Goal: Task Accomplishment & Management: Complete application form

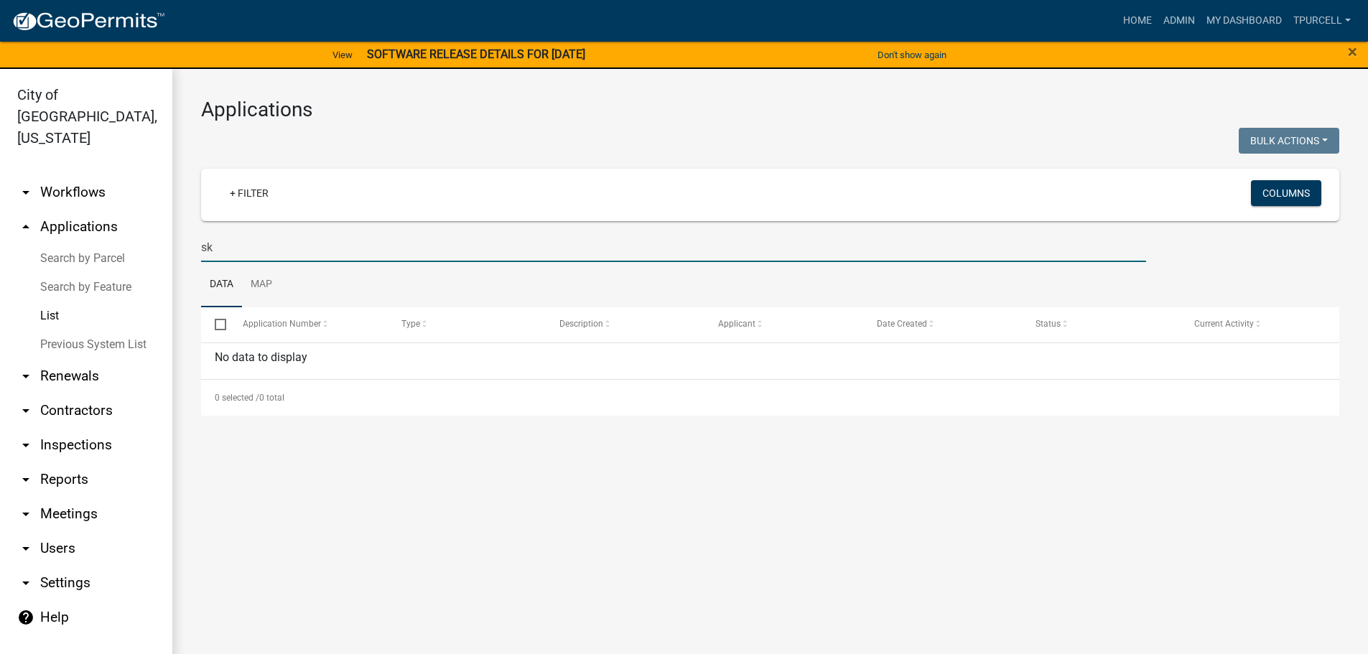
type input "s"
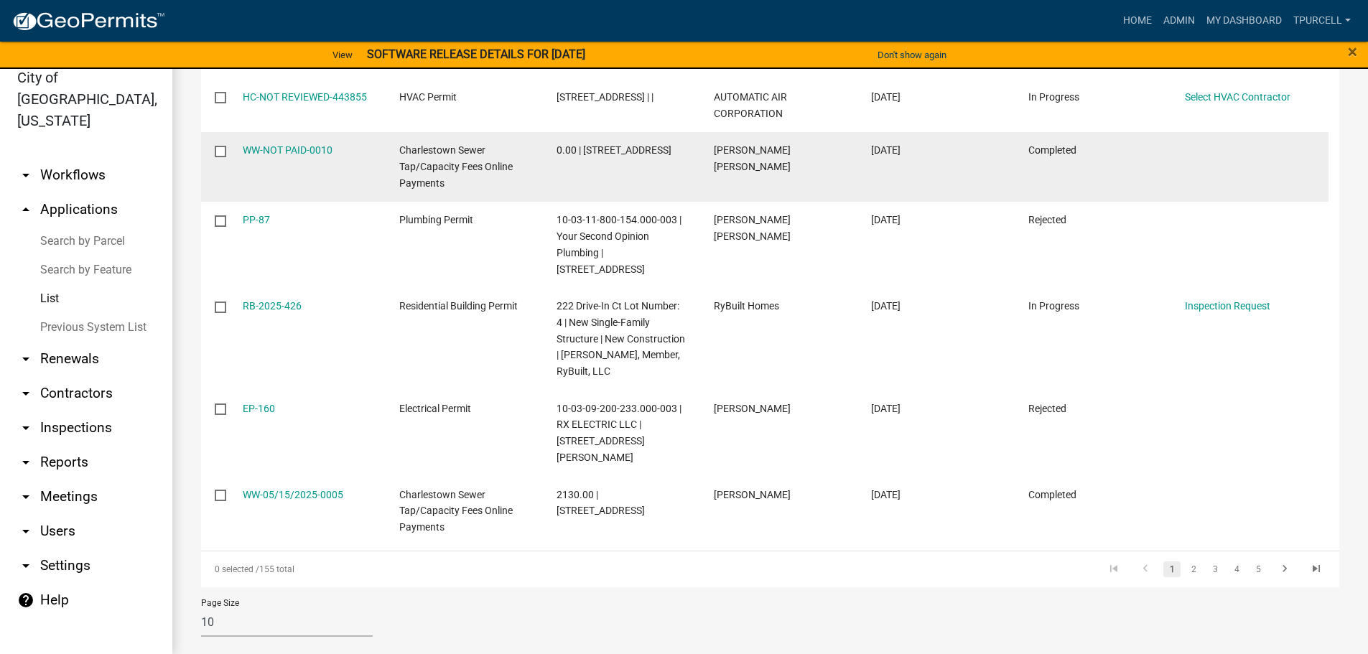
scroll to position [532, 0]
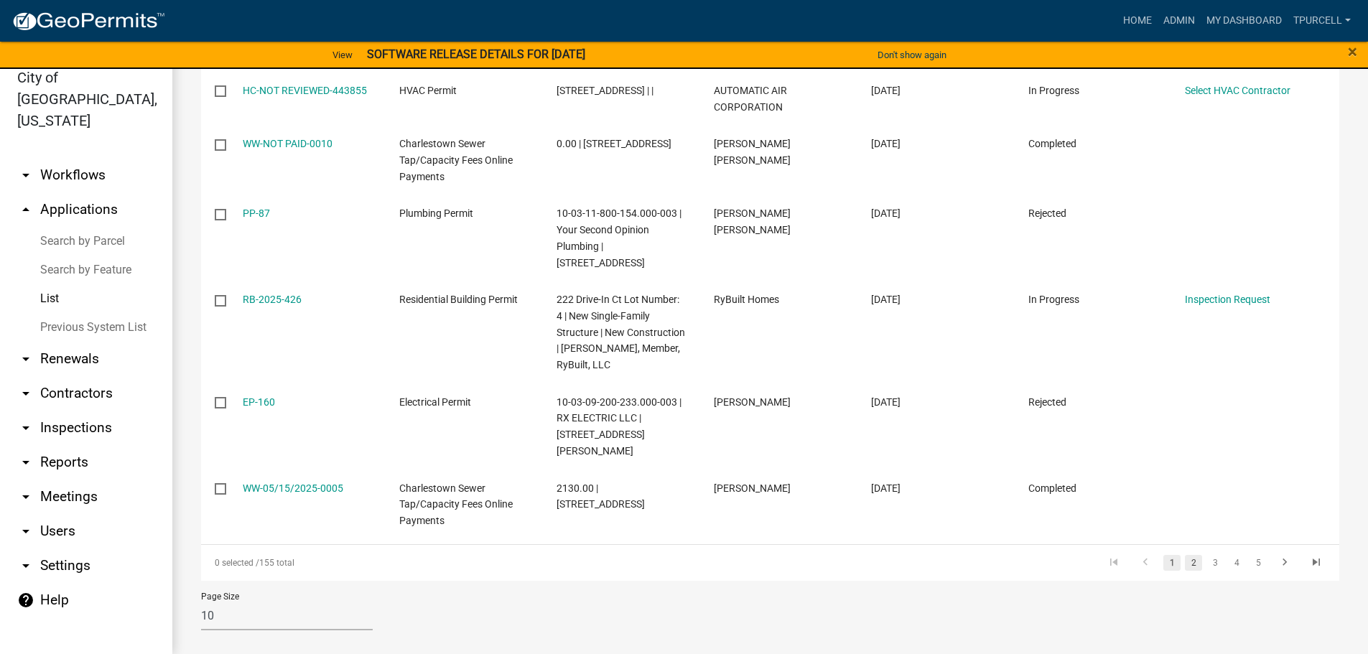
type input "drive"
click at [1185, 555] on link "2" at bounding box center [1193, 563] width 17 height 16
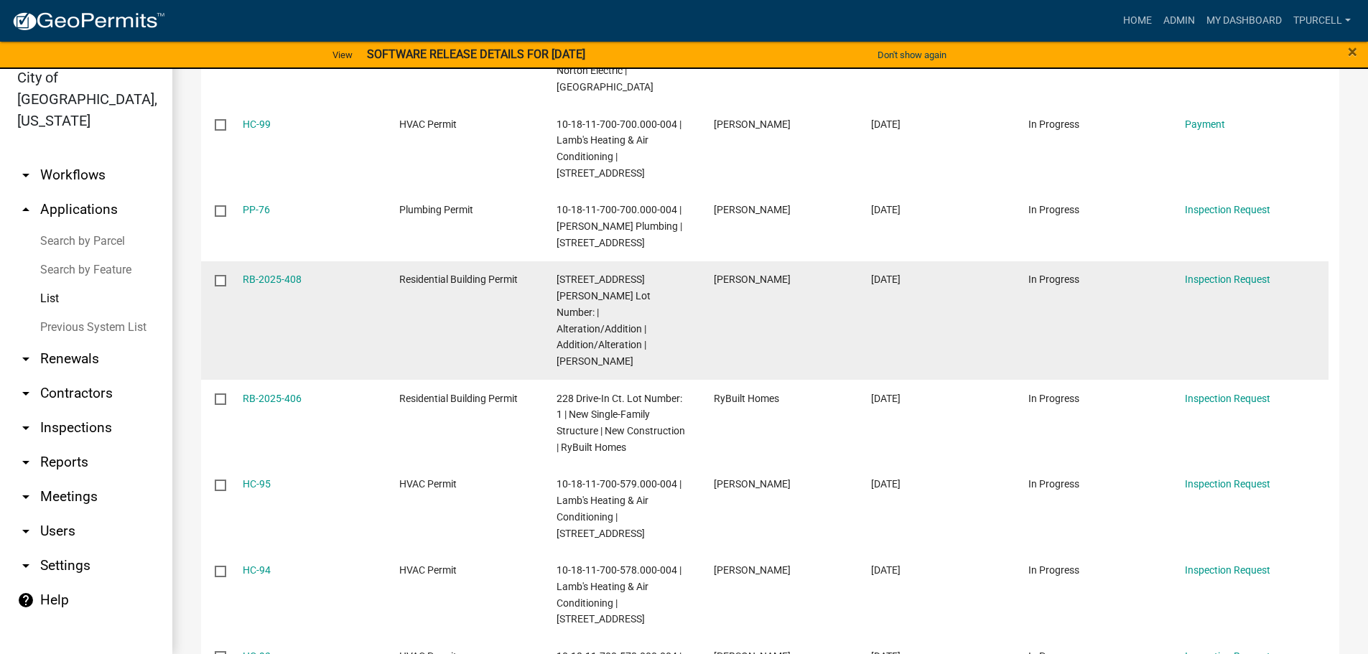
scroll to position [487, 0]
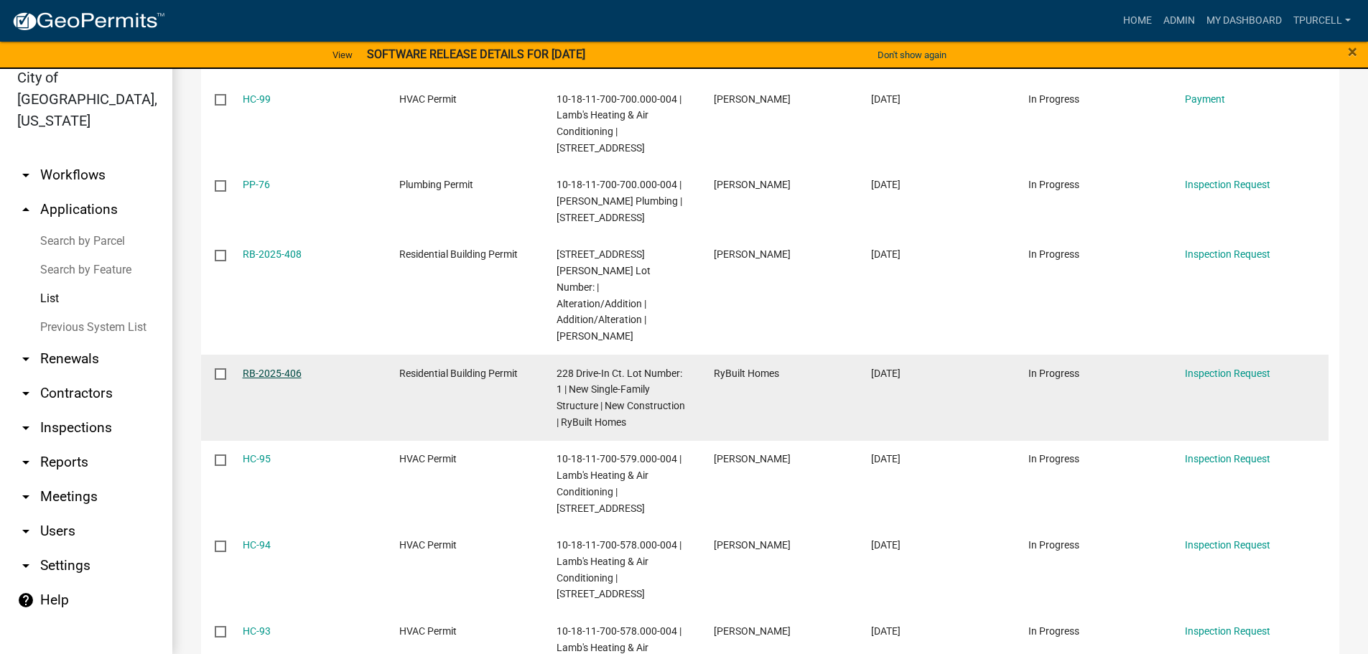
click at [274, 368] on link "RB-2025-406" at bounding box center [272, 373] width 59 height 11
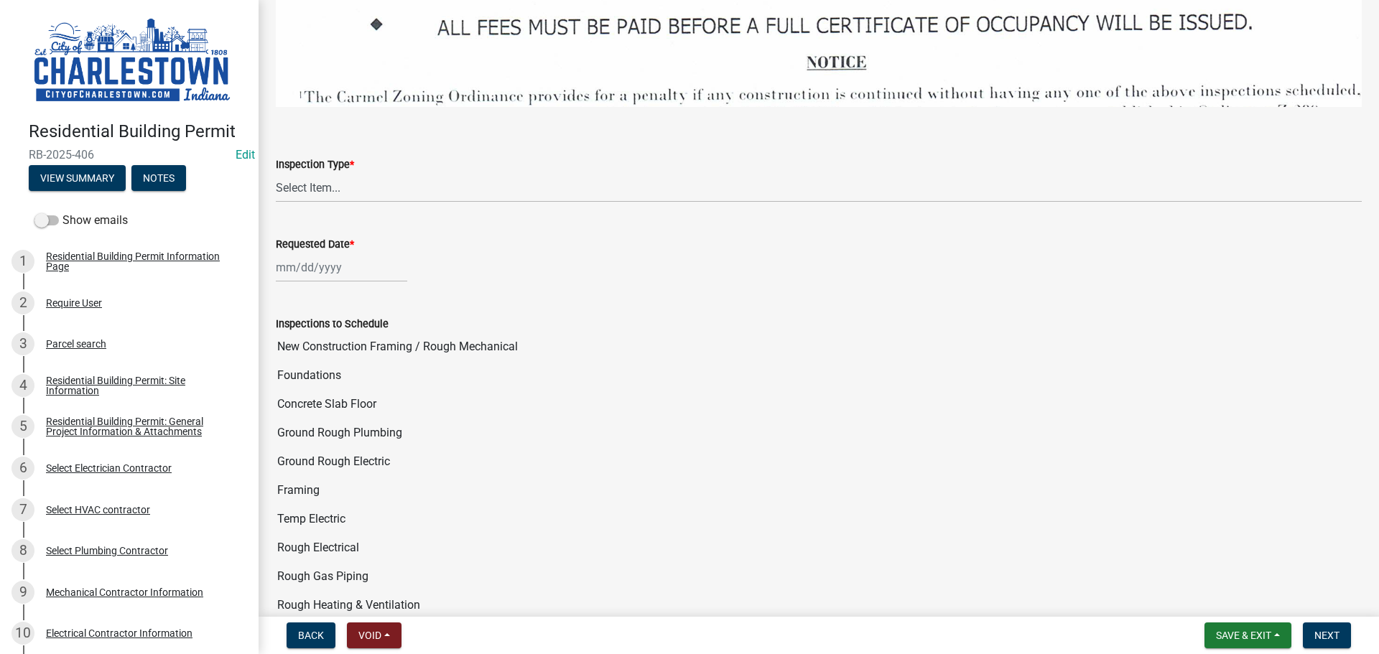
scroll to position [2226, 0]
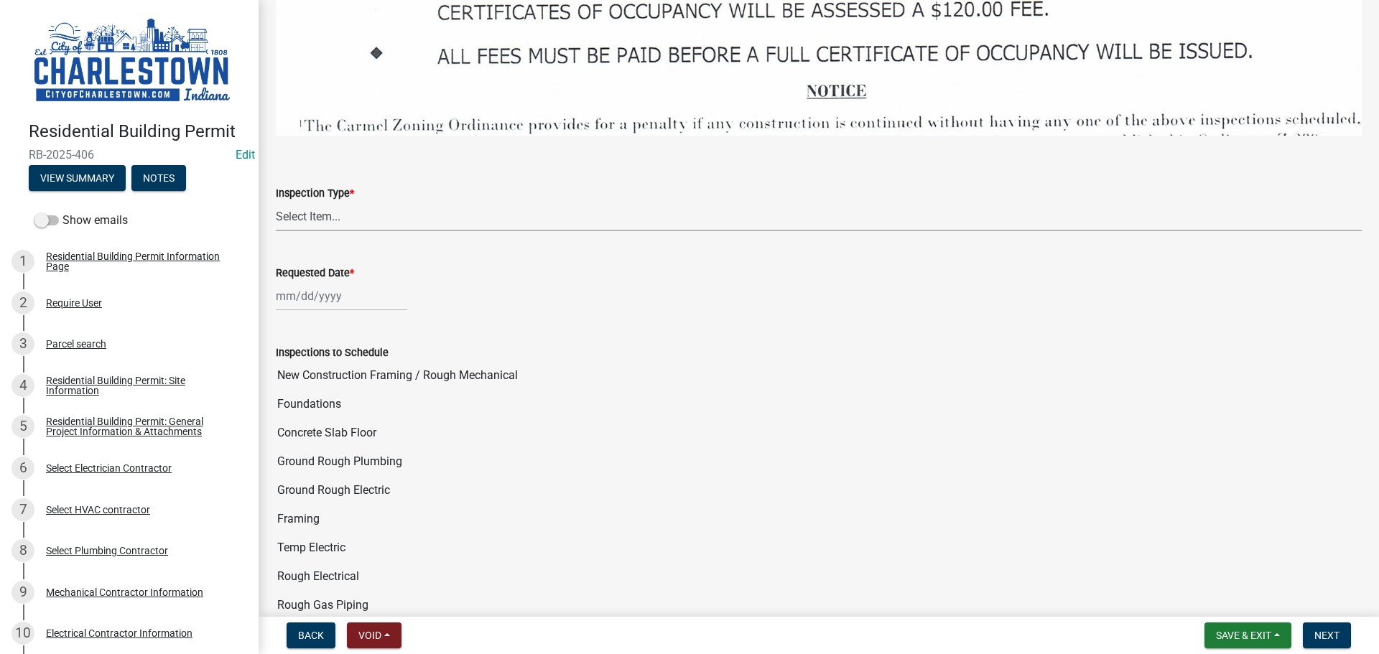
click at [322, 207] on select "Select Item... New Construction Framing / Rough Mechanical Foundations Concrete…" at bounding box center [819, 216] width 1086 height 29
click at [276, 202] on select "Select Item... New Construction Framing / Rough Mechanical Foundations Concrete…" at bounding box center [819, 216] width 1086 height 29
select select "18e7c4b3-438d-46af-8feb-0ae748388863"
click at [319, 293] on div at bounding box center [341, 296] width 131 height 29
select select "9"
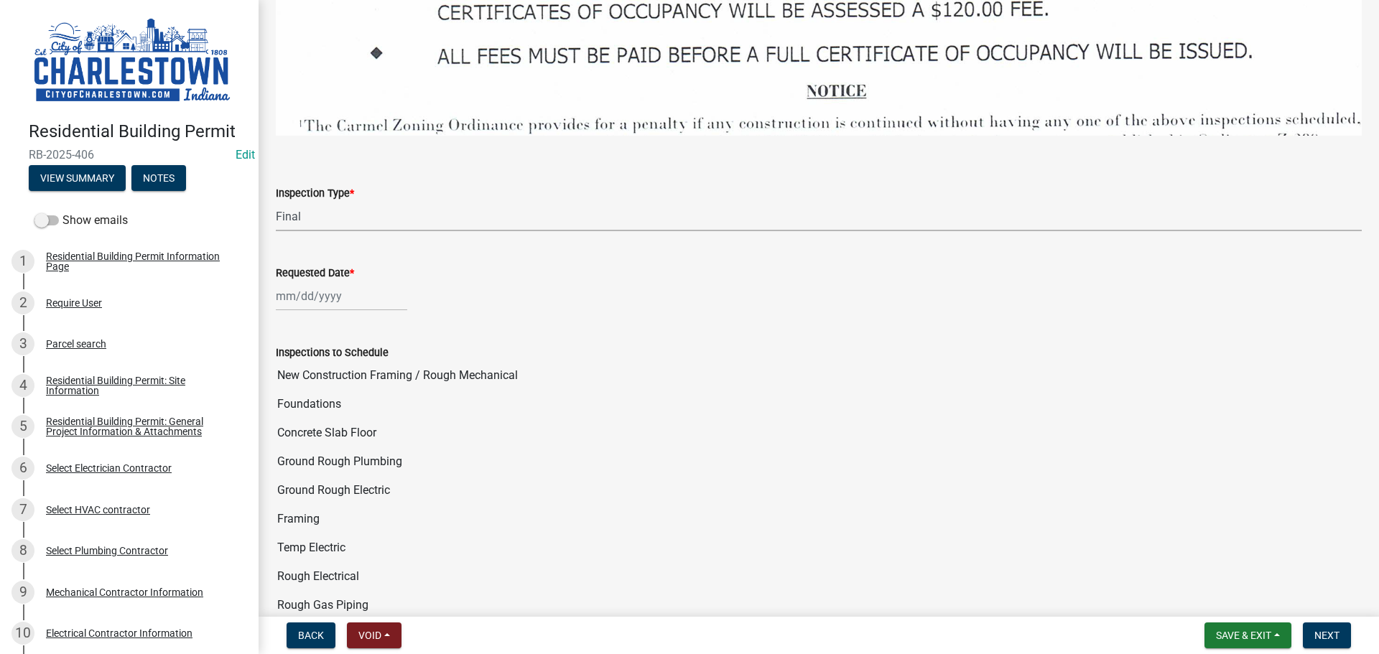
select select "2025"
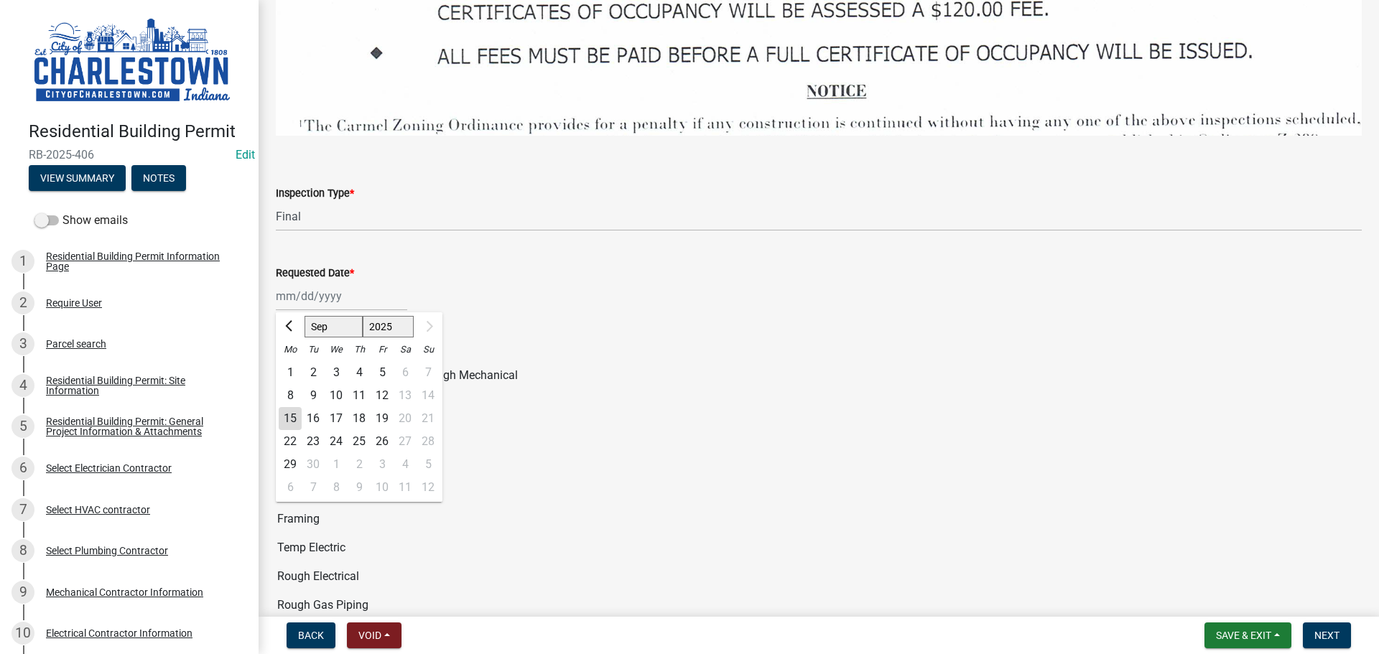
click at [290, 407] on div "15" at bounding box center [290, 418] width 23 height 23
type input "[DATE]"
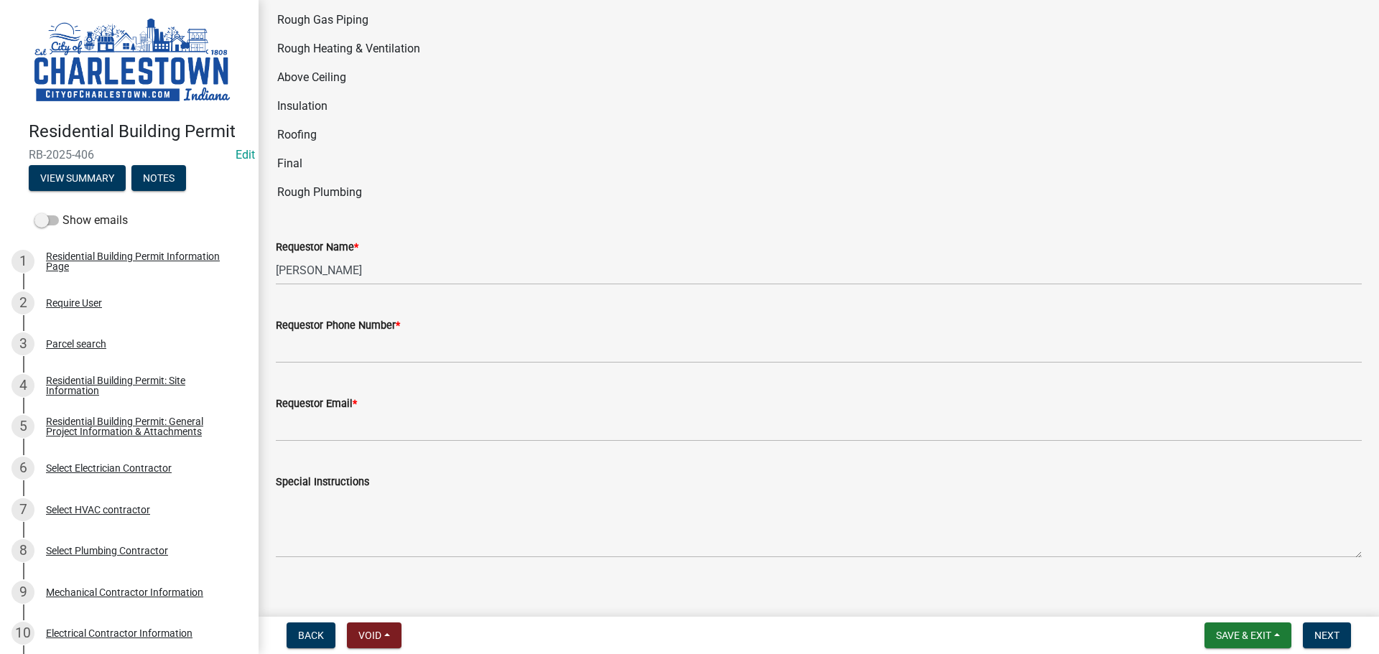
scroll to position [2815, 0]
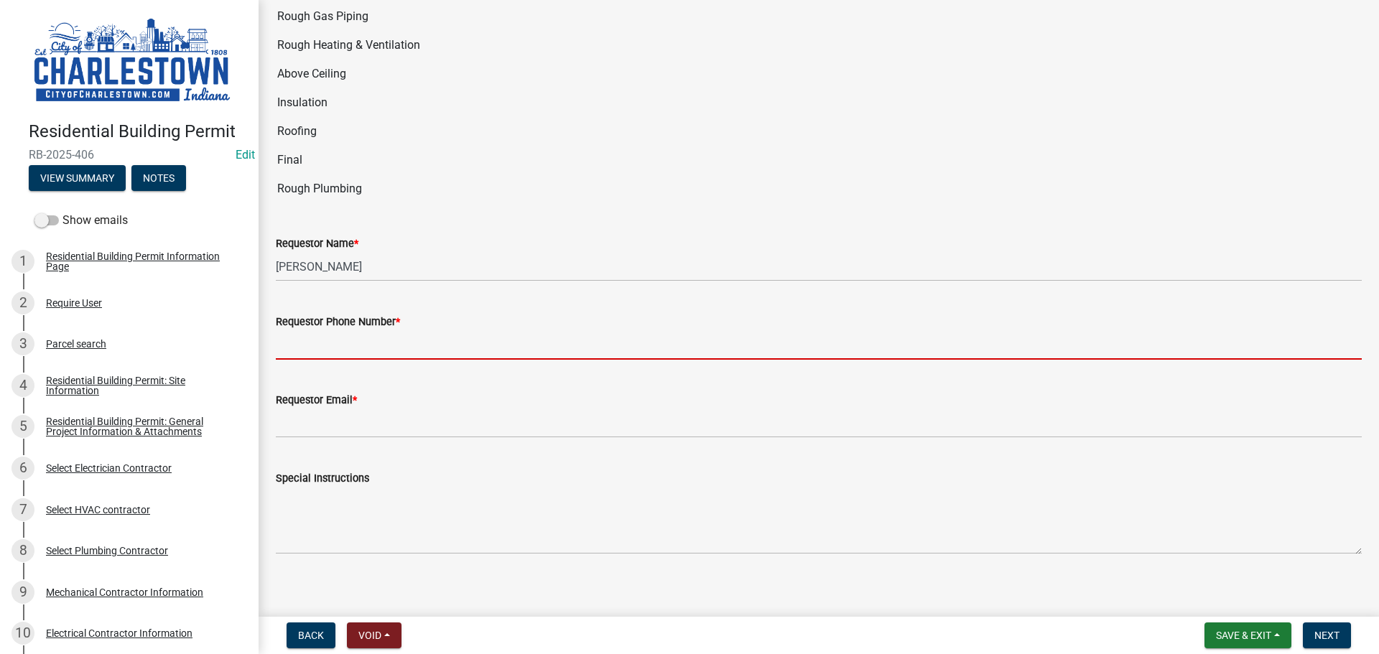
click at [594, 336] on input "Requestor Phone Number *" at bounding box center [819, 344] width 1086 height 29
type input "5025233650"
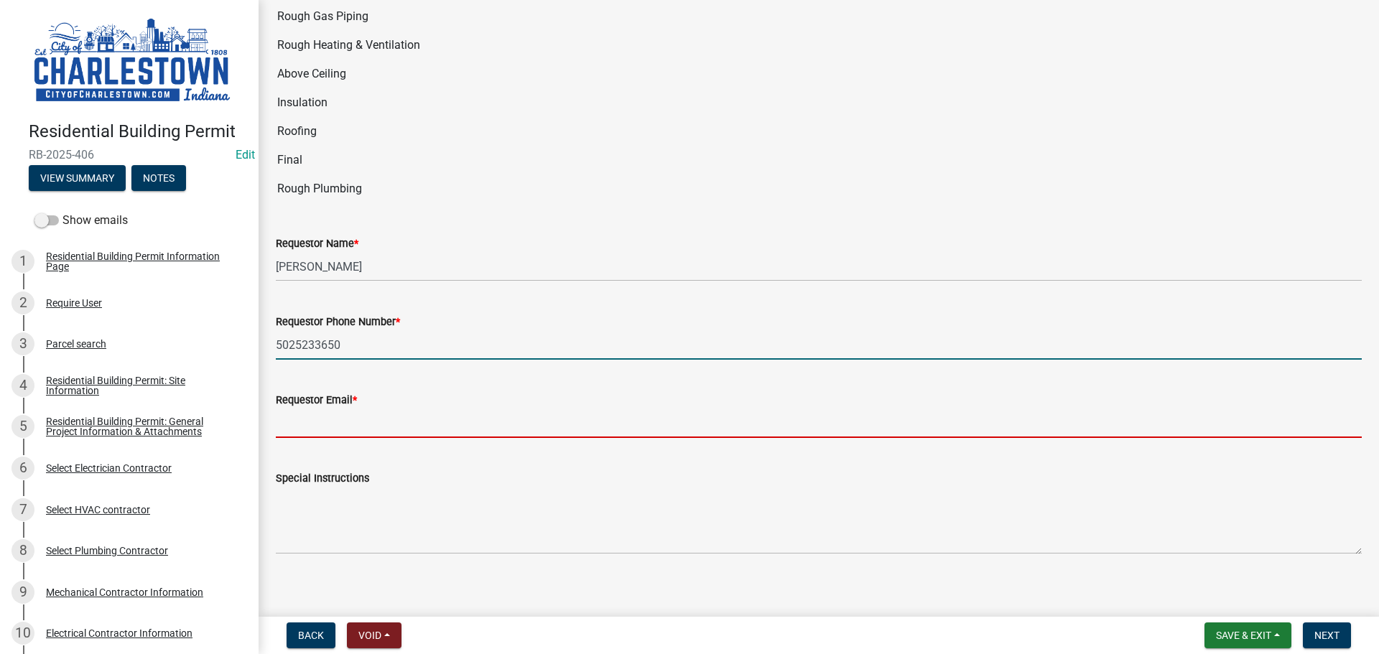
type input "[EMAIL_ADDRESS][DOMAIN_NAME]"
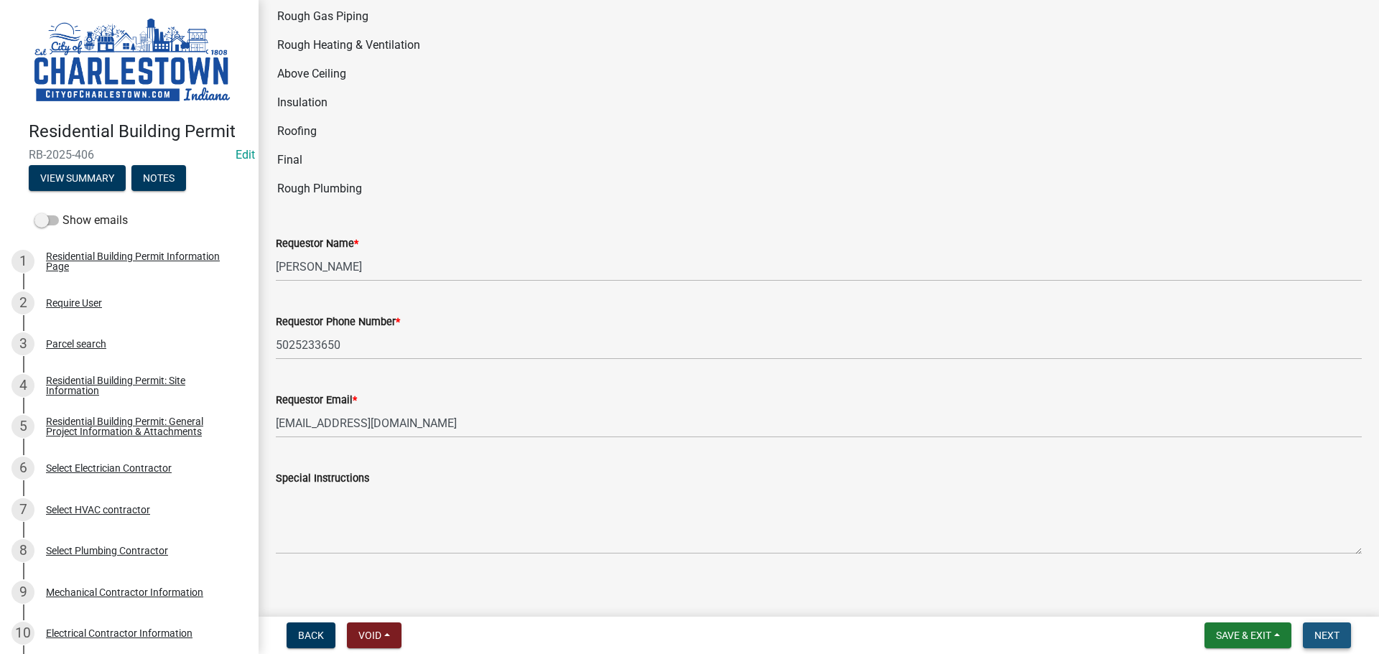
click at [1316, 633] on span "Next" at bounding box center [1326, 635] width 25 height 11
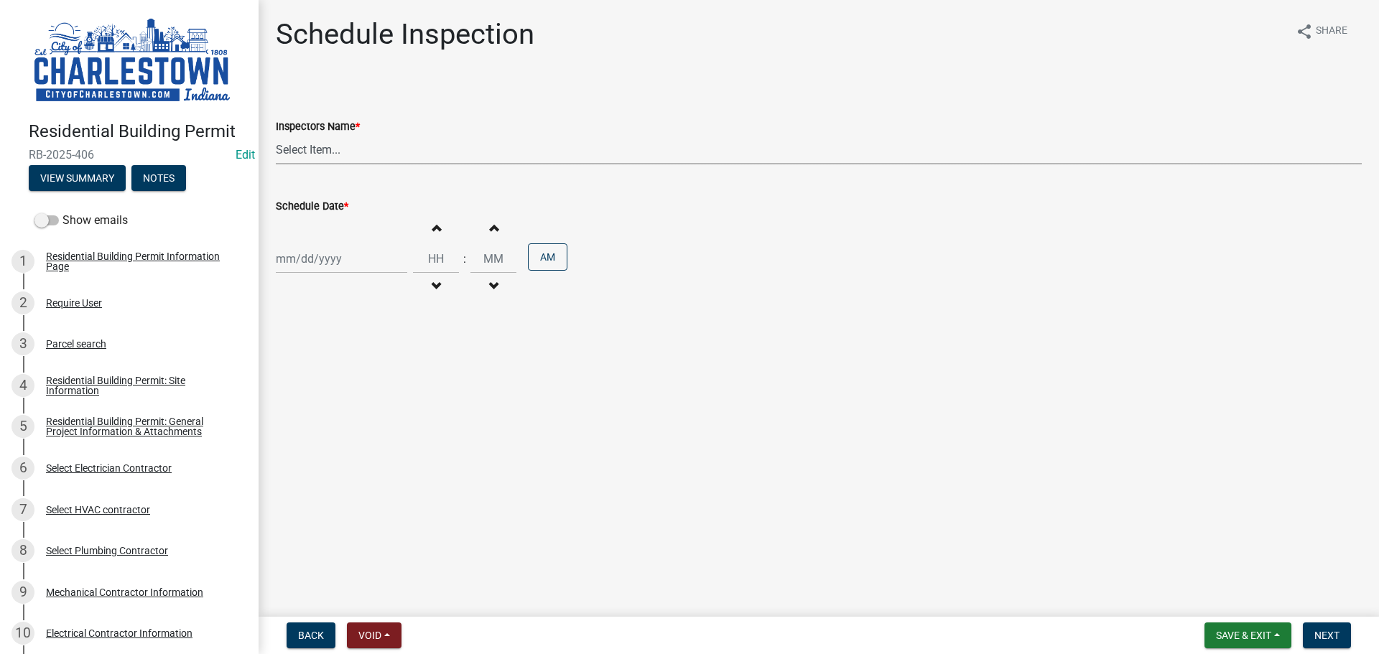
click at [325, 147] on select "Select Item... [PERSON_NAME] ([PERSON_NAME]) [PERSON_NAME] ([PERSON_NAME]) [PER…" at bounding box center [819, 149] width 1086 height 29
select select "63e5a778-15f7-4a13-aba2-a6e5541a0fb3"
click at [276, 135] on select "Select Item... [PERSON_NAME] ([PERSON_NAME]) [PERSON_NAME] ([PERSON_NAME]) [PER…" at bounding box center [819, 149] width 1086 height 29
select select "9"
select select "2025"
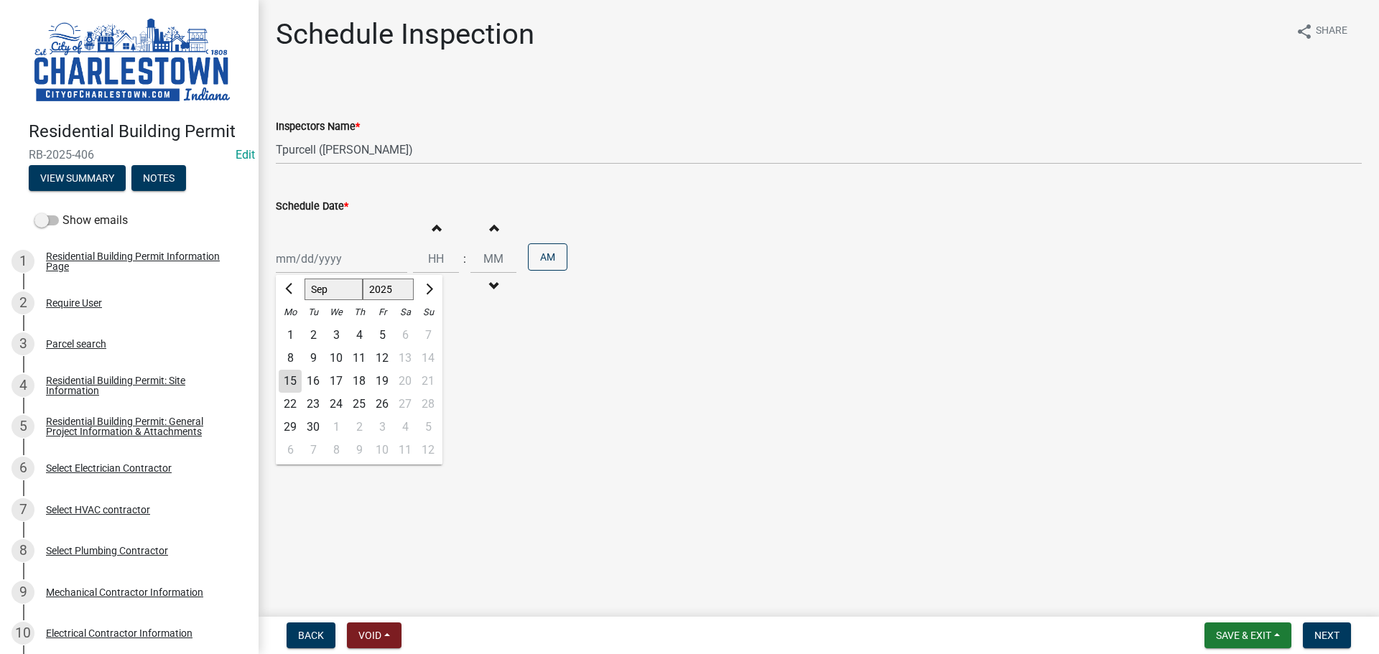
click at [315, 254] on div "[PERSON_NAME] Feb Mar Apr [PERSON_NAME][DATE] Oct Nov [DATE] 1526 1527 1528 152…" at bounding box center [341, 258] width 131 height 29
click at [299, 385] on div "15" at bounding box center [290, 381] width 23 height 23
type input "[DATE]"
click at [1325, 633] on span "Next" at bounding box center [1326, 635] width 25 height 11
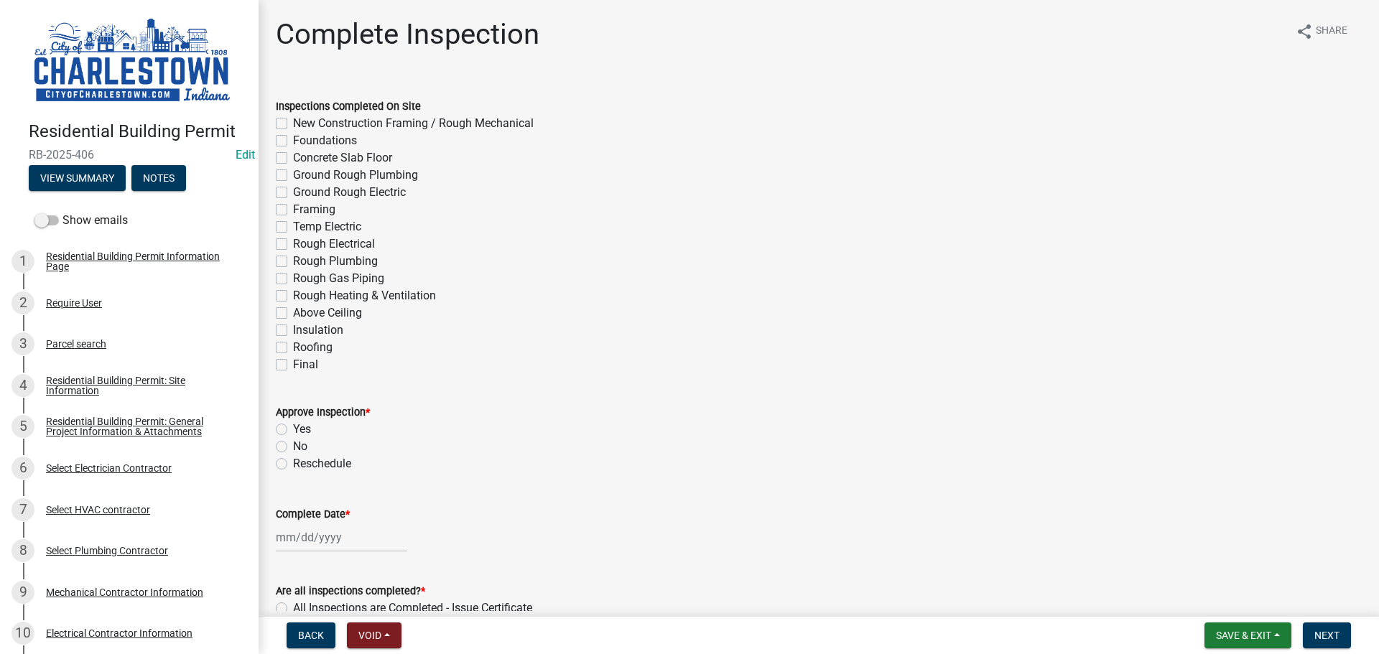
click at [293, 366] on label "Final" at bounding box center [305, 364] width 25 height 17
click at [293, 366] on input "Final" at bounding box center [297, 360] width 9 height 9
checkbox input "true"
checkbox input "false"
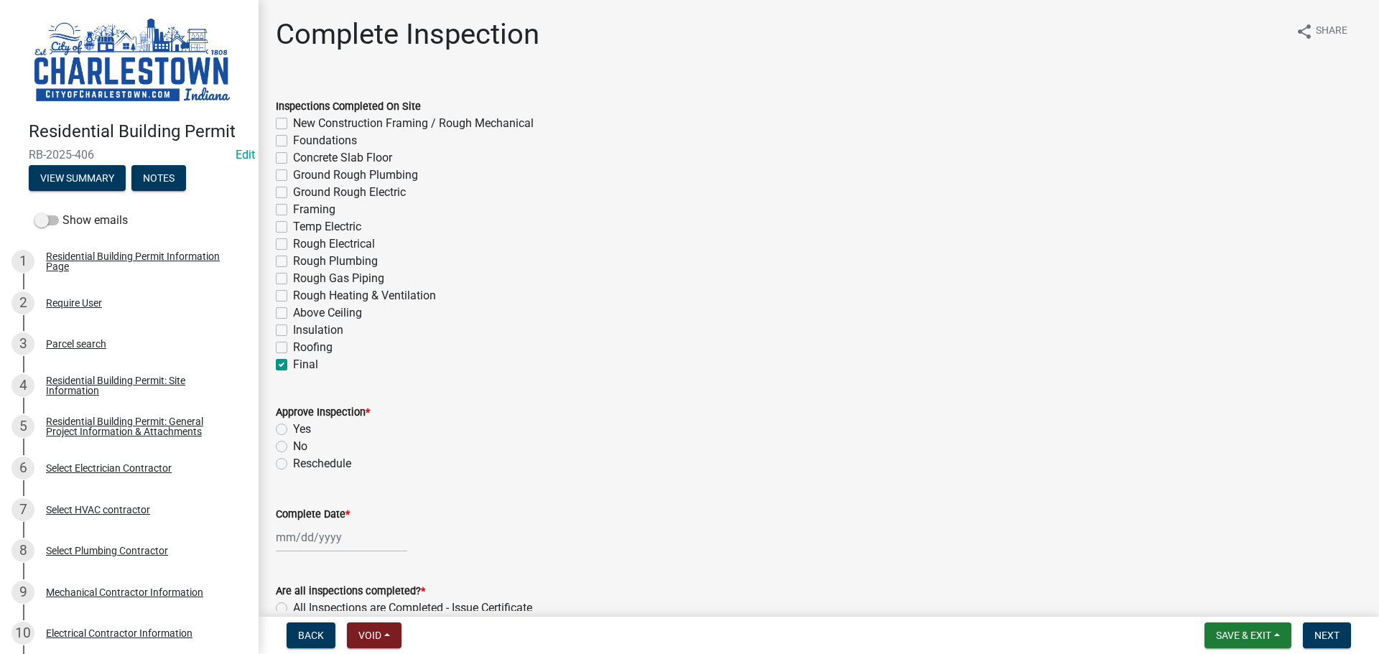
checkbox input "false"
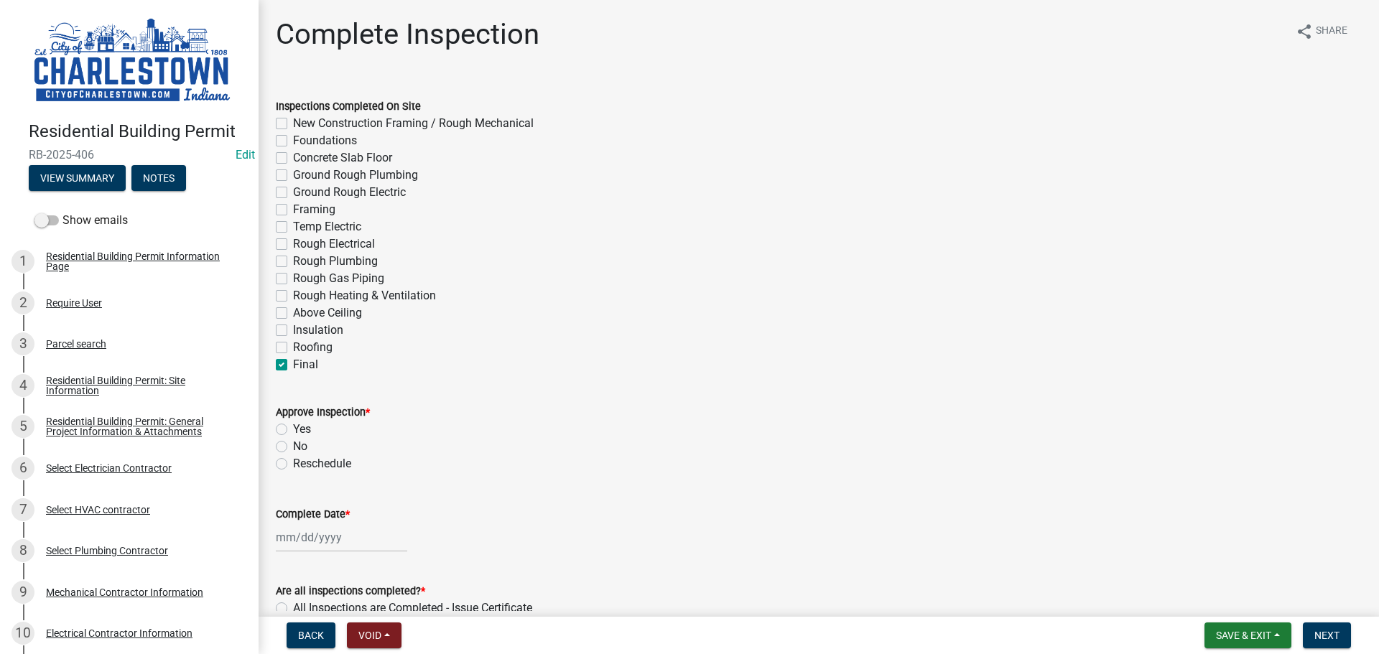
checkbox input "false"
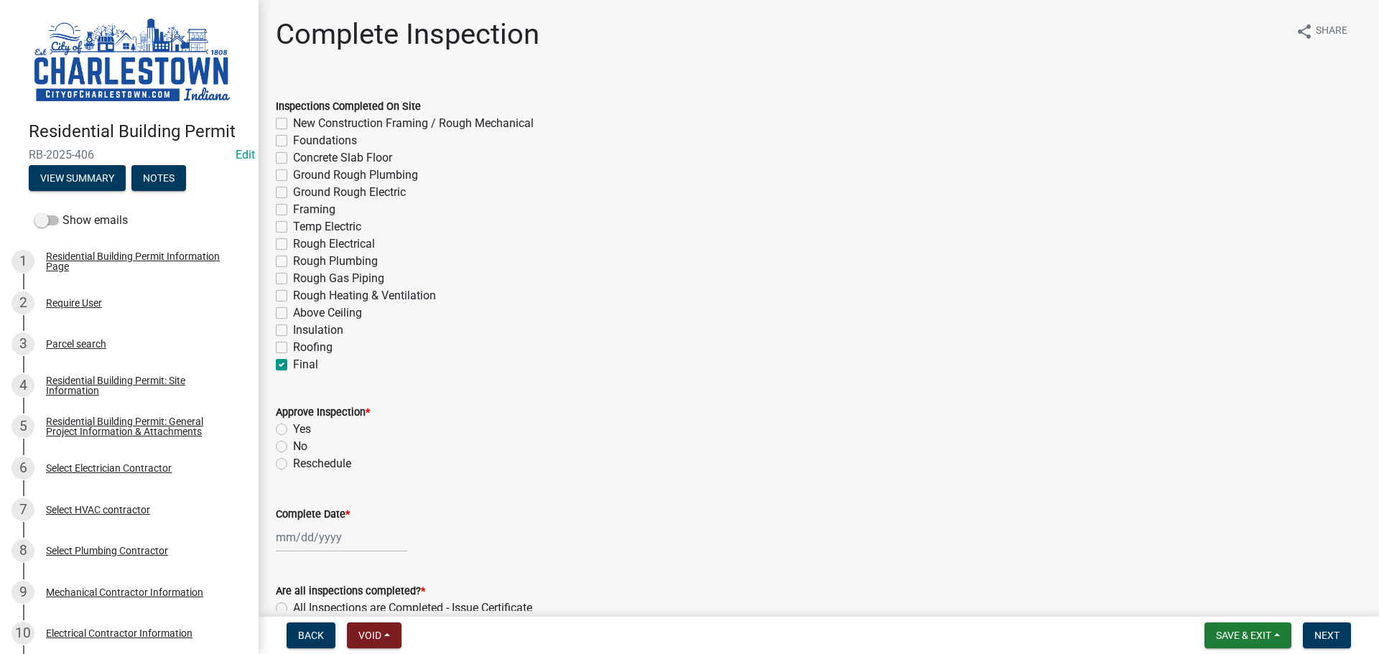
checkbox input "false"
checkbox input "true"
click at [293, 448] on label "No" at bounding box center [300, 446] width 14 height 17
click at [293, 447] on input "No" at bounding box center [297, 442] width 9 height 9
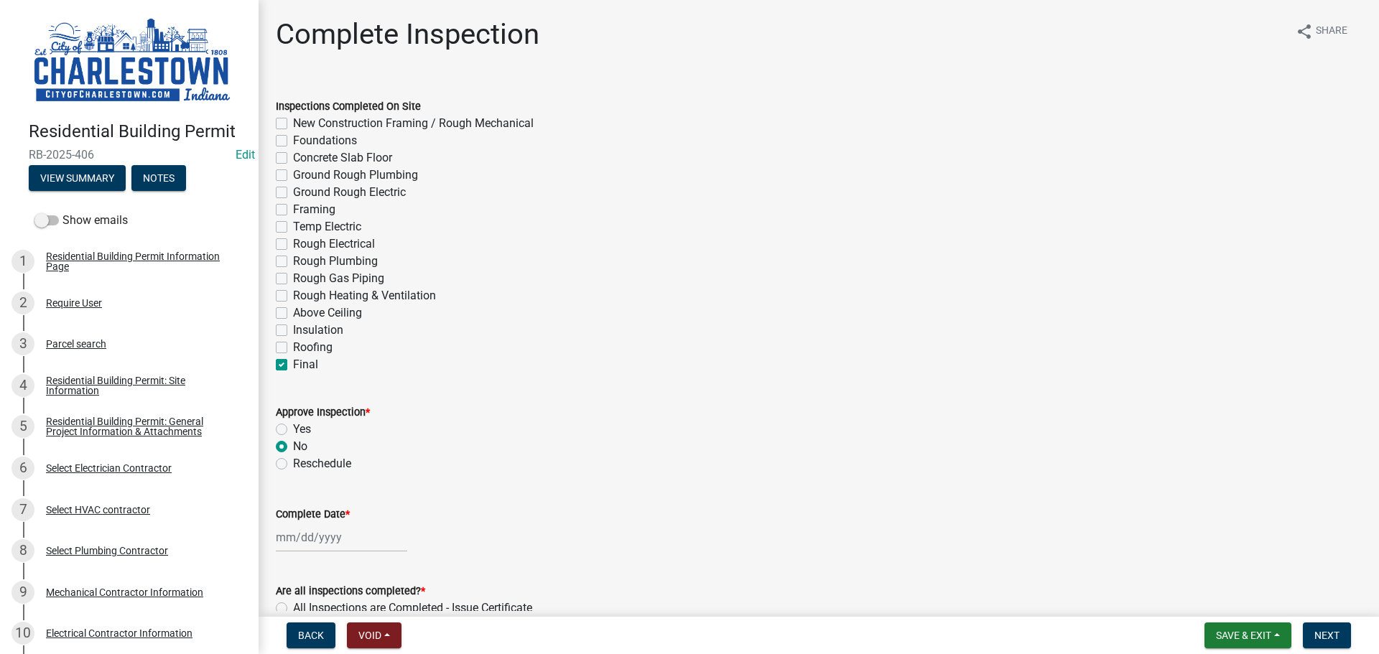
radio input "true"
select select "9"
select select "2025"
click at [327, 541] on div "[PERSON_NAME] Feb Mar Apr [PERSON_NAME][DATE] Oct Nov [DATE] 1526 1527 1528 152…" at bounding box center [341, 537] width 131 height 29
click at [297, 438] on div "15" at bounding box center [290, 438] width 23 height 23
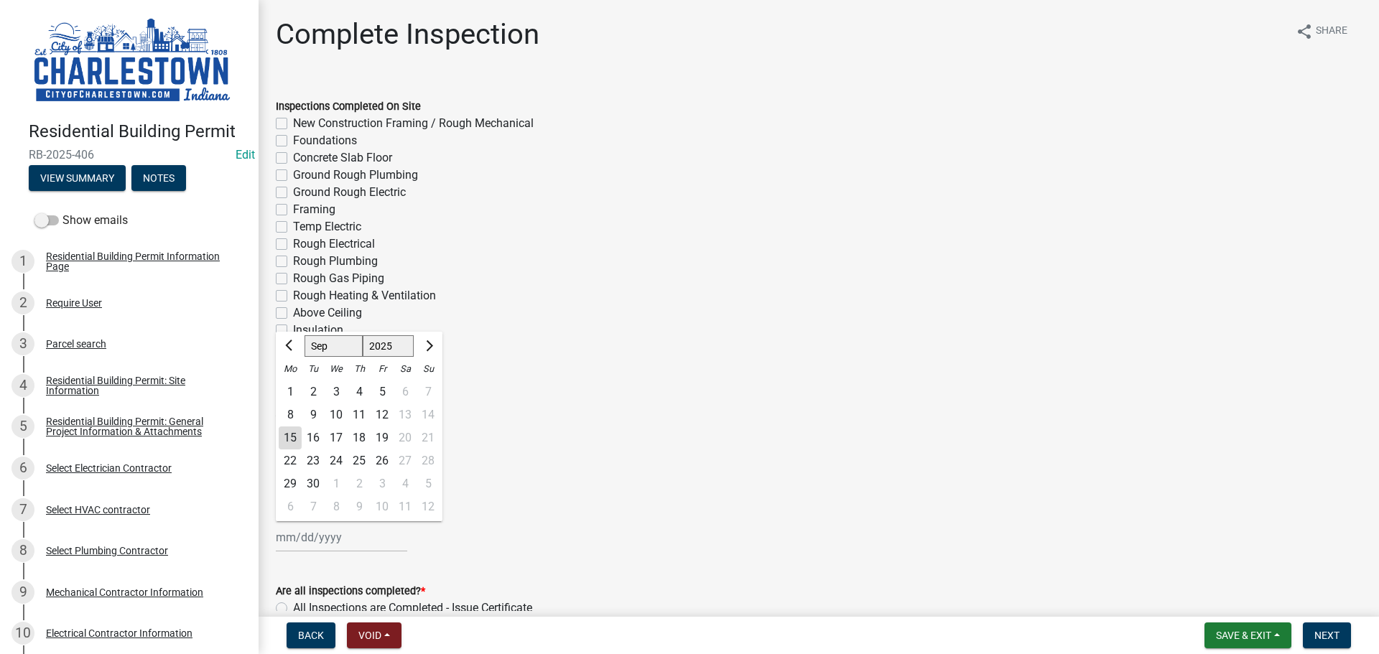
type input "[DATE]"
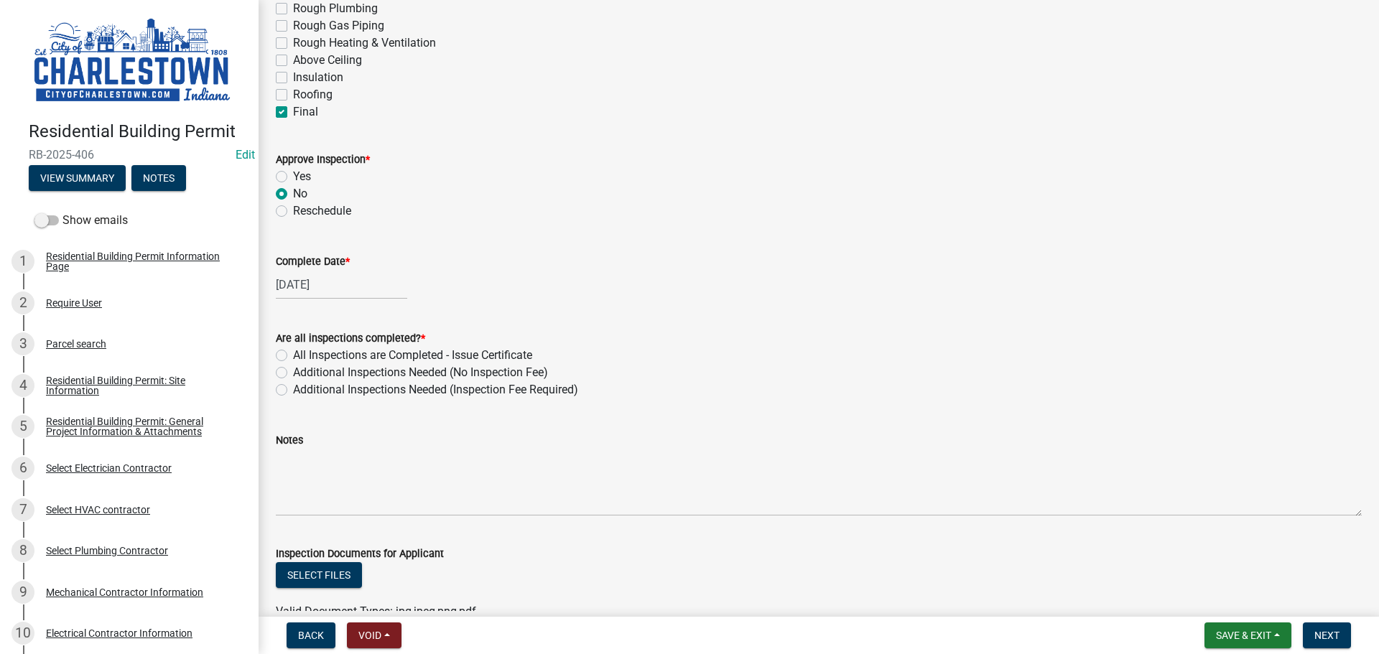
scroll to position [287, 0]
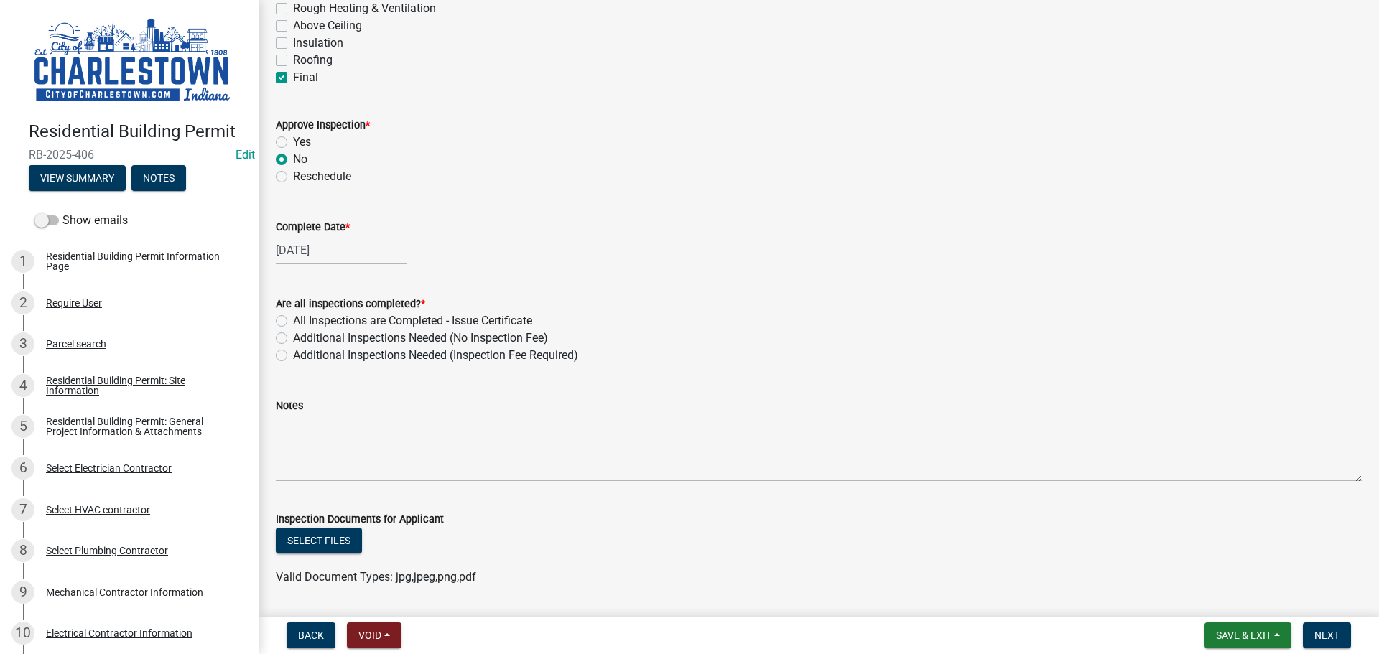
click at [293, 342] on label "Additional Inspections Needed (No Inspection Fee)" at bounding box center [420, 338] width 255 height 17
click at [293, 339] on input "Additional Inspections Needed (No Inspection Fee)" at bounding box center [297, 334] width 9 height 9
radio input "true"
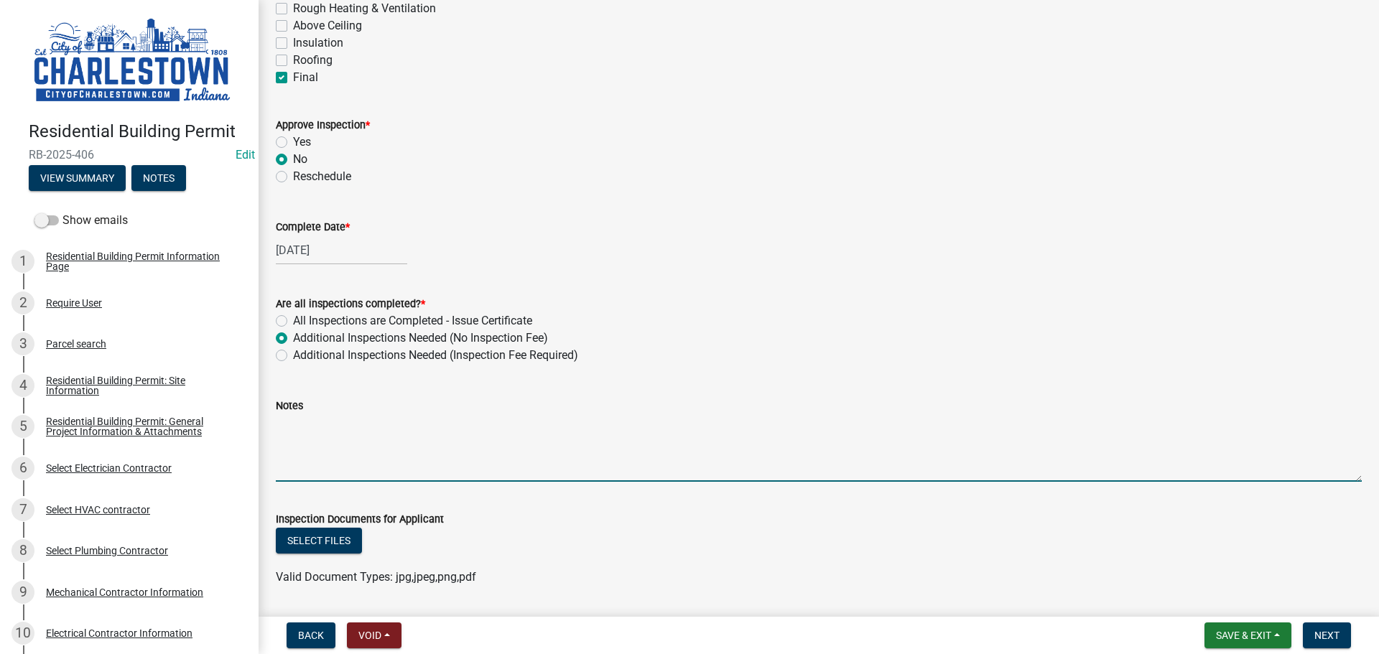
click at [294, 424] on textarea "Notes" at bounding box center [819, 448] width 1086 height 68
click at [754, 422] on textarea "failed do to no disconnect on hot water heater, no splash guards for down spout…" at bounding box center [819, 448] width 1086 height 68
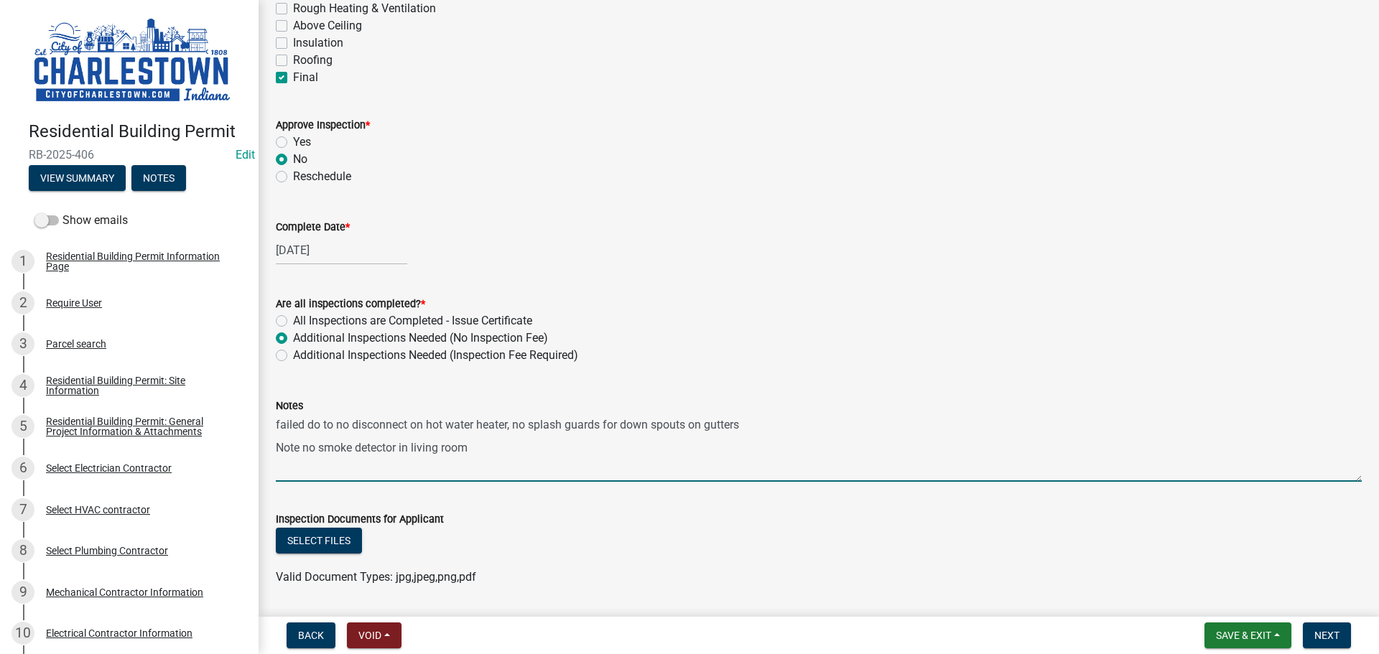
click at [310, 449] on textarea "failed do to no disconnect on hot water heater, no splash guards for down spout…" at bounding box center [819, 448] width 1086 height 68
click at [298, 448] on textarea "failed do to no disconnect on hot water heater, no splash guards for down spout…" at bounding box center [819, 448] width 1086 height 68
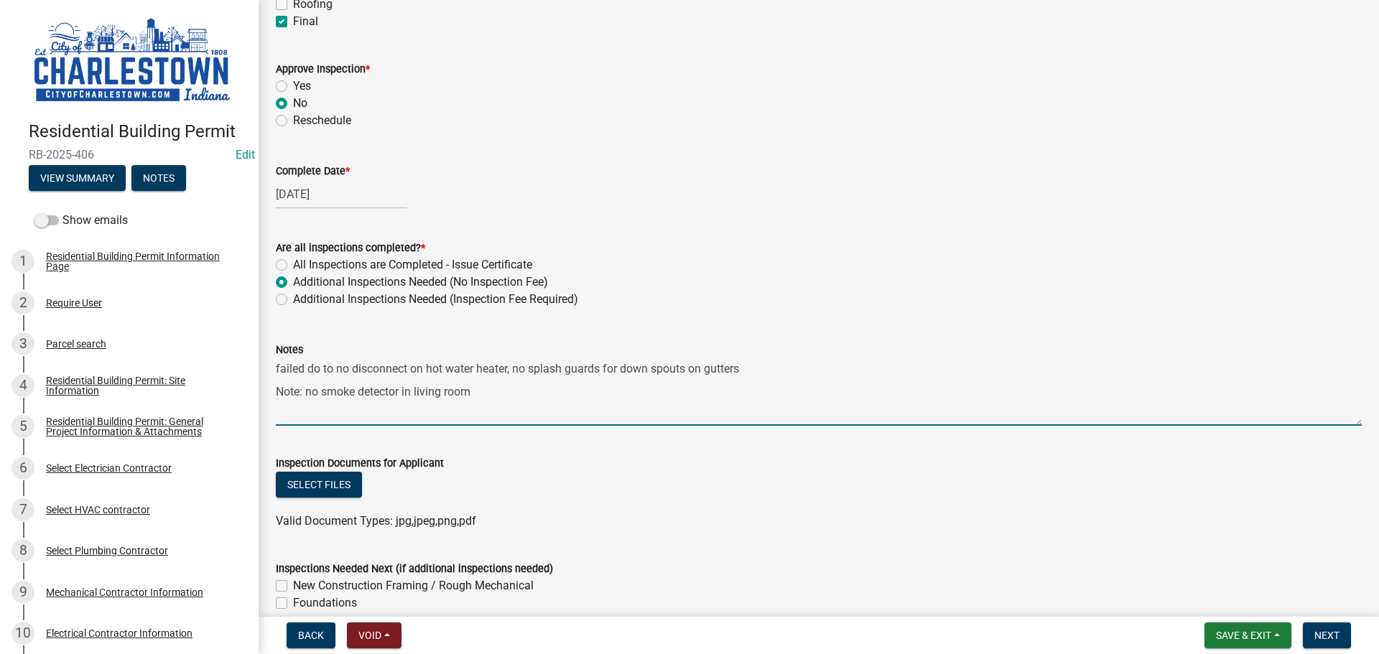
scroll to position [431, 0]
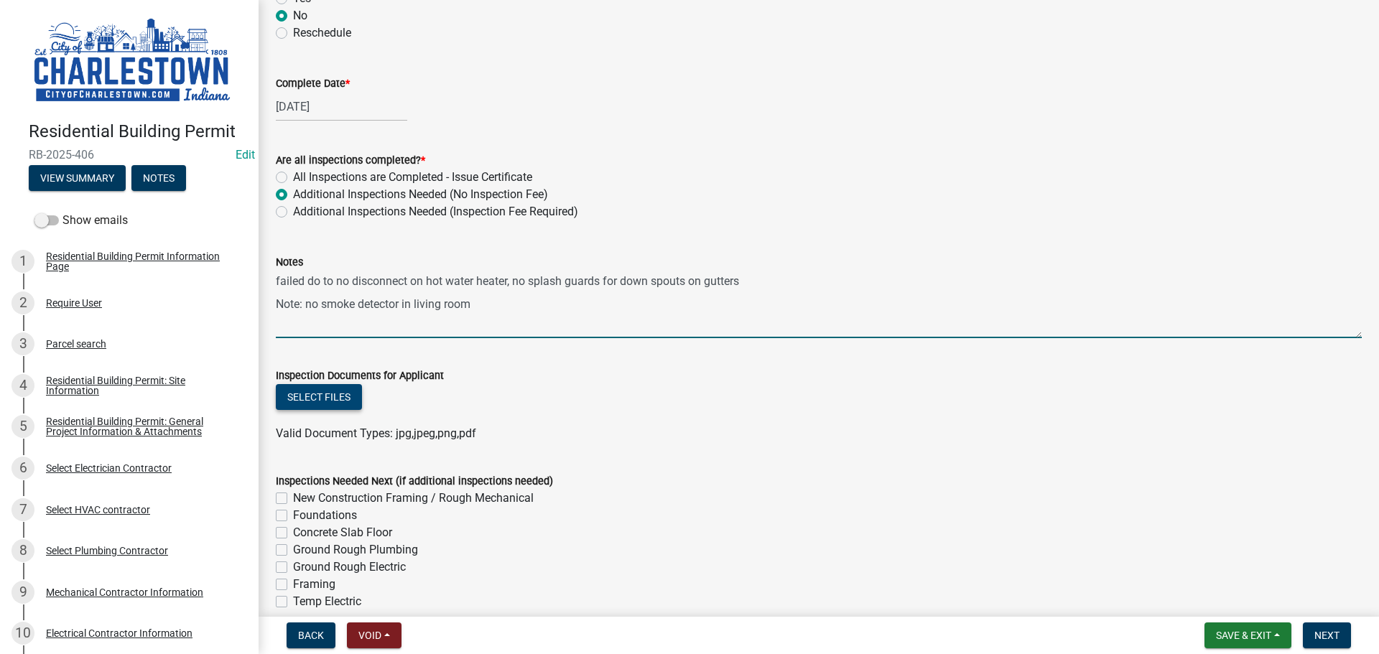
type textarea "failed do to no disconnect on hot water heater, no splash guards for down spout…"
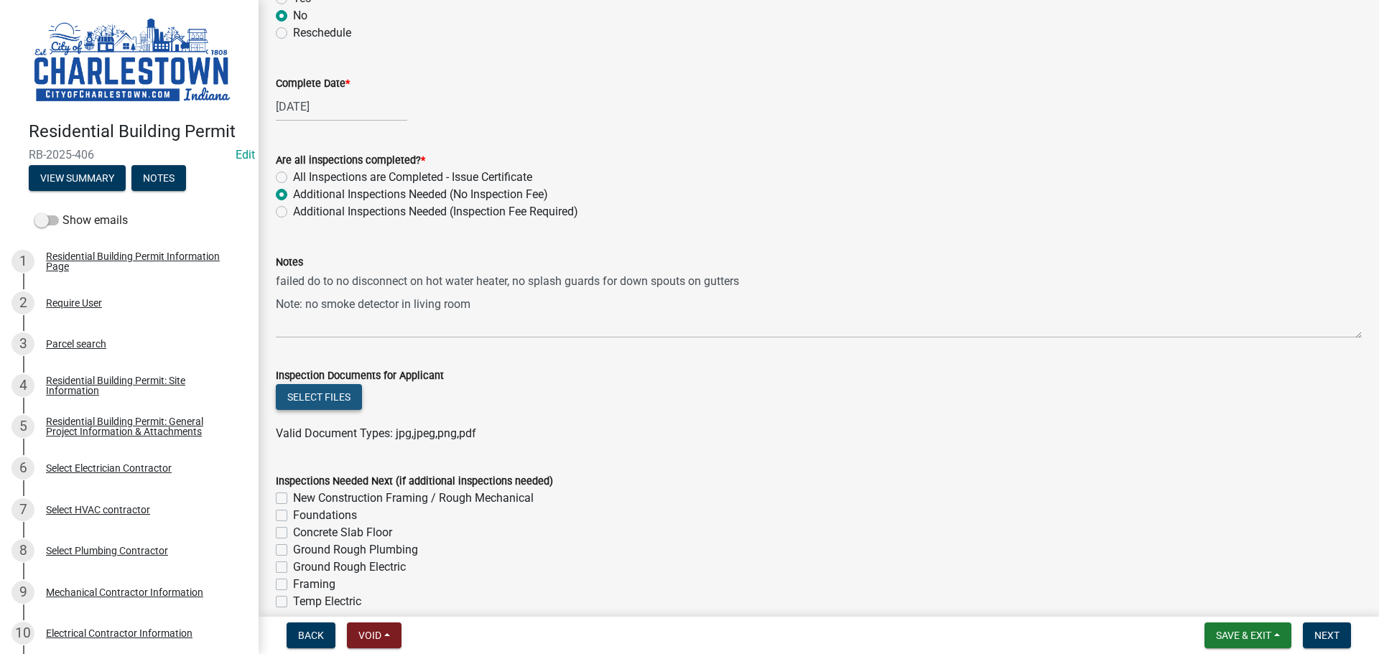
click at [329, 398] on button "Select files" at bounding box center [319, 397] width 86 height 26
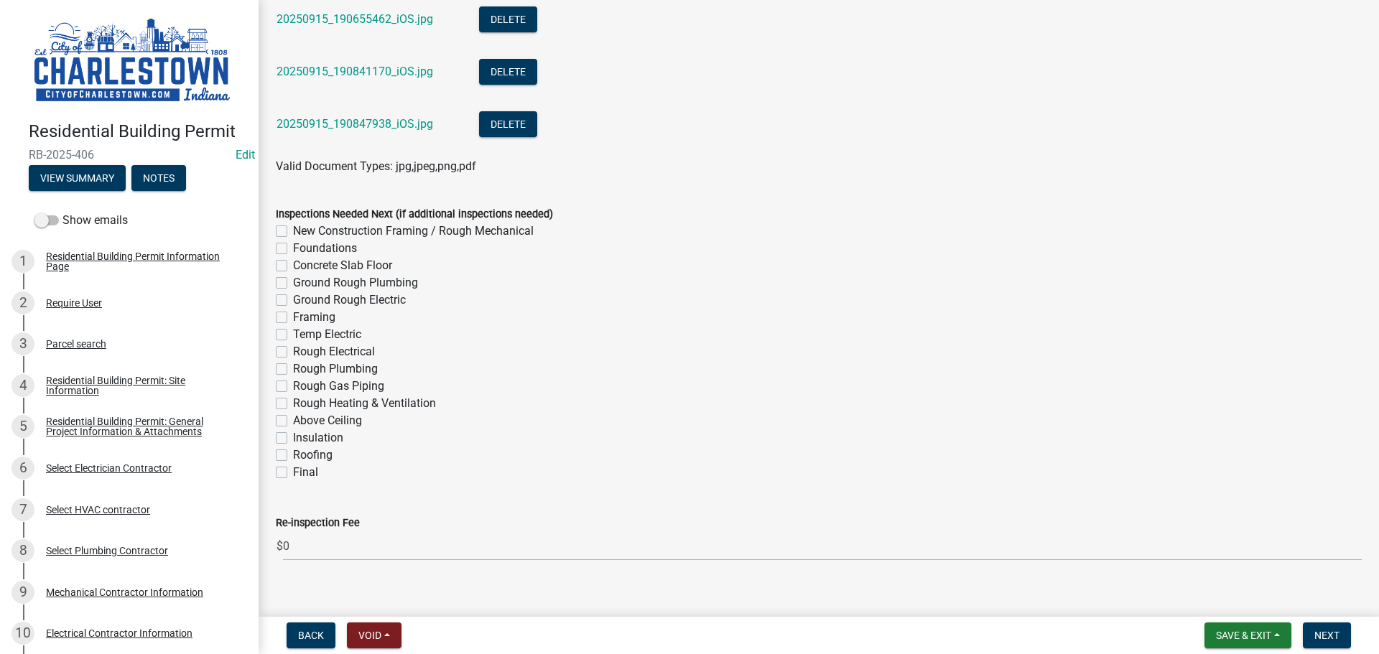
scroll to position [1346, 0]
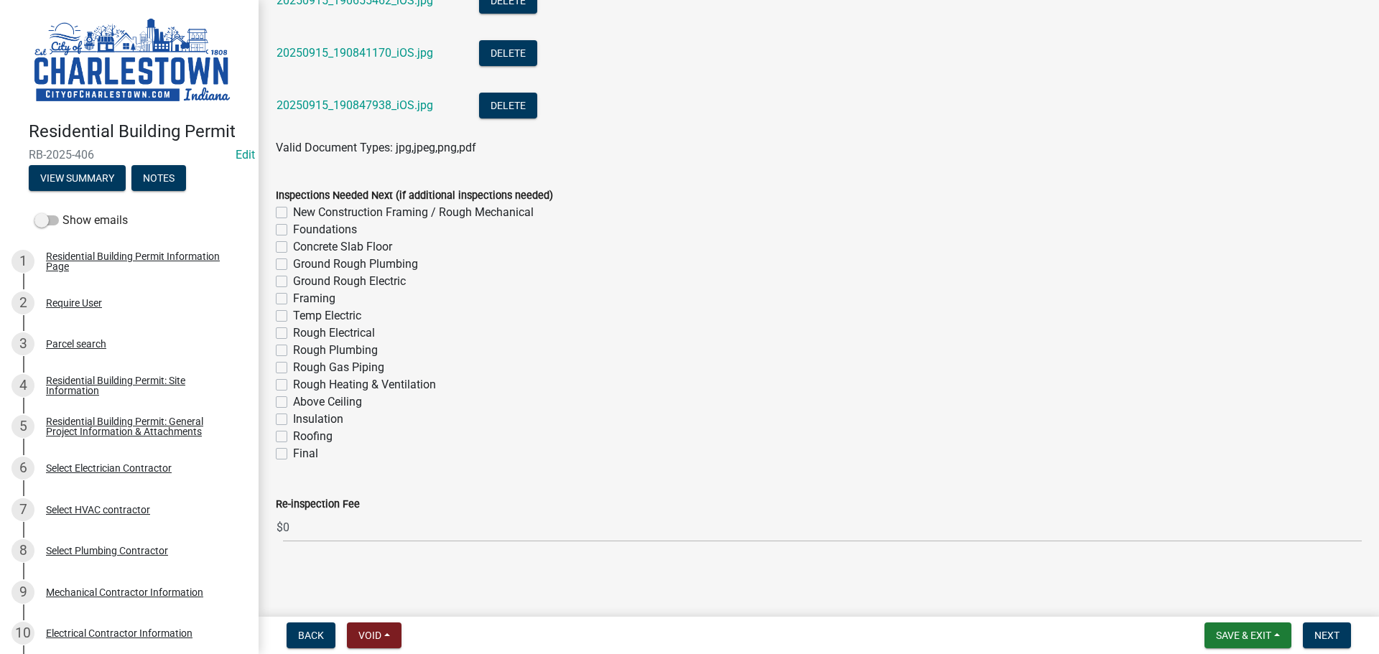
click at [293, 455] on label "Final" at bounding box center [305, 453] width 25 height 17
click at [293, 455] on input "Final" at bounding box center [297, 449] width 9 height 9
checkbox input "true"
checkbox input "false"
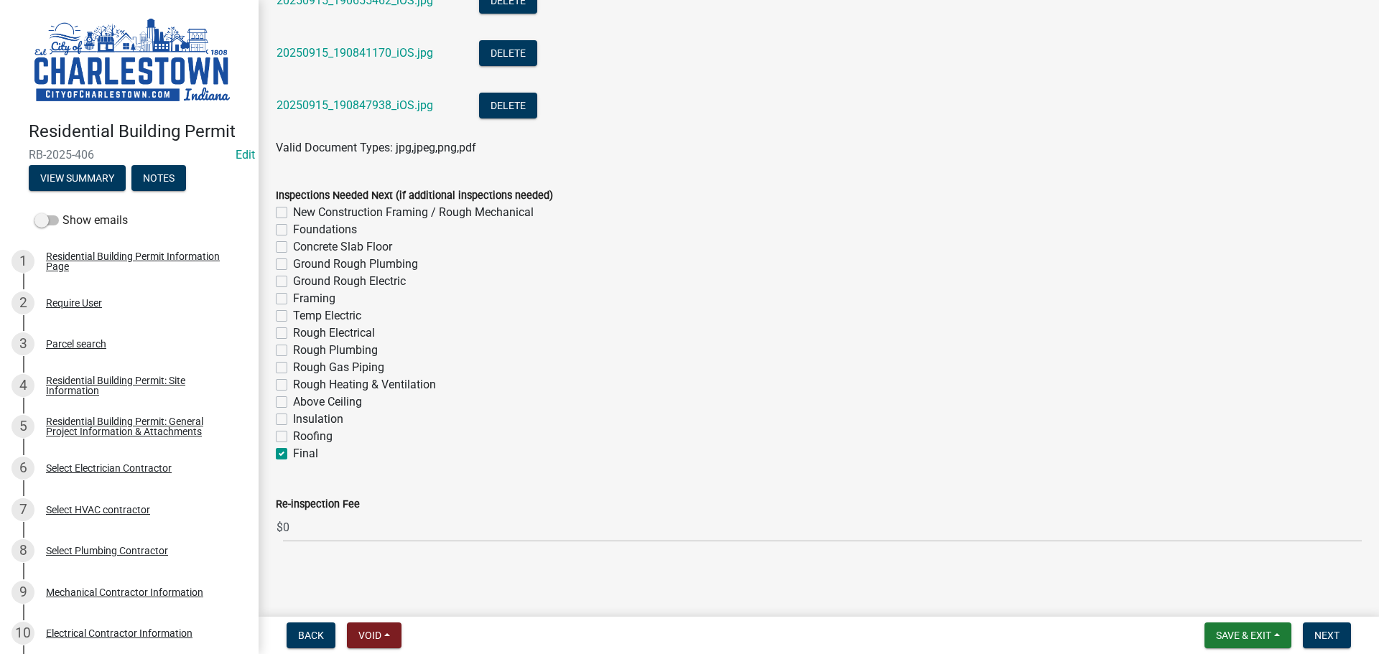
checkbox input "false"
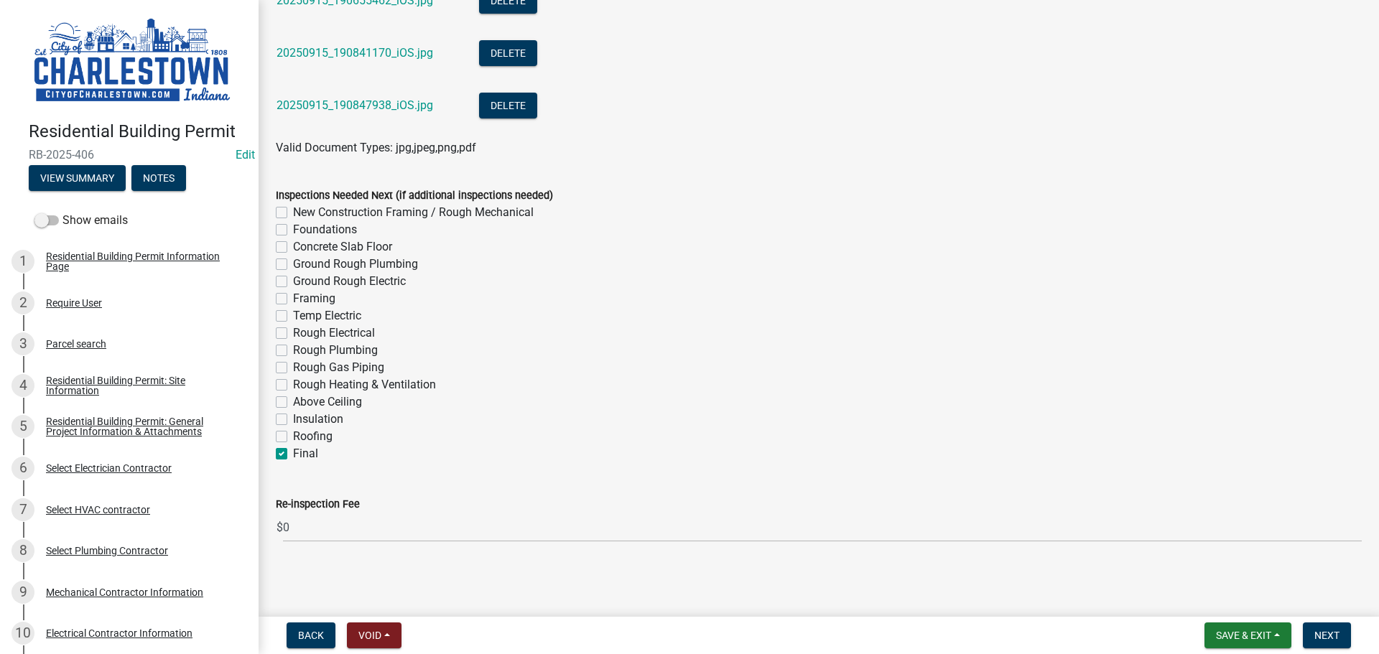
checkbox input "false"
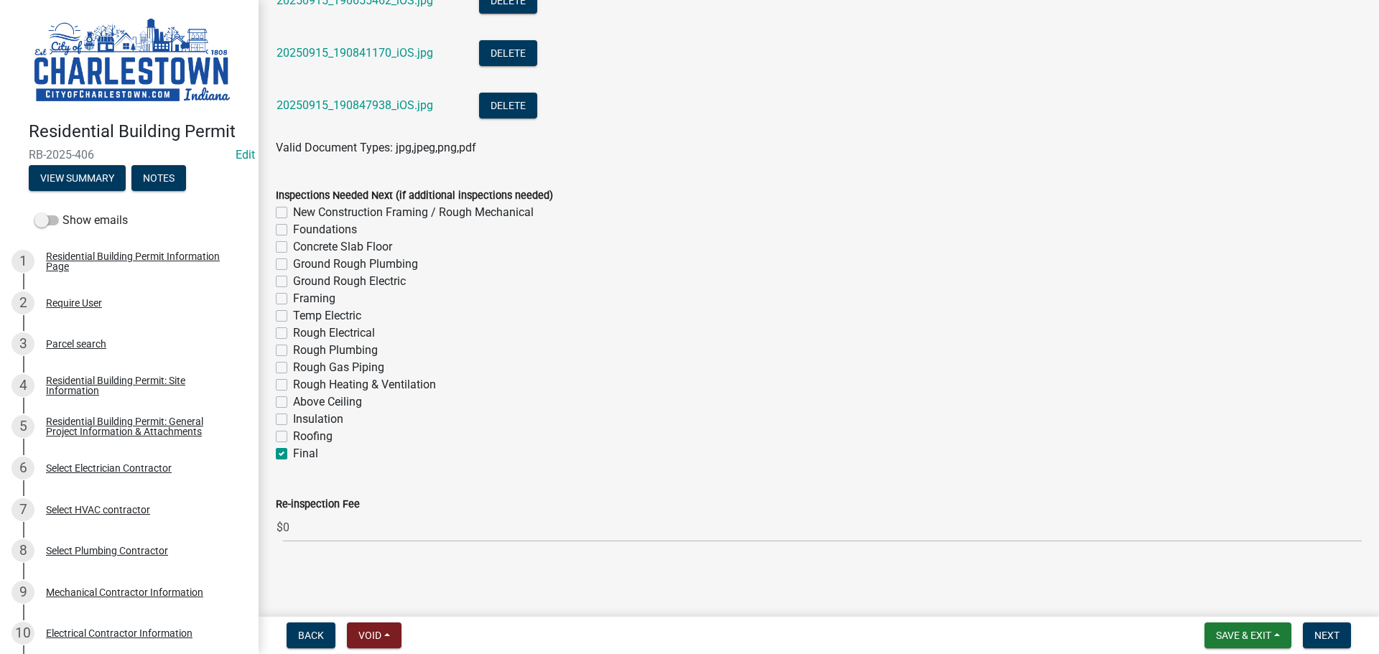
checkbox input "false"
checkbox input "true"
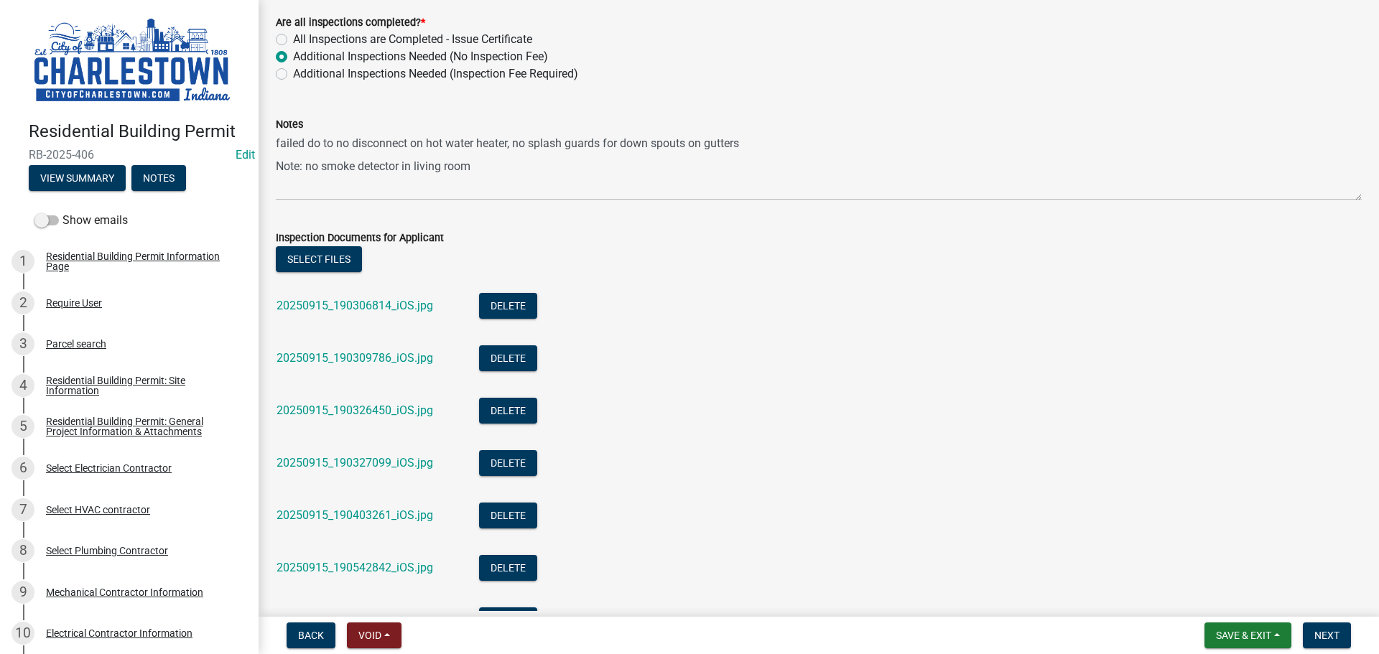
scroll to position [556, 0]
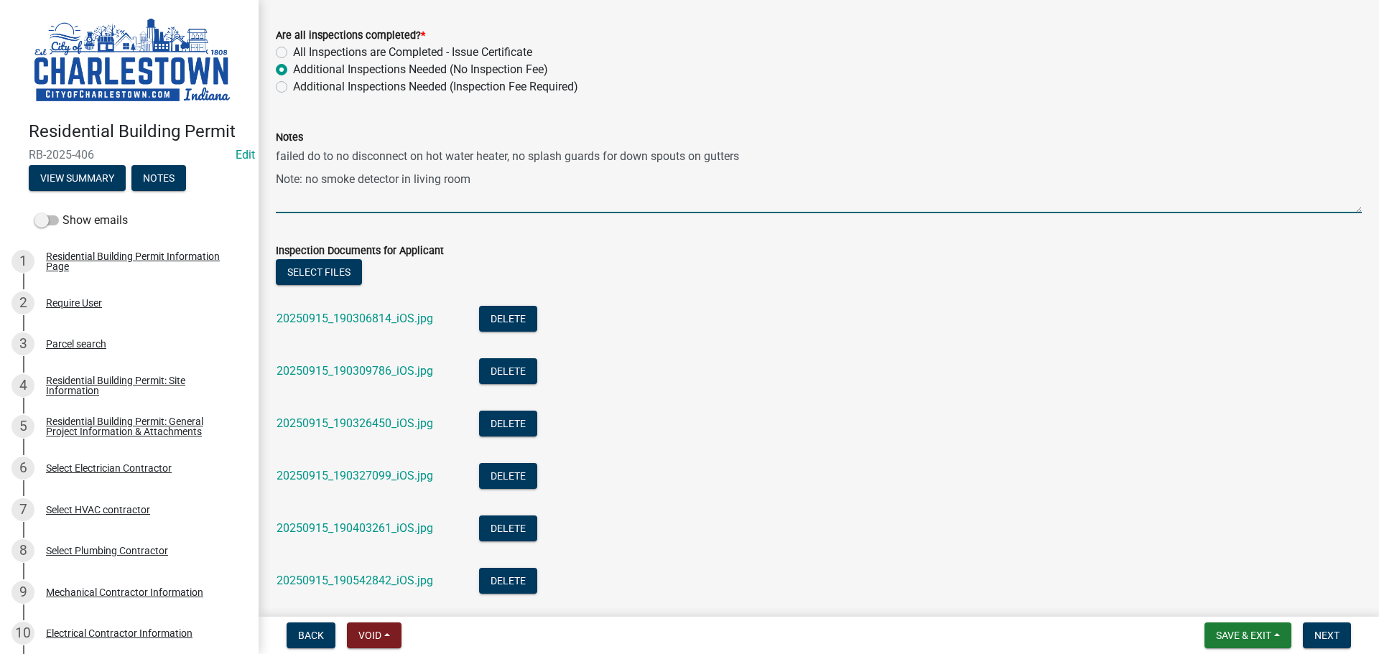
click at [763, 155] on textarea "failed do to no disconnect on hot water heater, no splash guards for down spout…" at bounding box center [819, 180] width 1086 height 68
type textarea "failed do to no disconnect on hot water heater, no splash guards for down spout…"
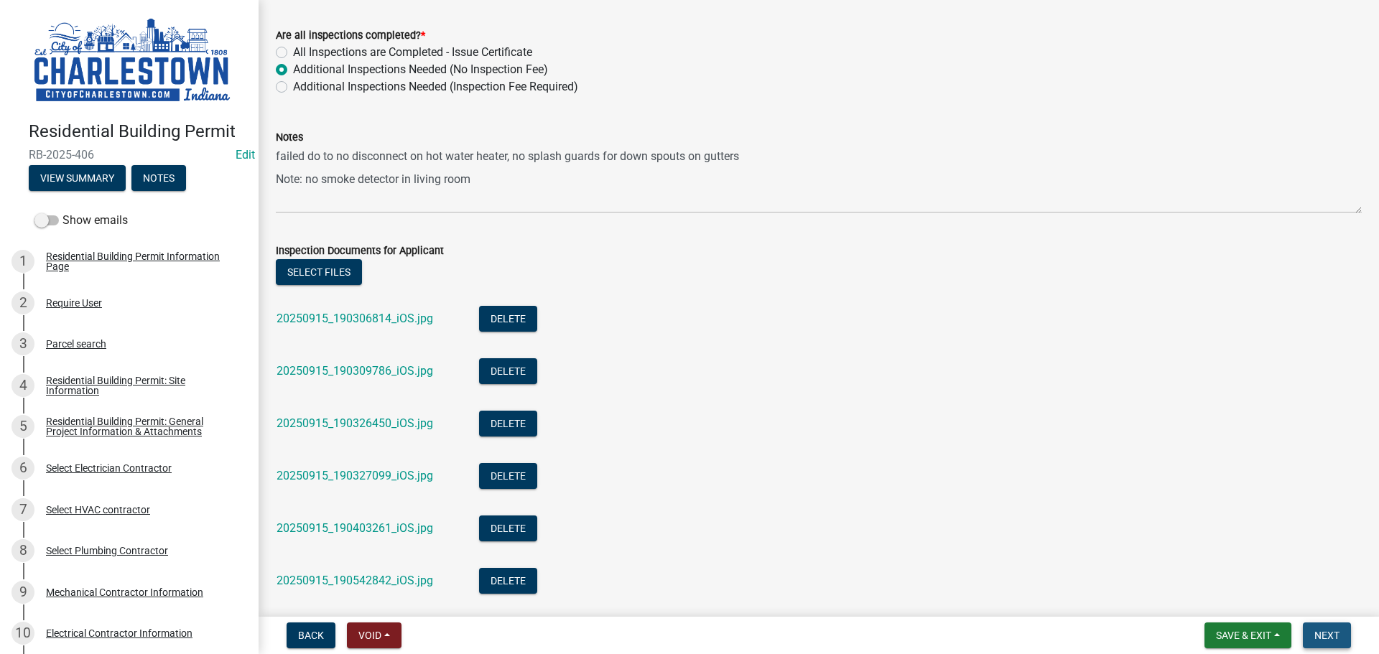
click at [1321, 633] on span "Next" at bounding box center [1326, 635] width 25 height 11
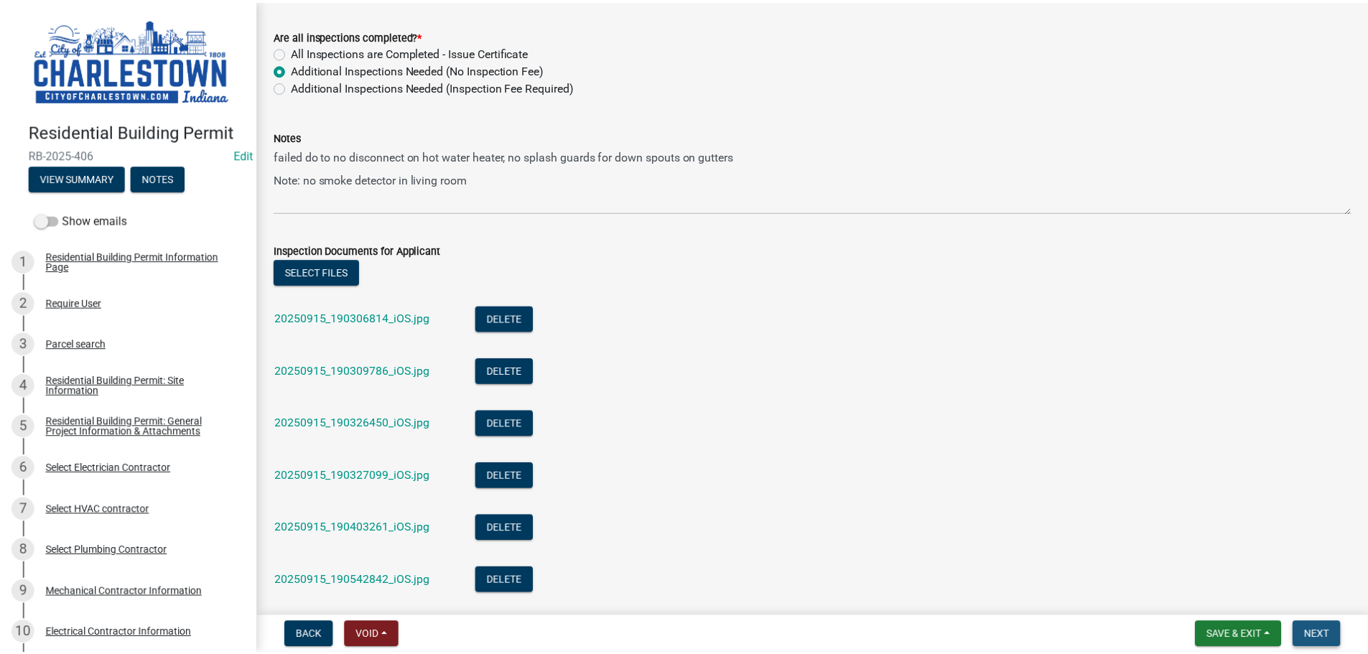
scroll to position [0, 0]
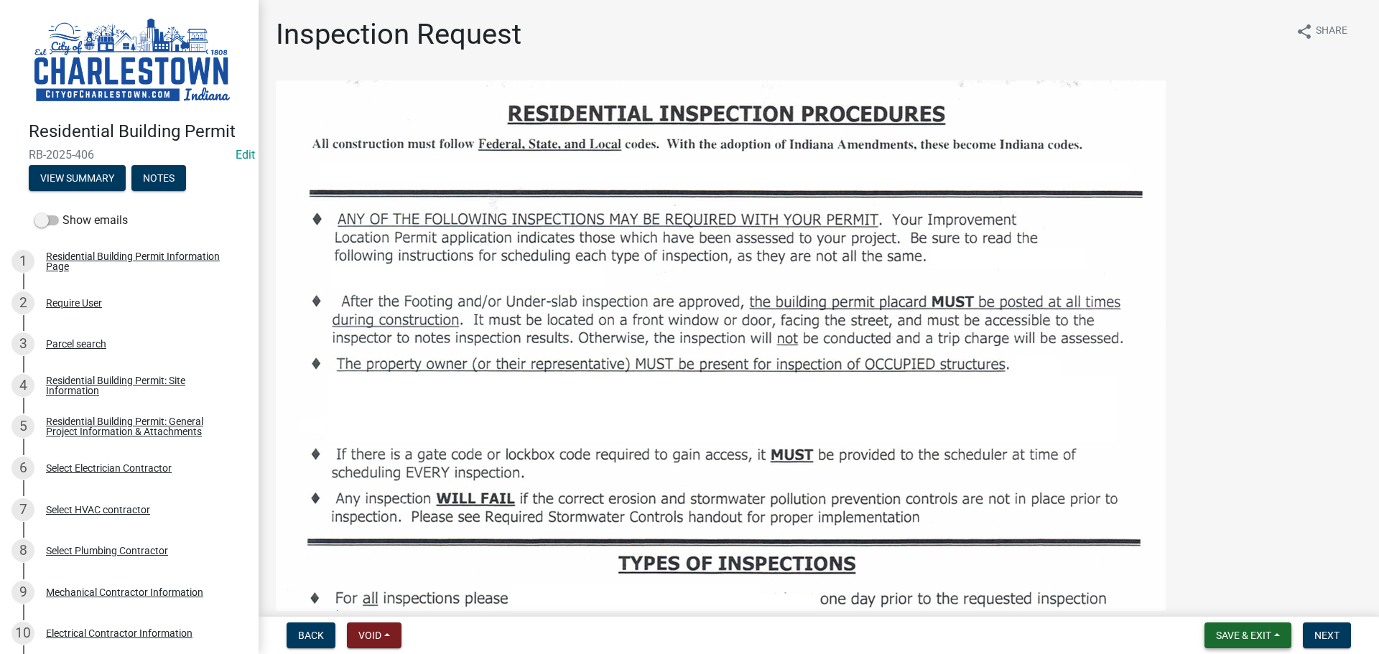
click at [1228, 636] on span "Save & Exit" at bounding box center [1243, 635] width 55 height 11
click at [1217, 601] on button "Save & Exit" at bounding box center [1233, 598] width 115 height 34
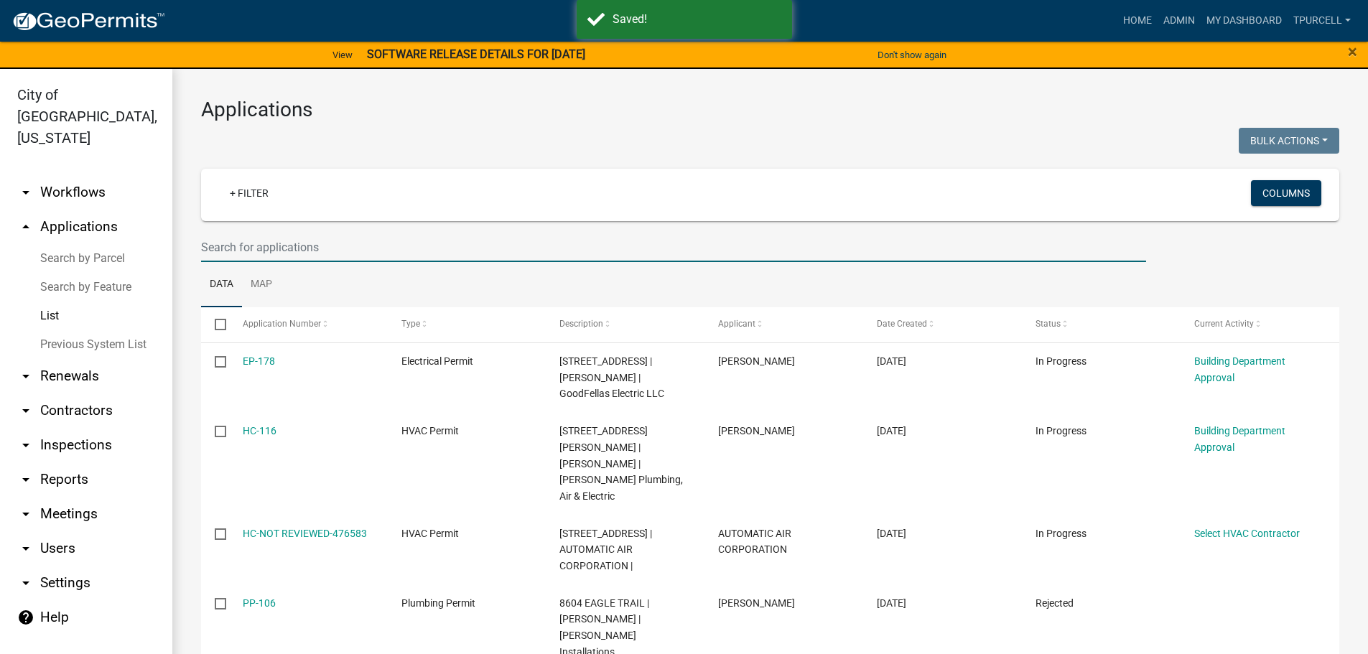
click at [347, 245] on input "text" at bounding box center [673, 247] width 945 height 29
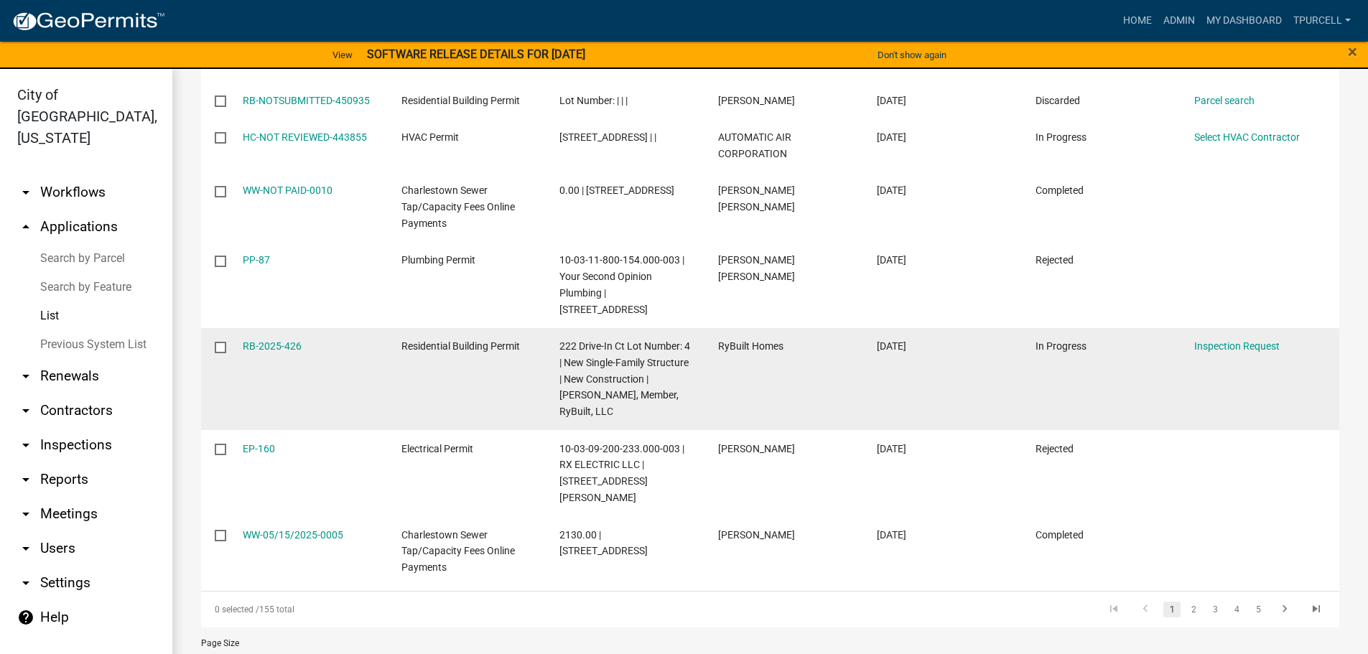
scroll to position [532, 0]
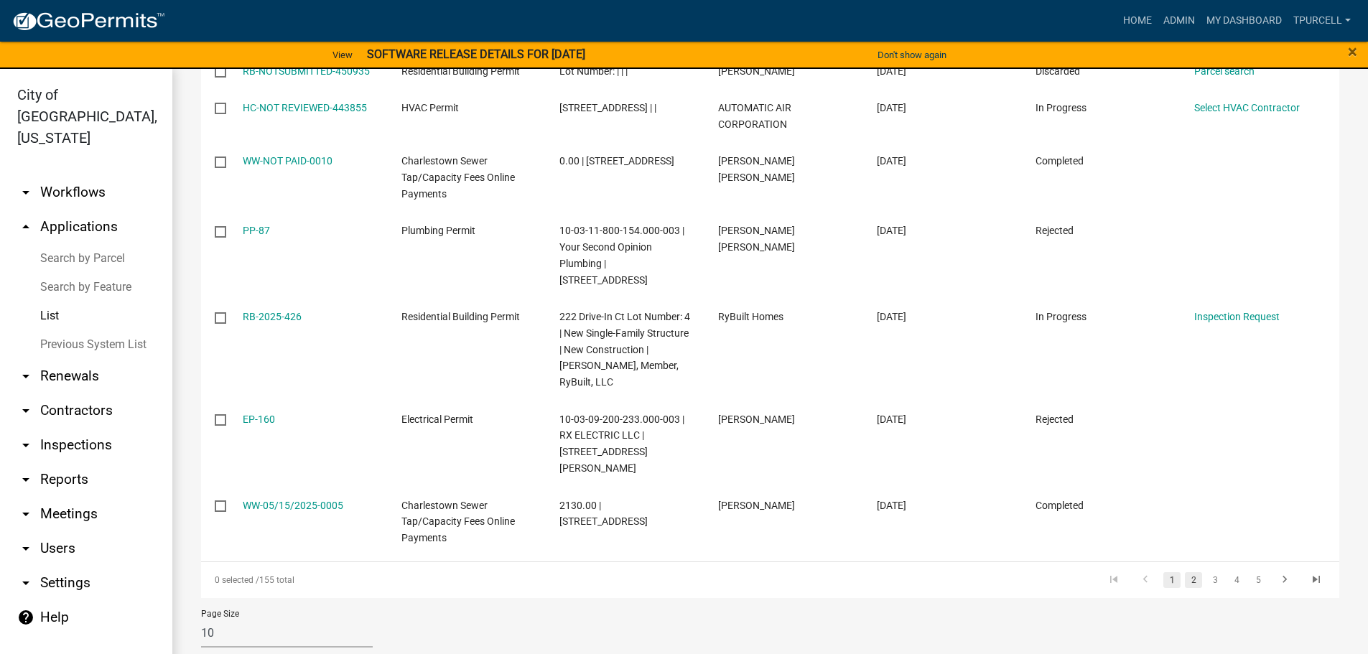
click at [1185, 572] on link "2" at bounding box center [1193, 580] width 17 height 16
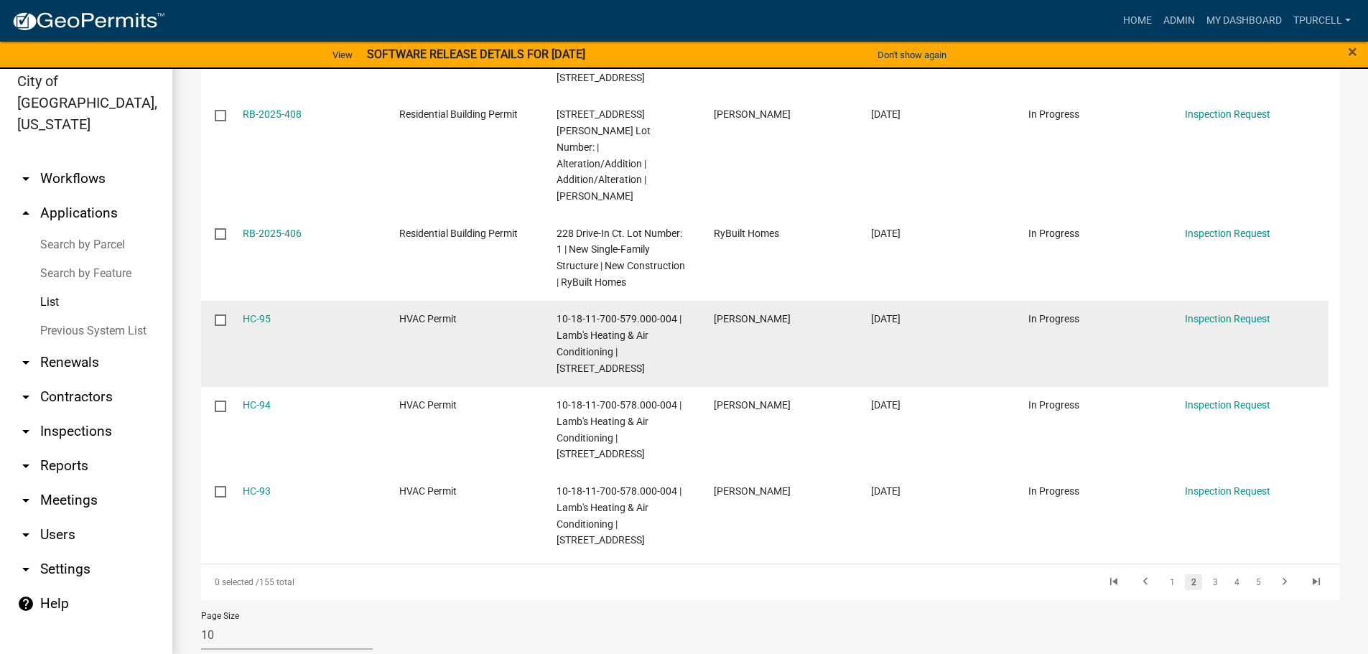
scroll to position [17, 0]
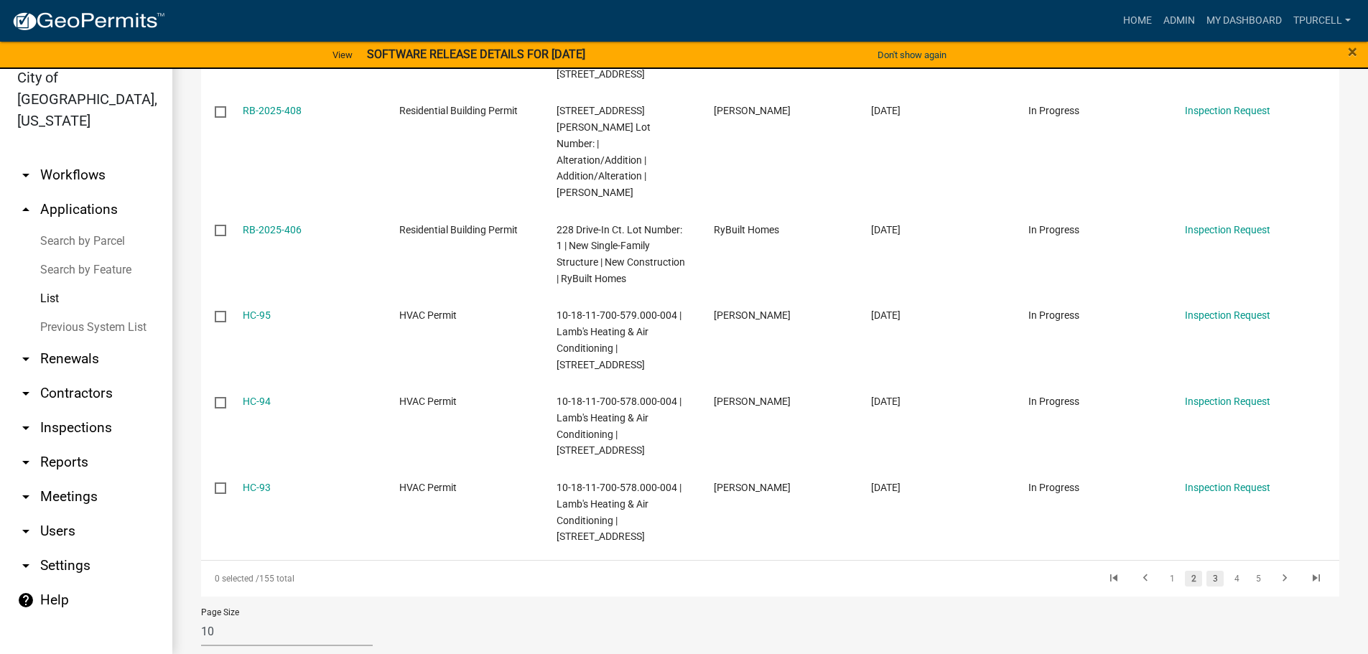
click at [1206, 571] on link "3" at bounding box center [1214, 579] width 17 height 16
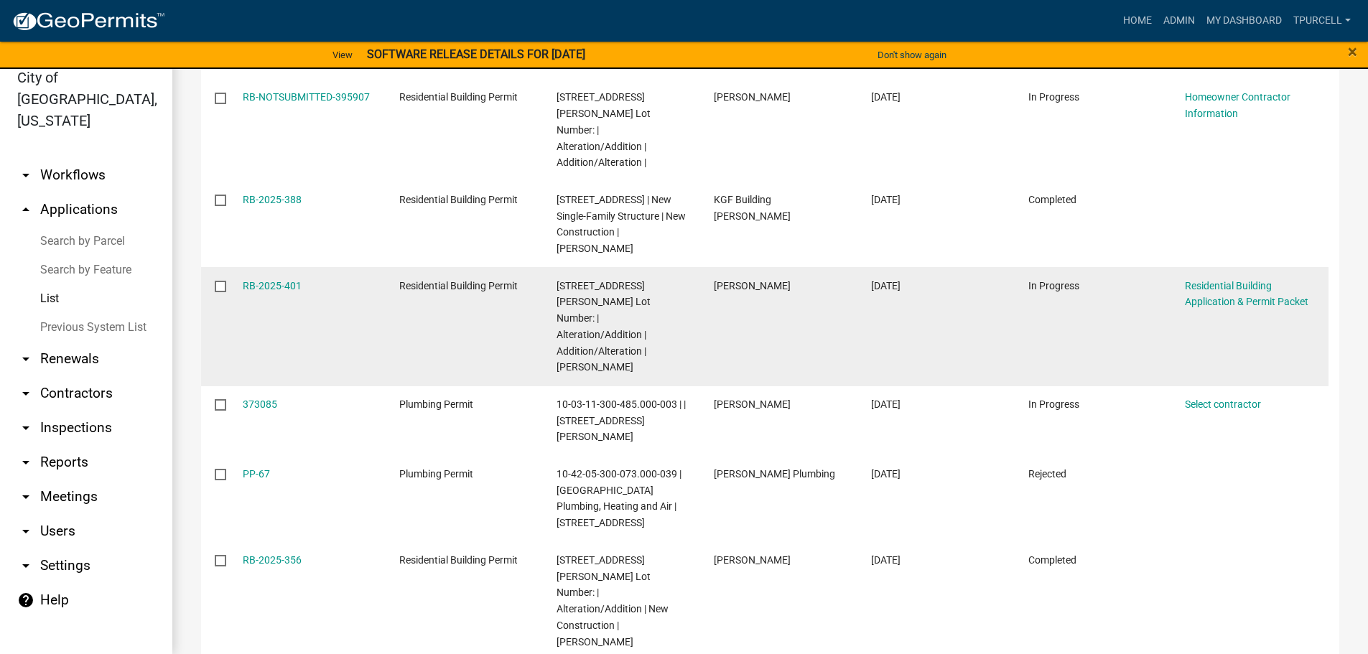
scroll to position [631, 0]
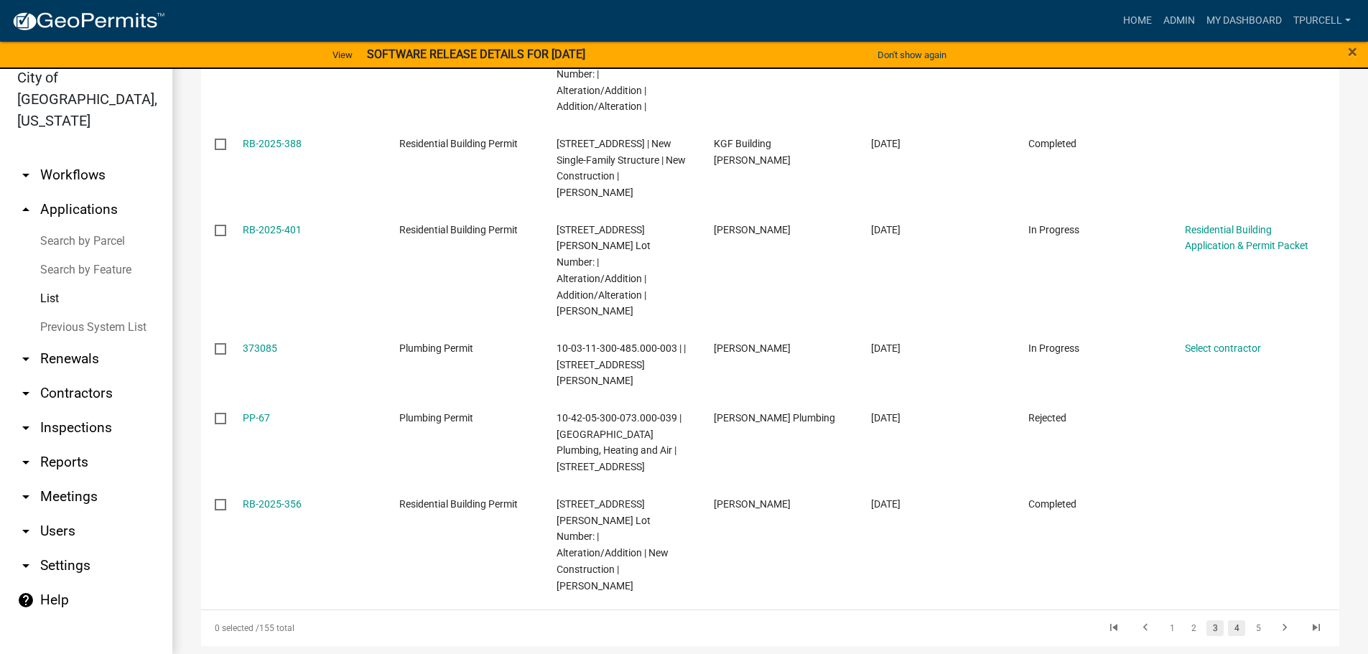
click at [1229, 620] on link "4" at bounding box center [1236, 628] width 17 height 16
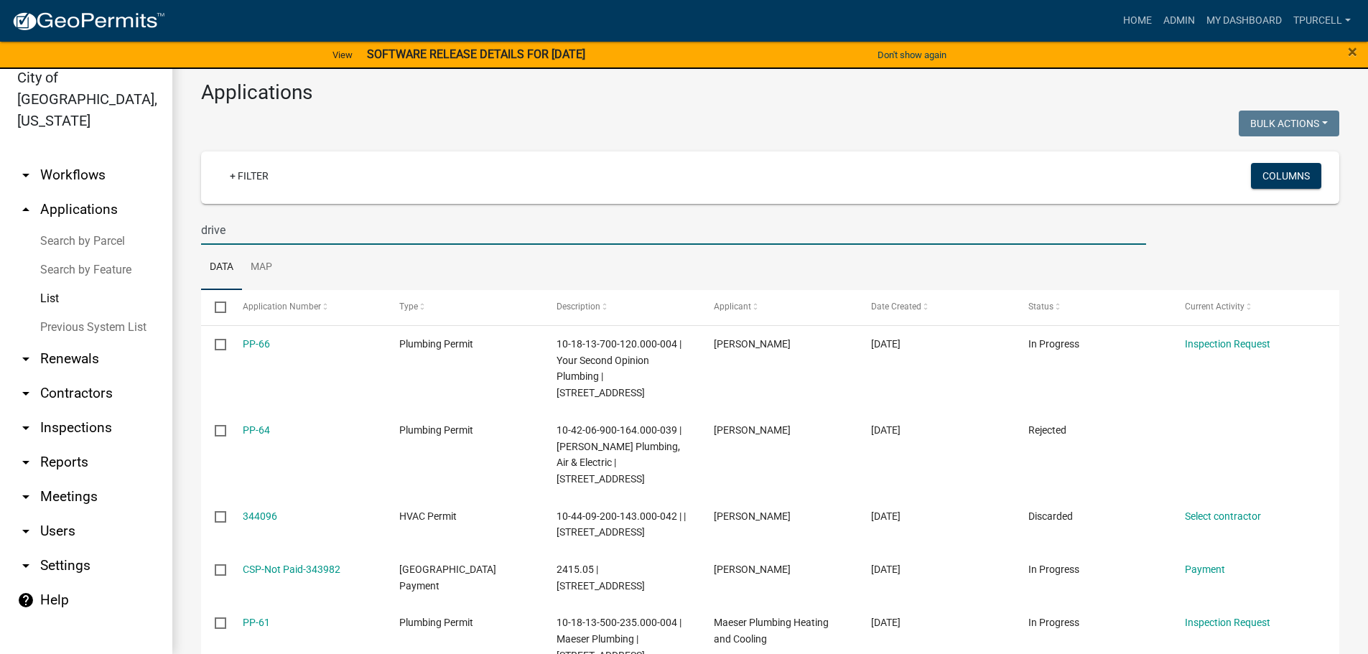
click at [260, 233] on input "drive" at bounding box center [673, 229] width 945 height 29
type input "d"
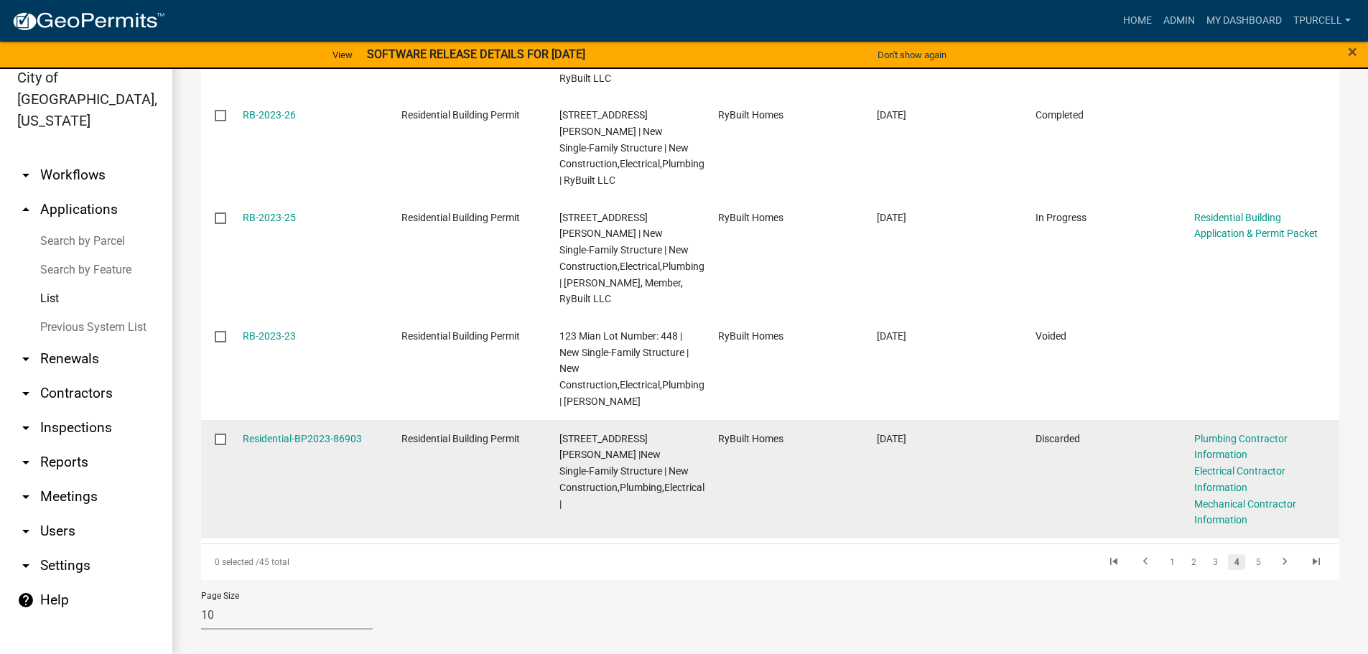
scroll to position [924, 0]
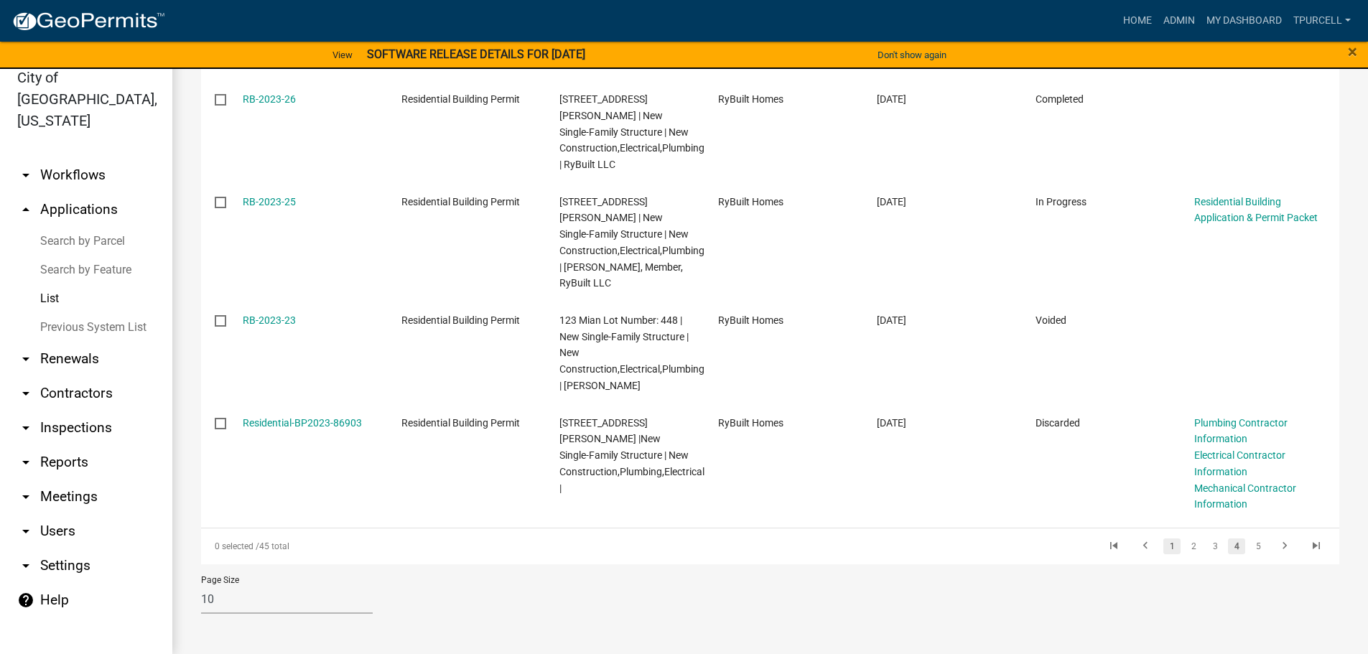
type input "rybu"
click at [1163, 549] on link "1" at bounding box center [1171, 547] width 17 height 16
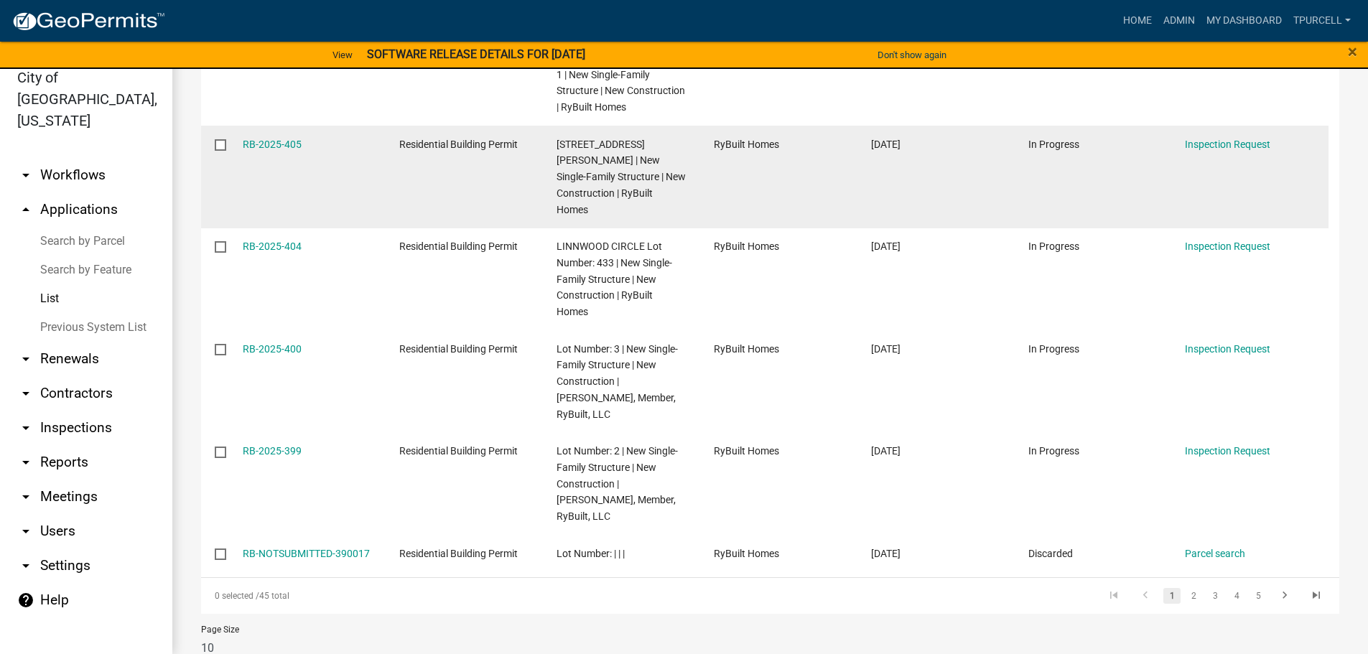
scroll to position [722, 0]
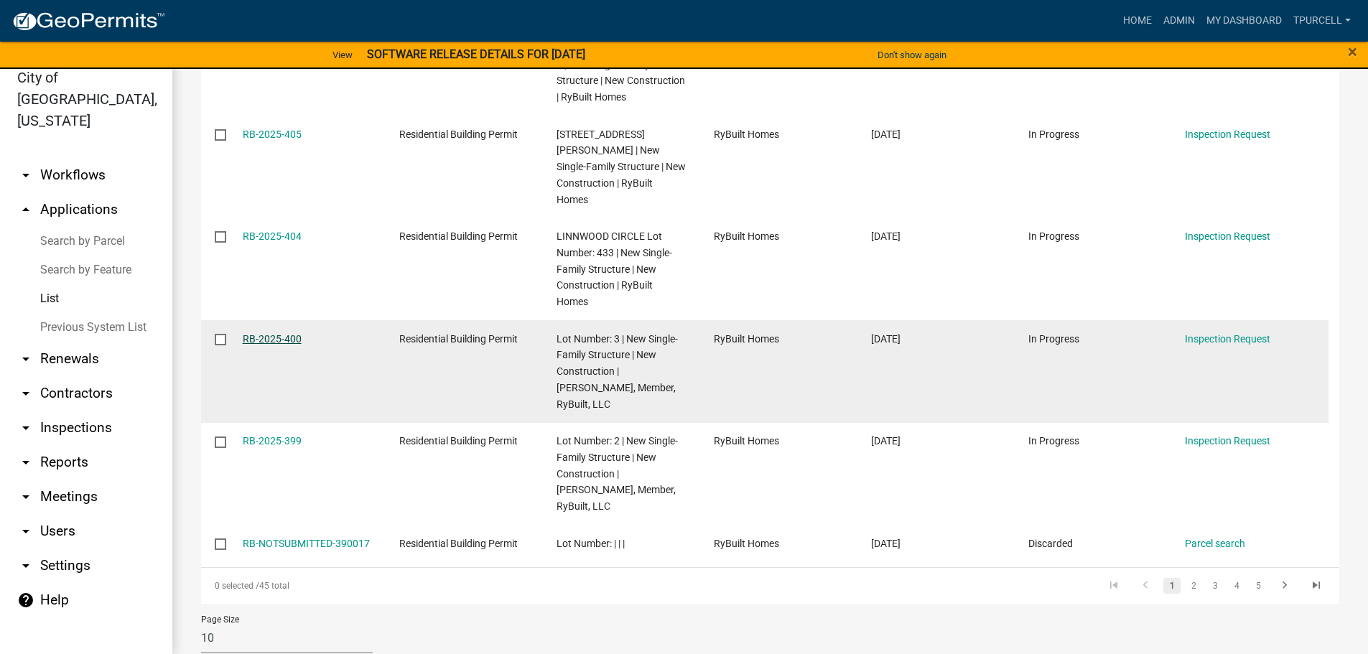
click at [282, 345] on link "RB-2025-400" at bounding box center [272, 338] width 59 height 11
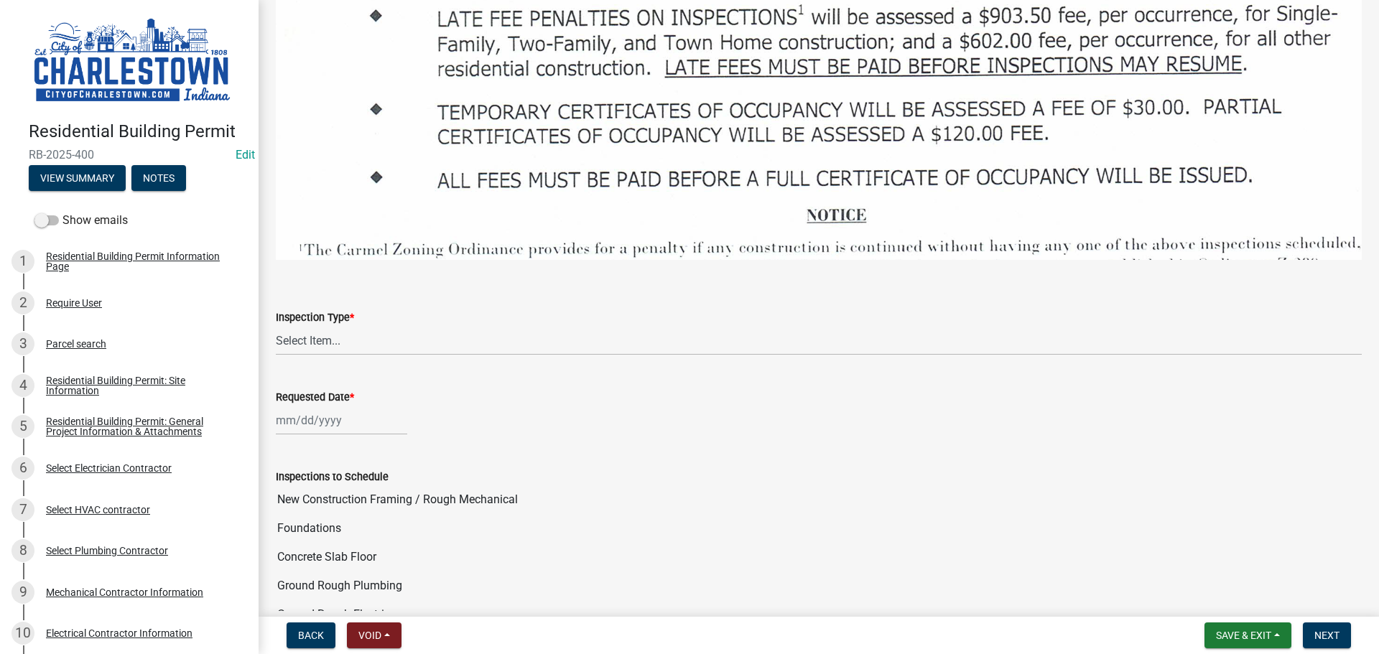
scroll to position [2154, 0]
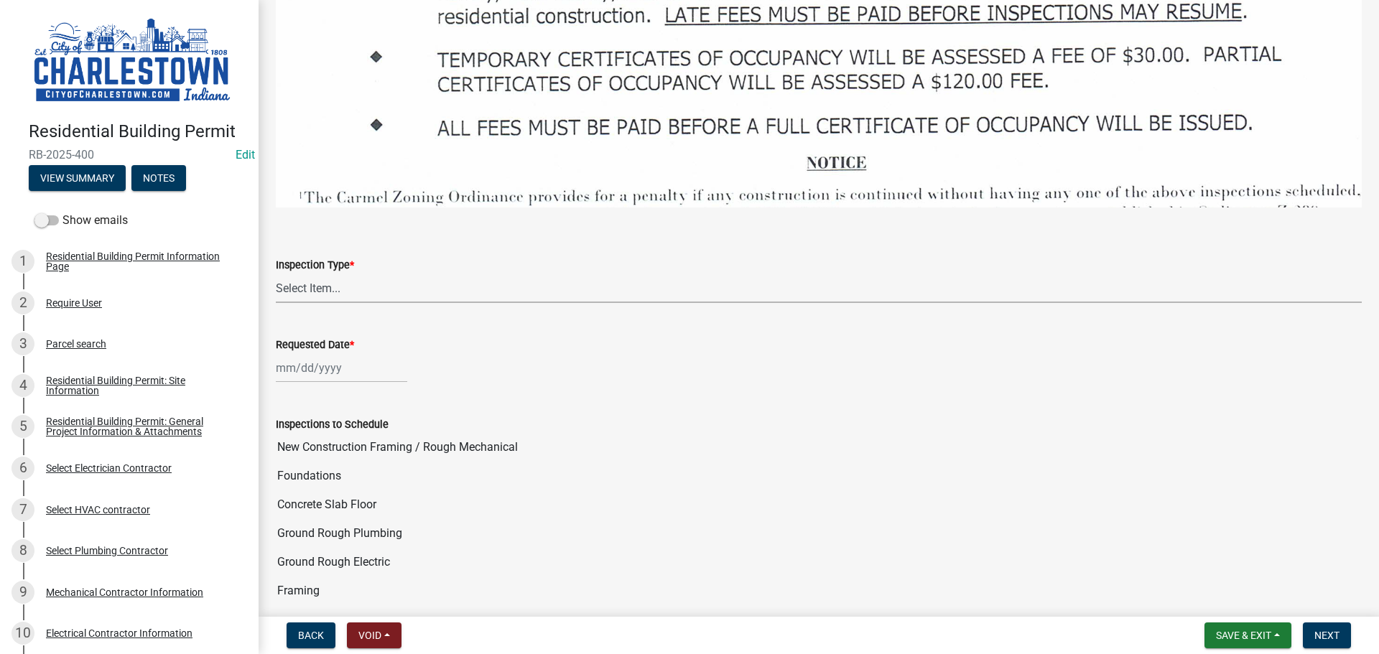
click at [320, 277] on select "Select Item... New Construction Framing / Rough Mechanical Foundations Concrete…" at bounding box center [819, 288] width 1086 height 29
click at [96, 174] on button "View Summary" at bounding box center [77, 178] width 97 height 26
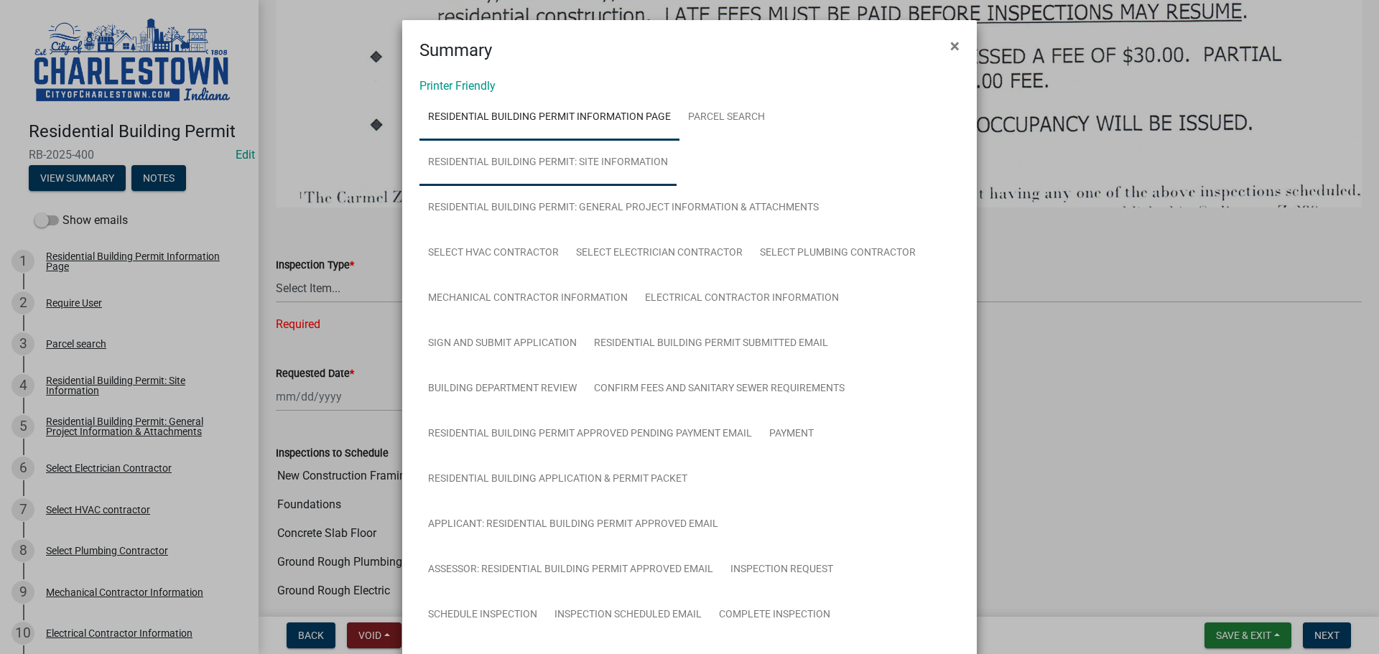
click at [619, 156] on link "Residential Building Permit: Site Information" at bounding box center [547, 163] width 257 height 46
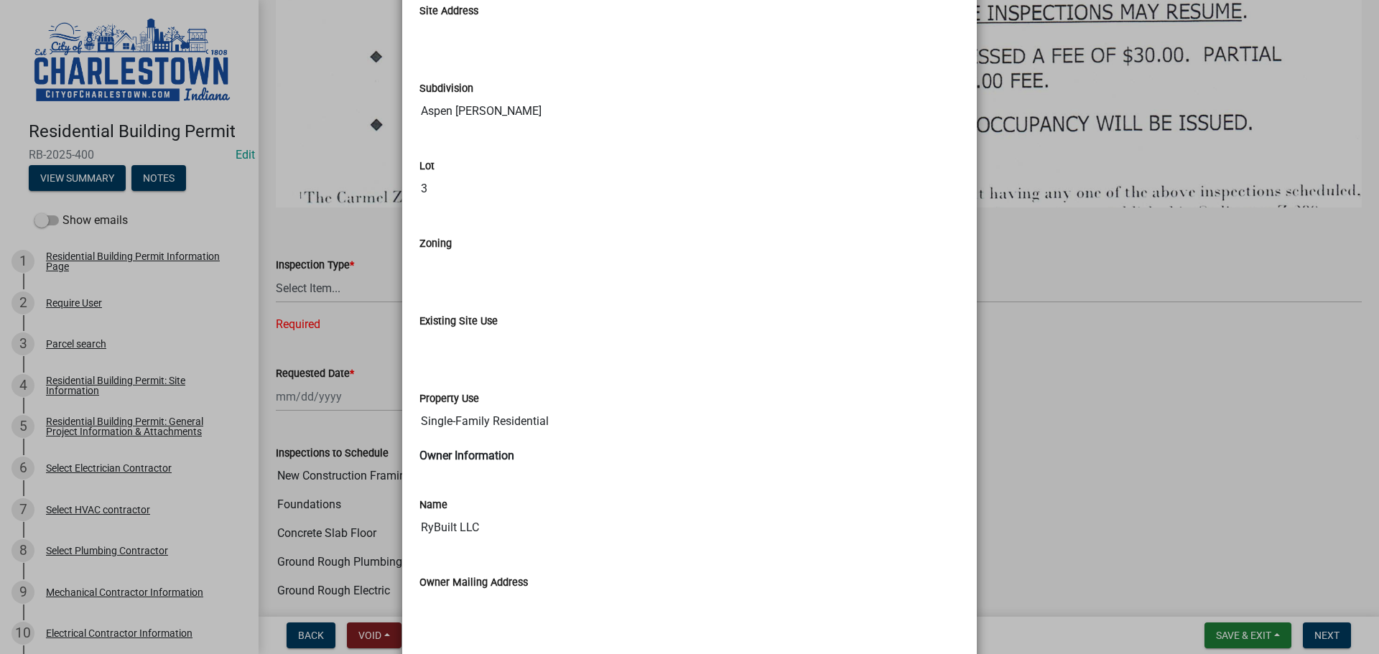
scroll to position [1077, 0]
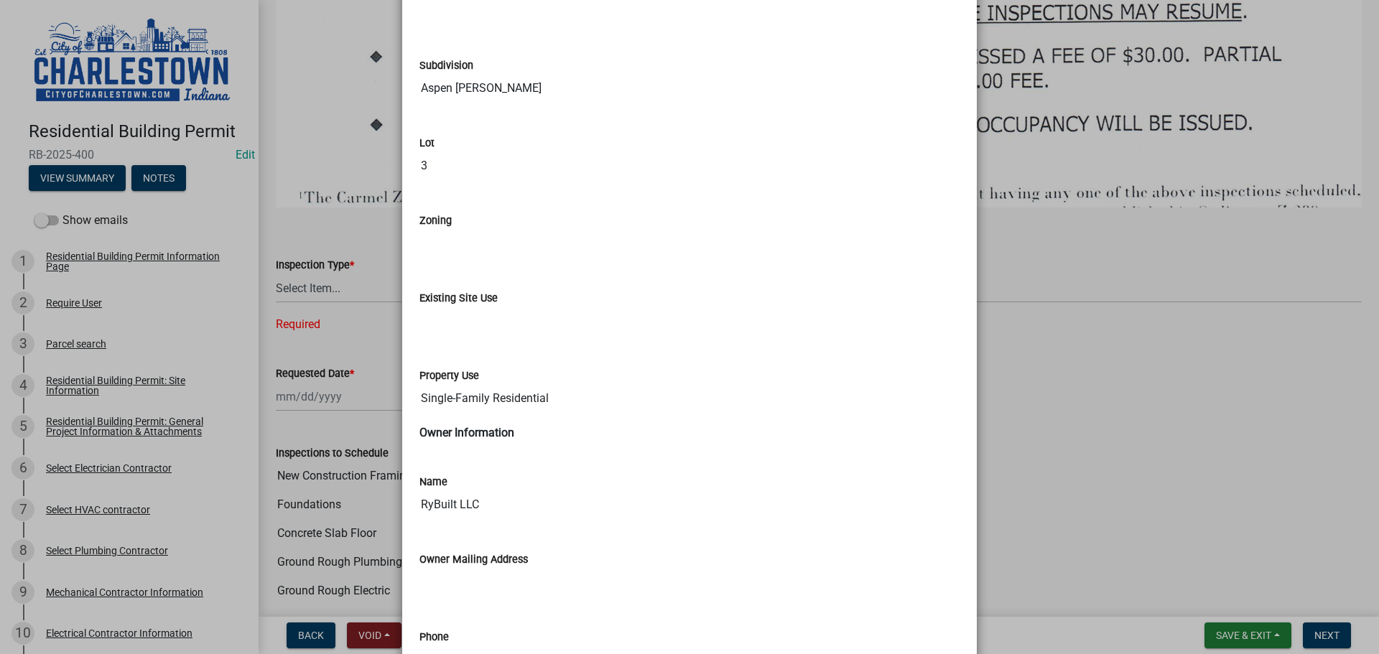
click at [1094, 404] on ngb-modal-window "Summary × Printer Friendly Residential Building Permit Information Page Parcel …" at bounding box center [689, 327] width 1379 height 654
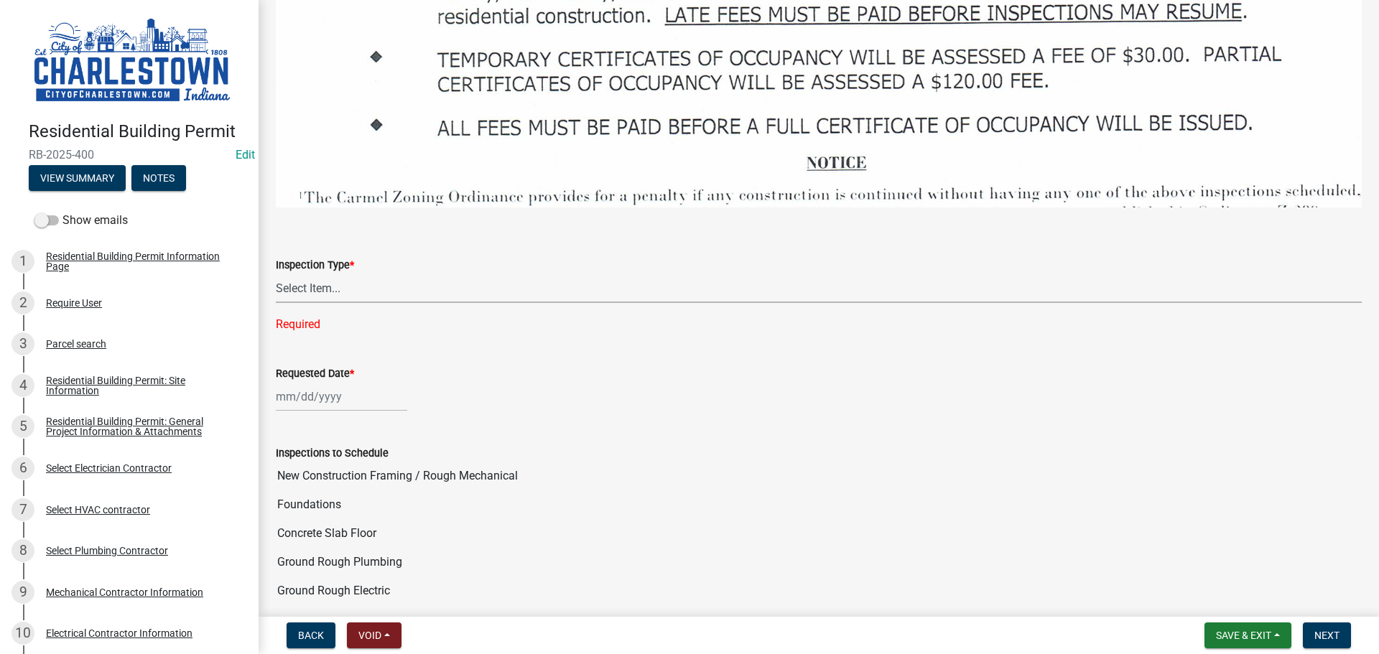
click at [300, 274] on select "Select Item... New Construction Framing / Rough Mechanical Foundations Concrete…" at bounding box center [819, 288] width 1086 height 29
click at [276, 274] on select "Select Item... New Construction Framing / Rough Mechanical Foundations Concrete…" at bounding box center [819, 288] width 1086 height 29
select select "18e7c4b3-438d-46af-8feb-0ae748388863"
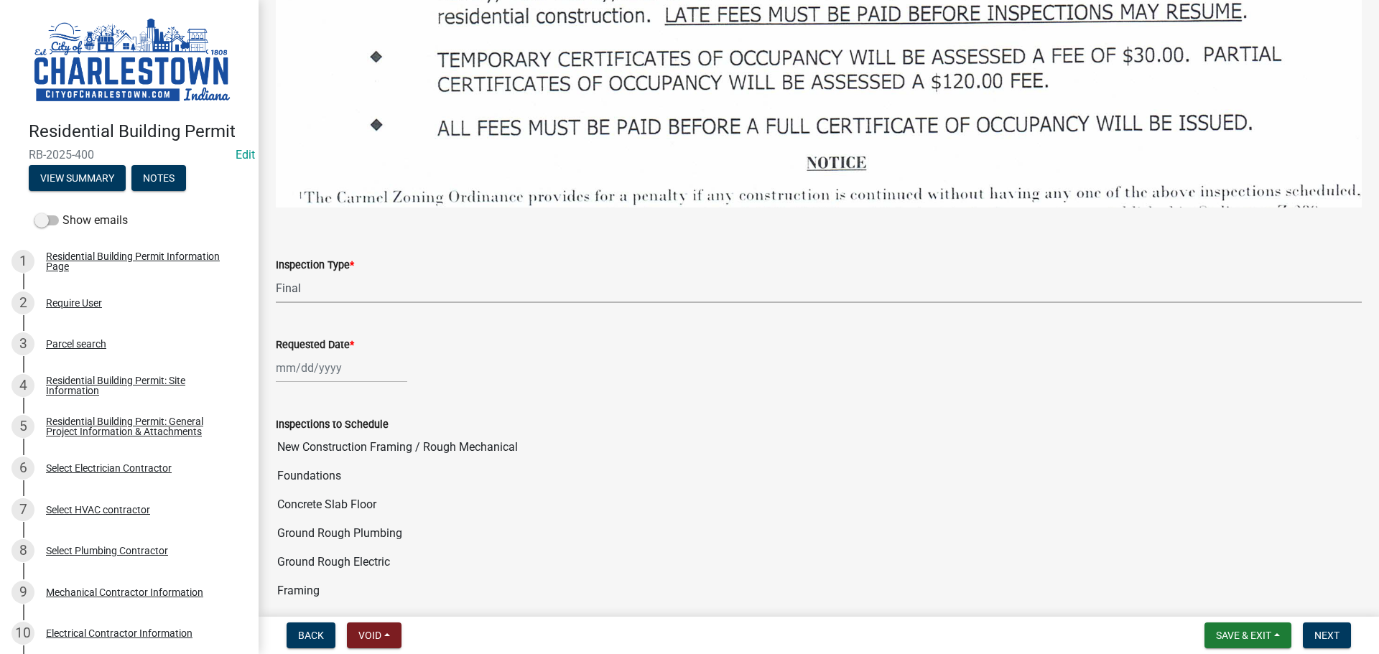
click at [292, 356] on div at bounding box center [341, 367] width 131 height 29
select select "9"
select select "2025"
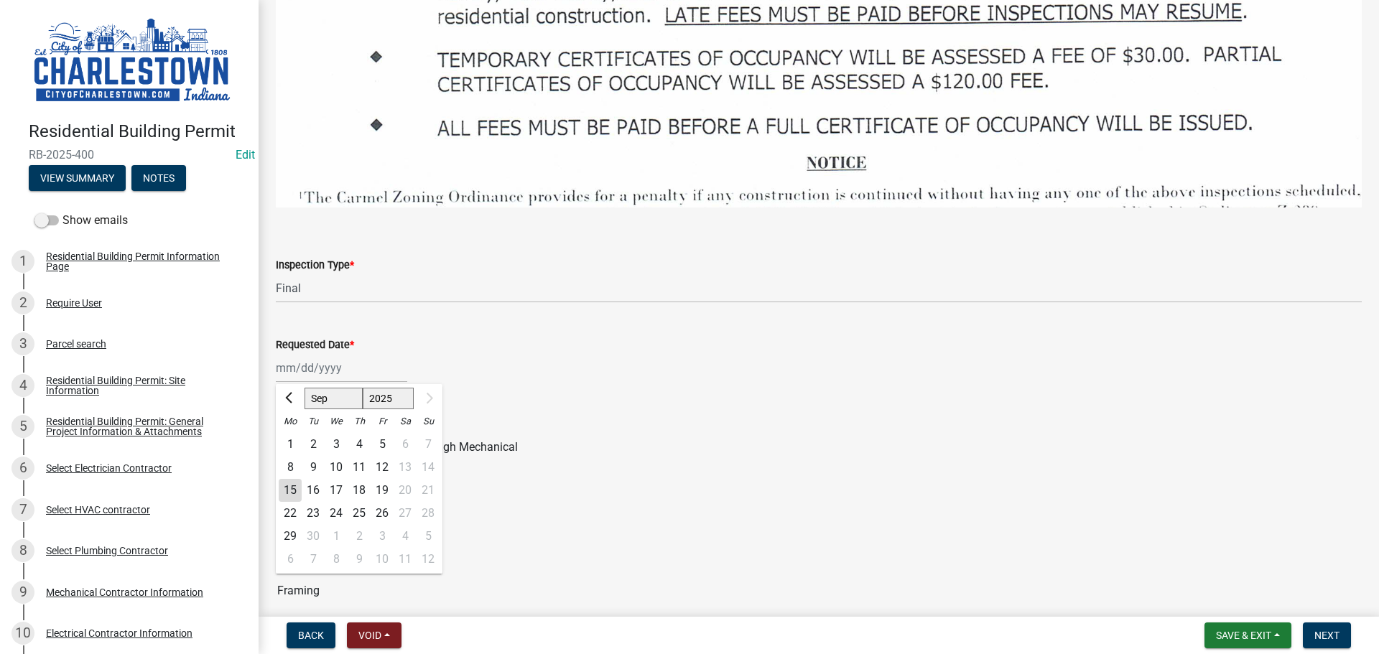
click at [295, 479] on div "15" at bounding box center [290, 490] width 23 height 23
type input "[DATE]"
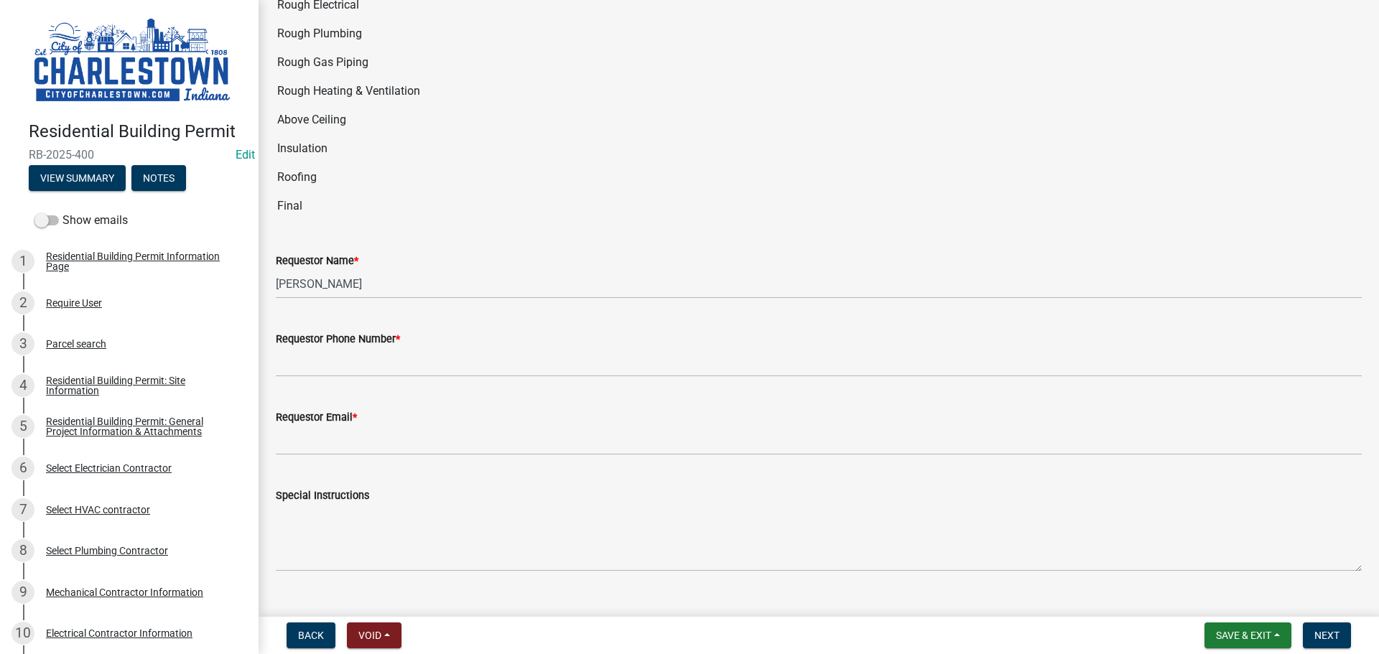
scroll to position [2801, 0]
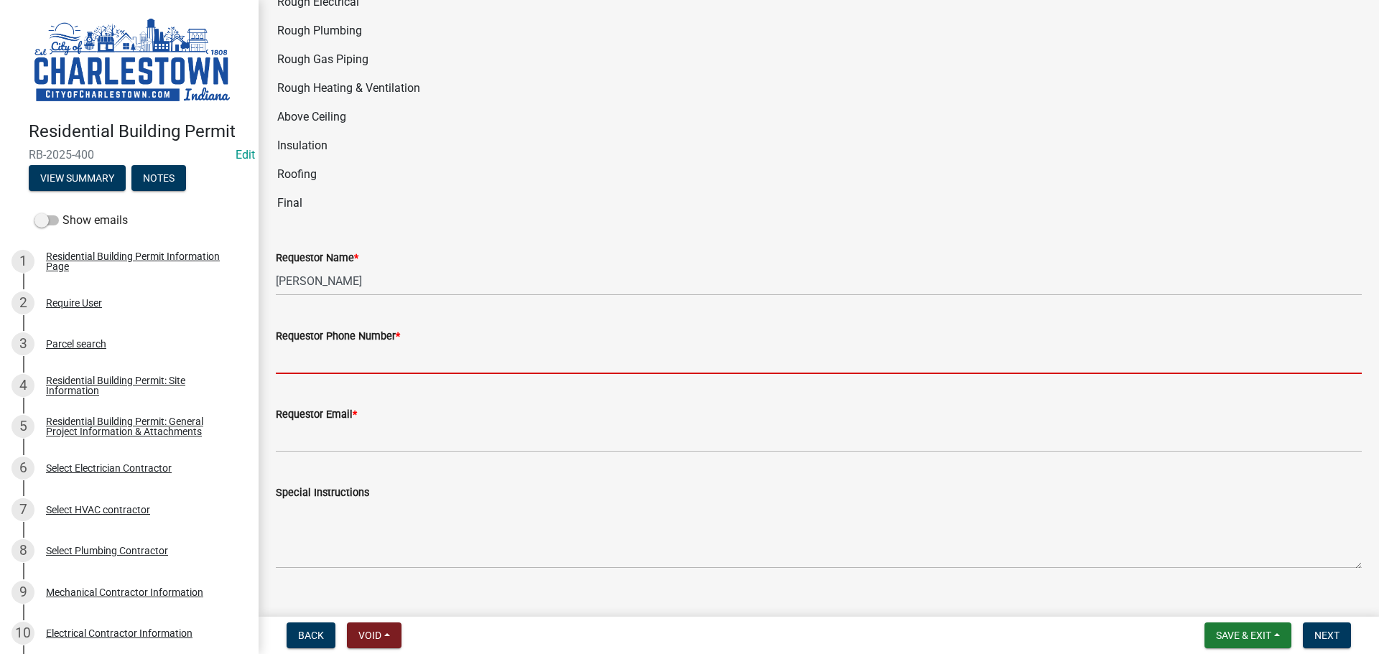
click at [359, 353] on input "Requestor Phone Number *" at bounding box center [819, 359] width 1086 height 29
type input "5025233650"
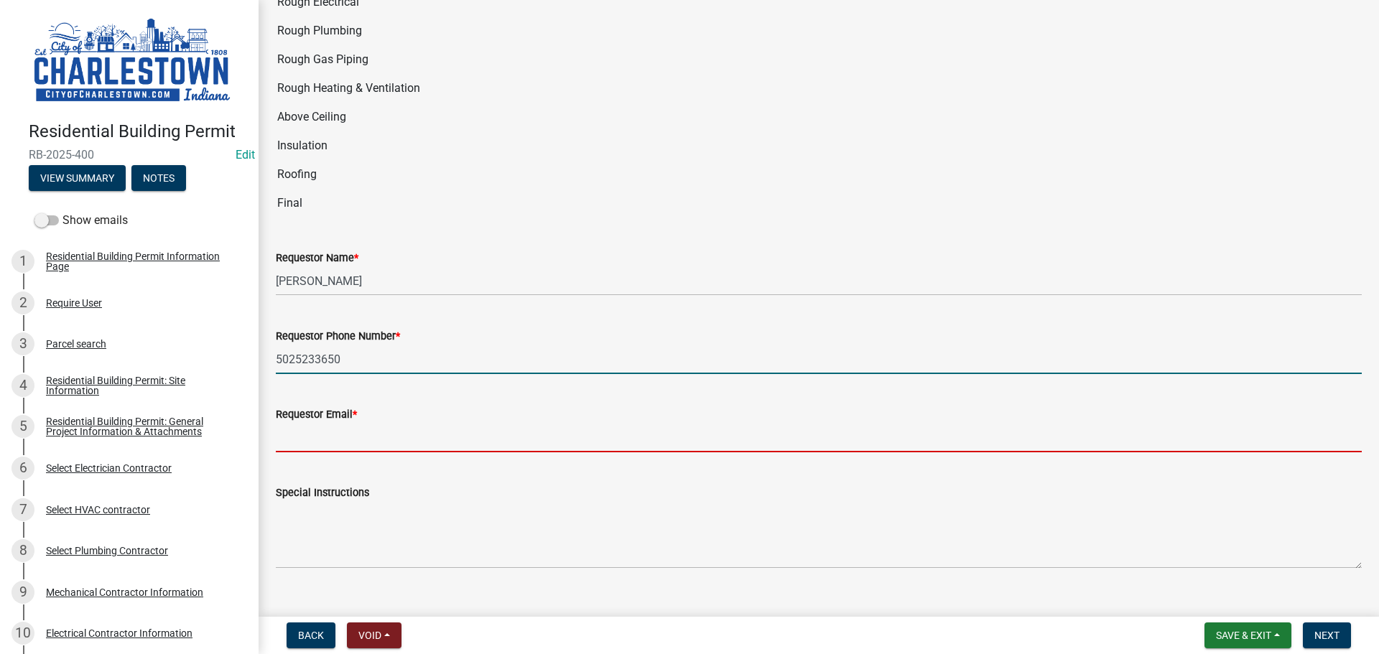
type input "[EMAIL_ADDRESS][DOMAIN_NAME]"
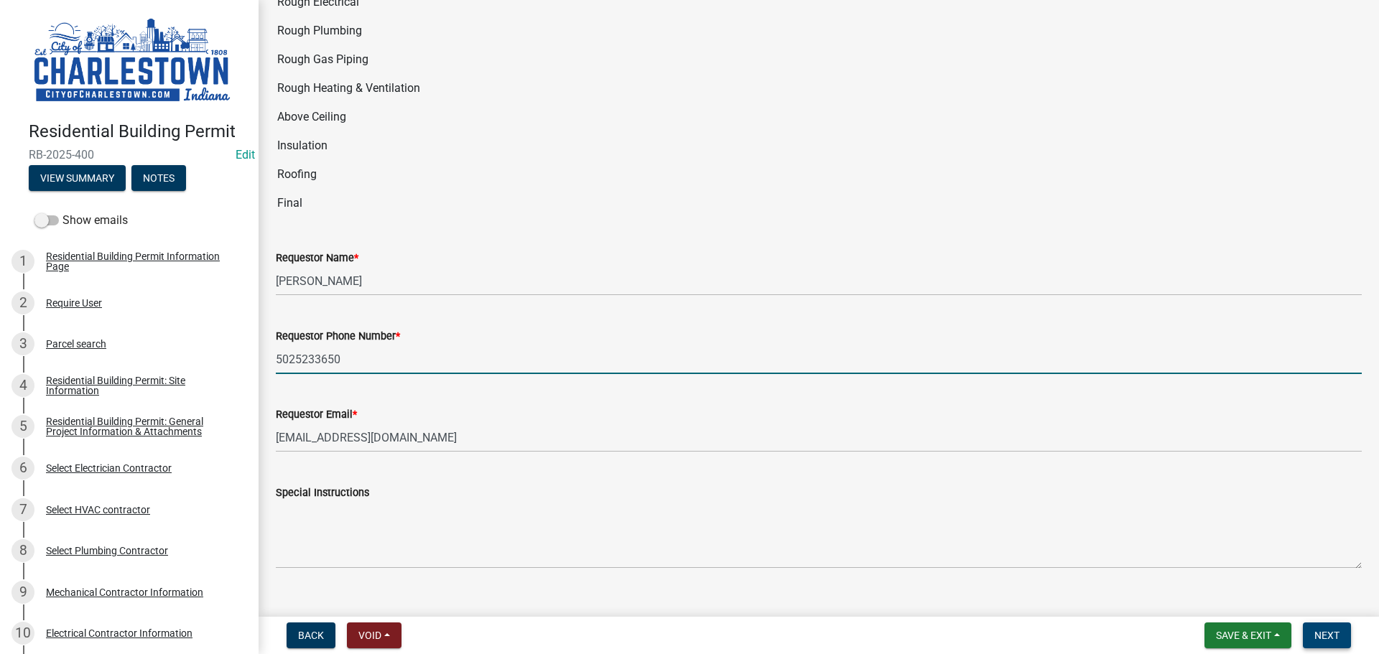
click at [1324, 636] on span "Next" at bounding box center [1326, 635] width 25 height 11
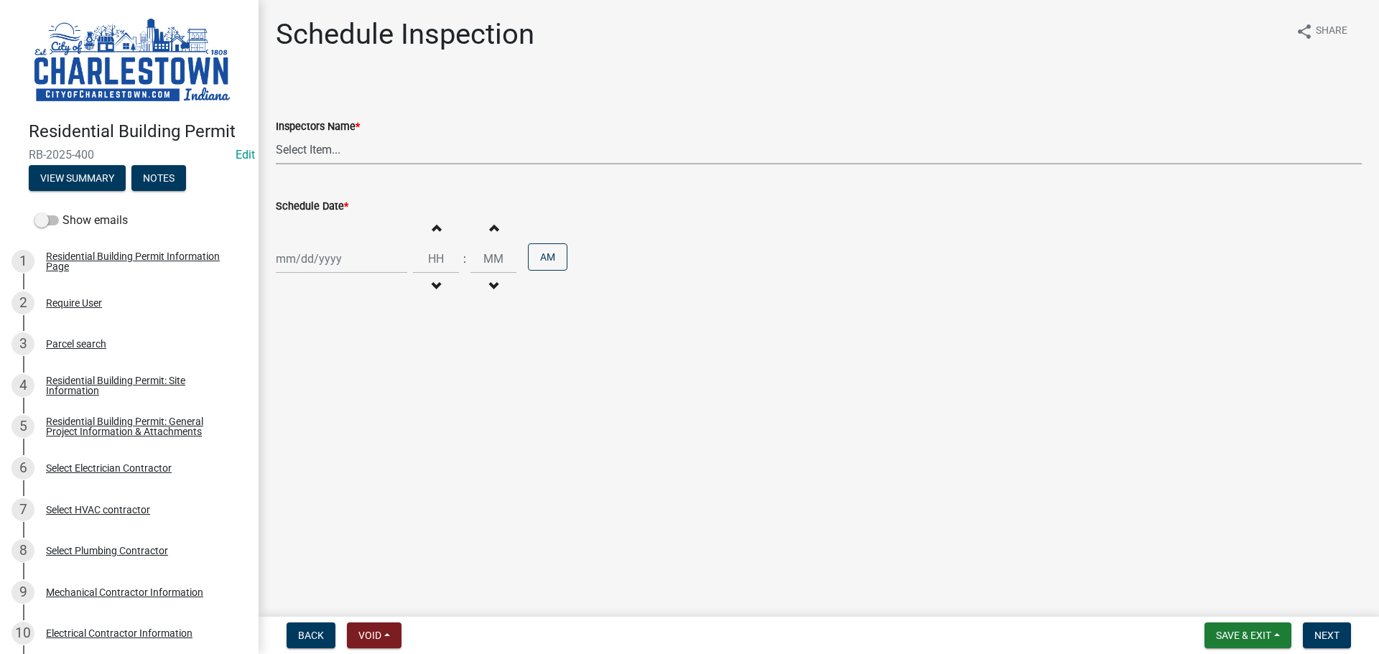
click at [327, 155] on select "Select Item... [PERSON_NAME] ([PERSON_NAME]) [PERSON_NAME] ([PERSON_NAME]) [PER…" at bounding box center [819, 149] width 1086 height 29
select select "63e5a778-15f7-4a13-aba2-a6e5541a0fb3"
click at [276, 135] on select "Select Item... [PERSON_NAME] ([PERSON_NAME]) [PERSON_NAME] ([PERSON_NAME]) [PER…" at bounding box center [819, 149] width 1086 height 29
click at [302, 262] on div at bounding box center [341, 258] width 131 height 29
select select "9"
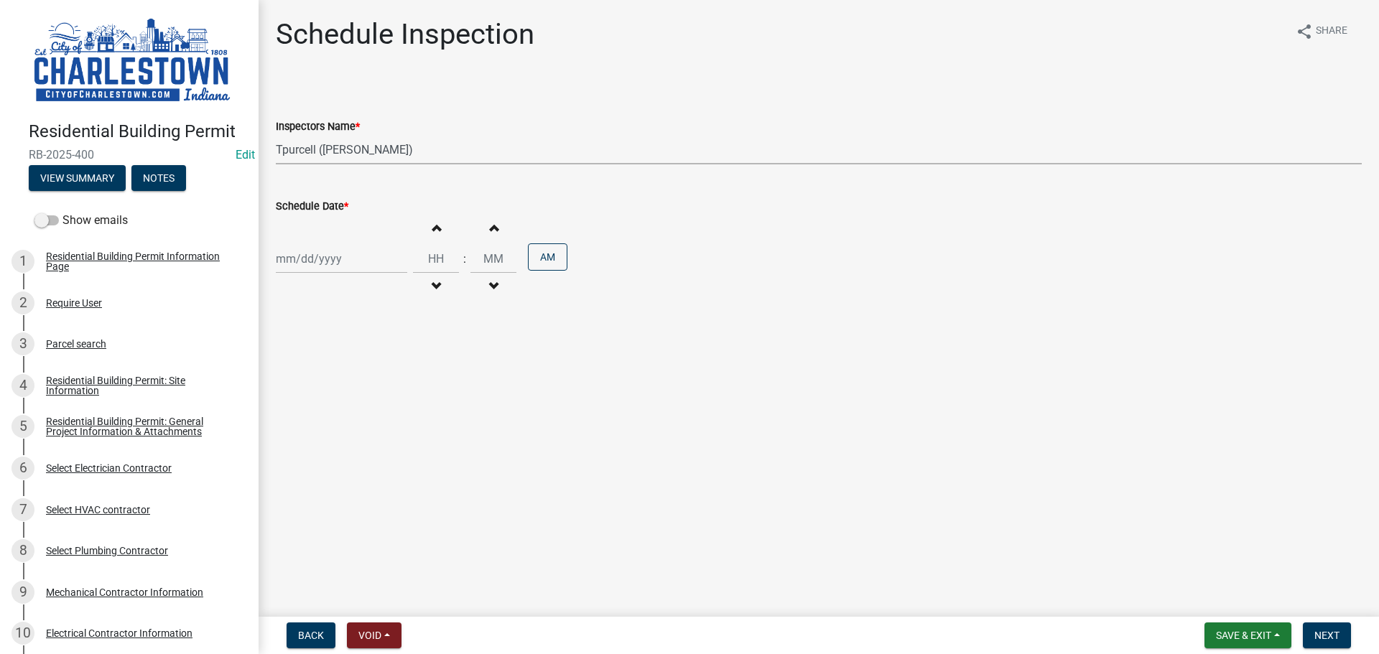
select select "2025"
click at [297, 386] on div "15" at bounding box center [290, 381] width 23 height 23
type input "[DATE]"
click at [1326, 638] on span "Next" at bounding box center [1326, 635] width 25 height 11
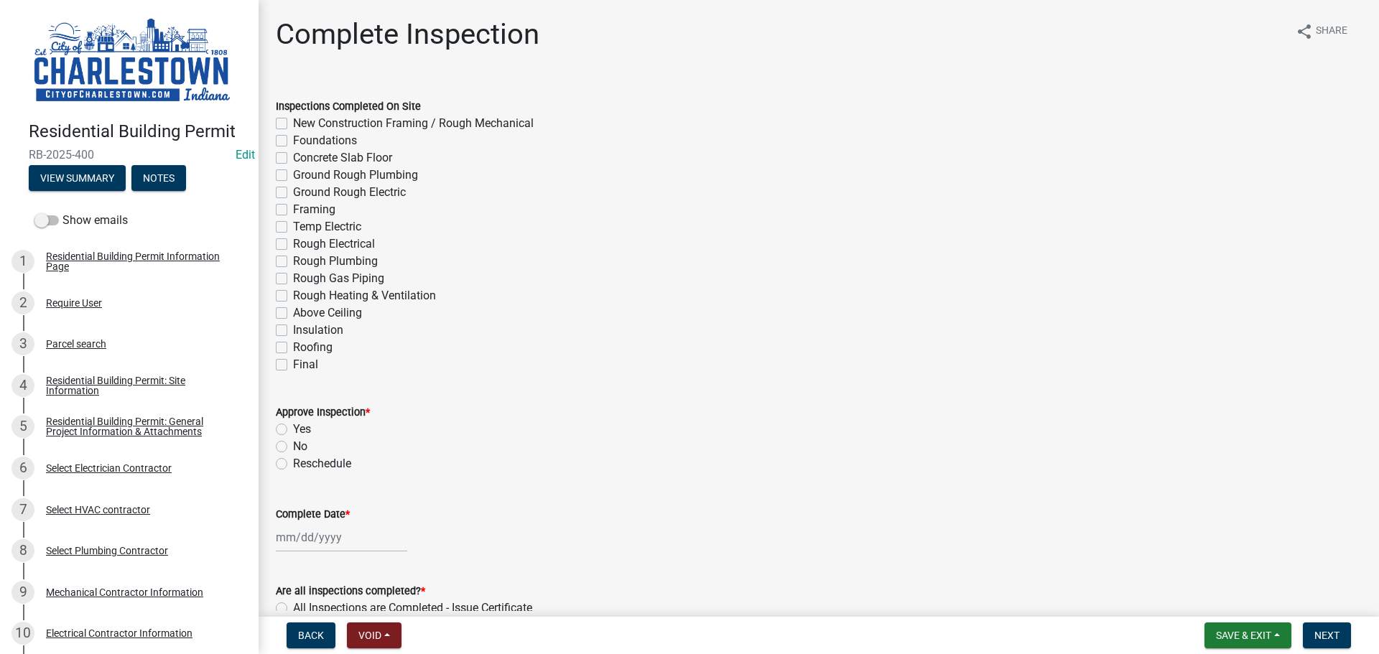
click at [287, 363] on div "Final" at bounding box center [819, 364] width 1086 height 17
drag, startPoint x: 284, startPoint y: 445, endPoint x: 292, endPoint y: 443, distance: 8.0
click at [293, 444] on label "No" at bounding box center [300, 446] width 14 height 17
click at [293, 444] on input "No" at bounding box center [297, 442] width 9 height 9
radio input "true"
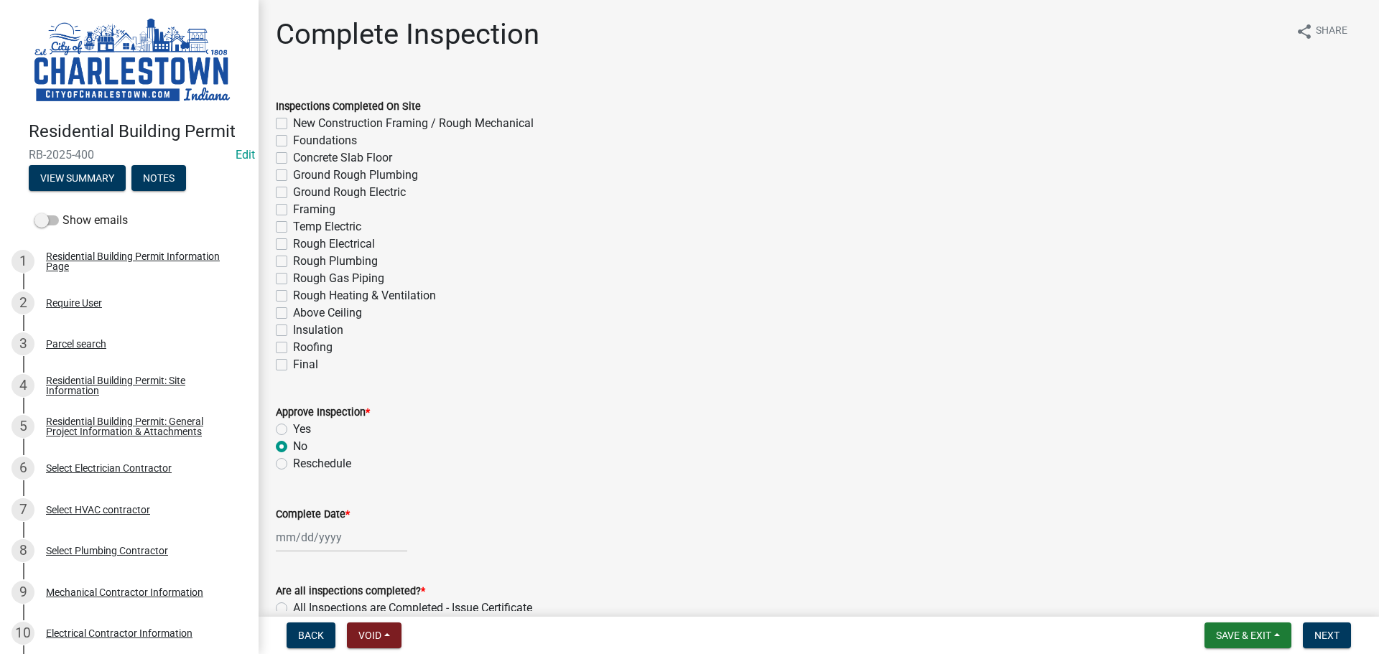
click at [315, 539] on div at bounding box center [341, 537] width 131 height 29
select select "9"
select select "2025"
click at [85, 179] on button "View Summary" at bounding box center [77, 178] width 97 height 26
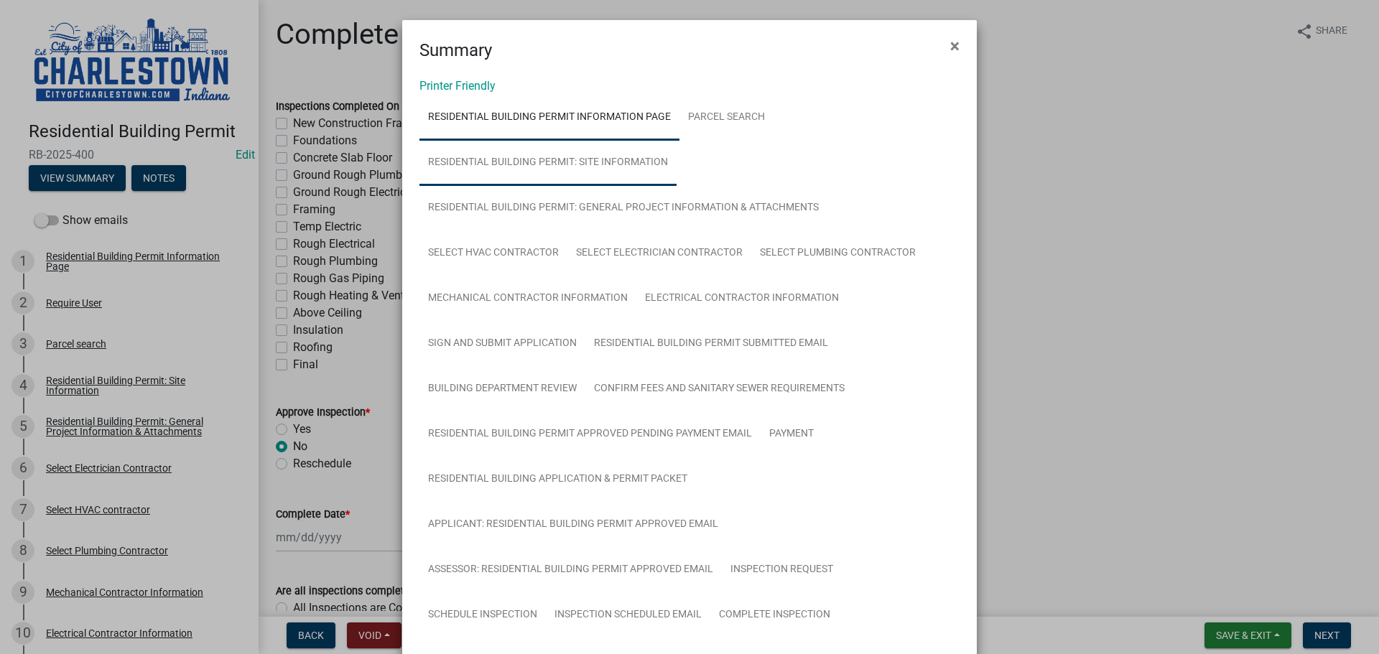
click at [615, 157] on link "Residential Building Permit: Site Information" at bounding box center [547, 163] width 257 height 46
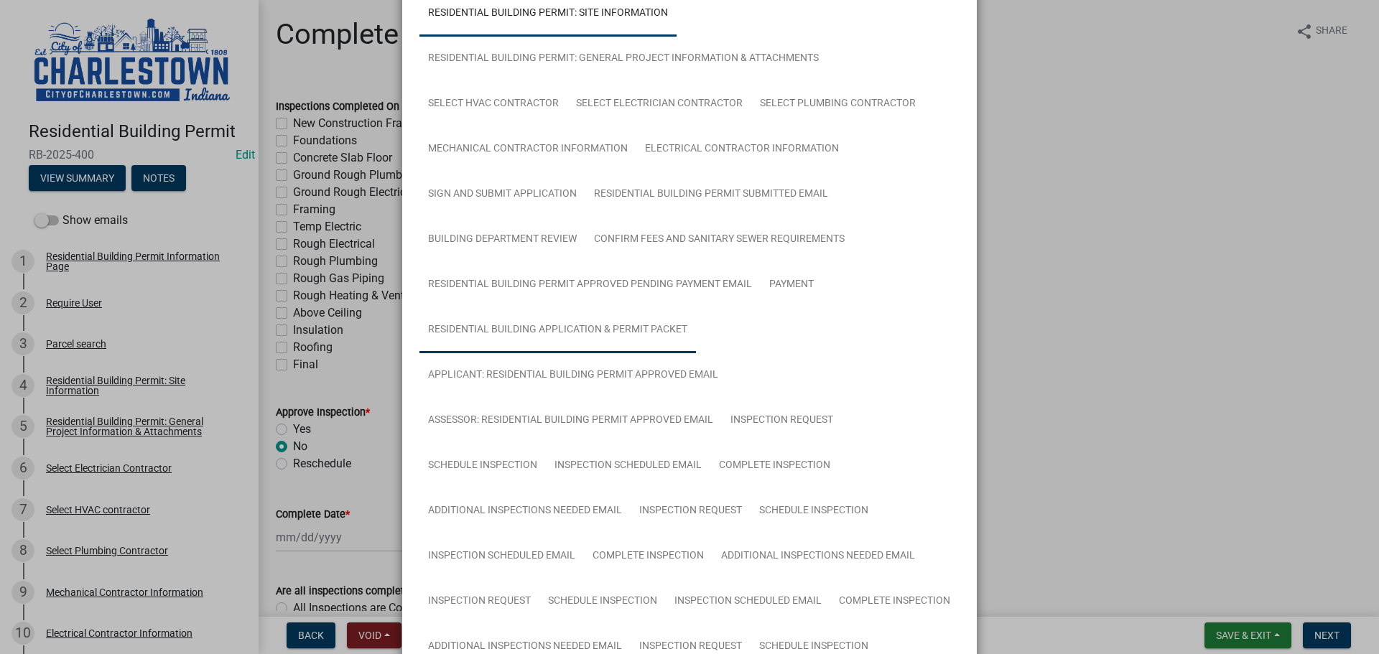
scroll to position [144, 0]
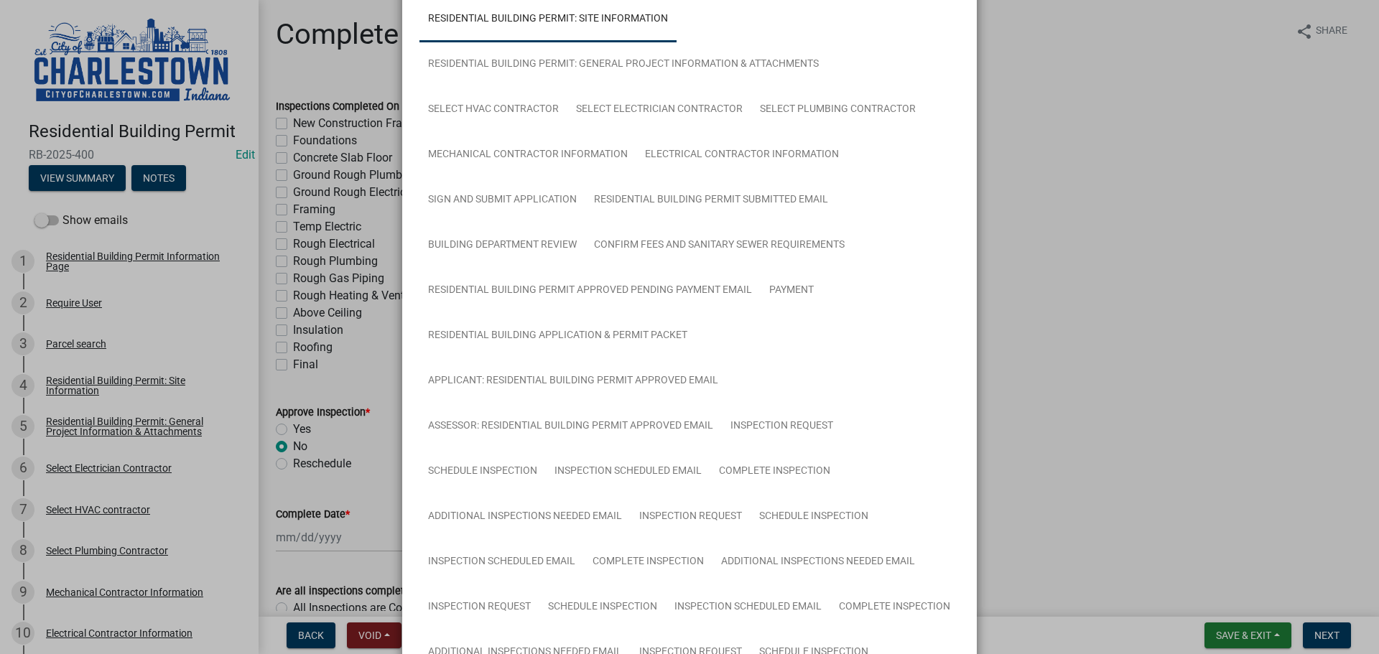
click at [279, 429] on ngb-modal-window "Summary × Printer Friendly Residential Building Permit Information Page Parcel …" at bounding box center [689, 327] width 1379 height 654
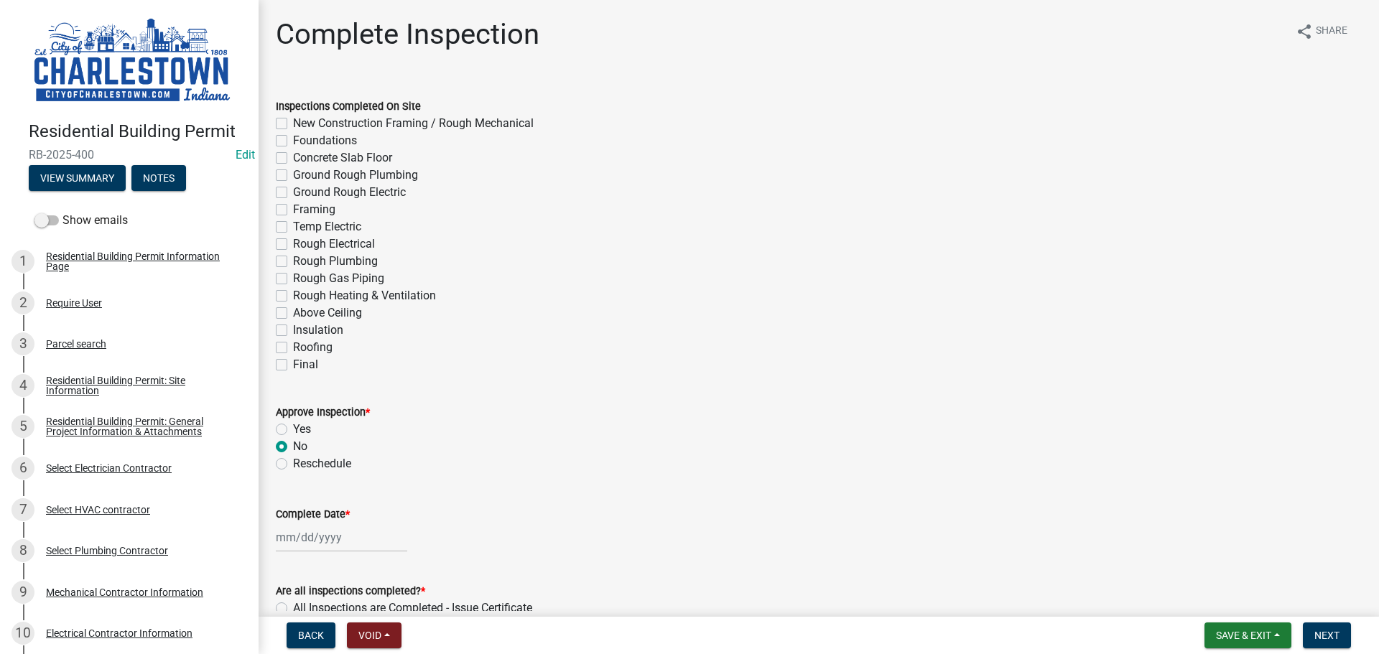
click at [293, 427] on label "Yes" at bounding box center [302, 429] width 18 height 17
click at [293, 427] on input "Yes" at bounding box center [297, 425] width 9 height 9
radio input "true"
click at [315, 541] on div at bounding box center [341, 537] width 131 height 29
select select "9"
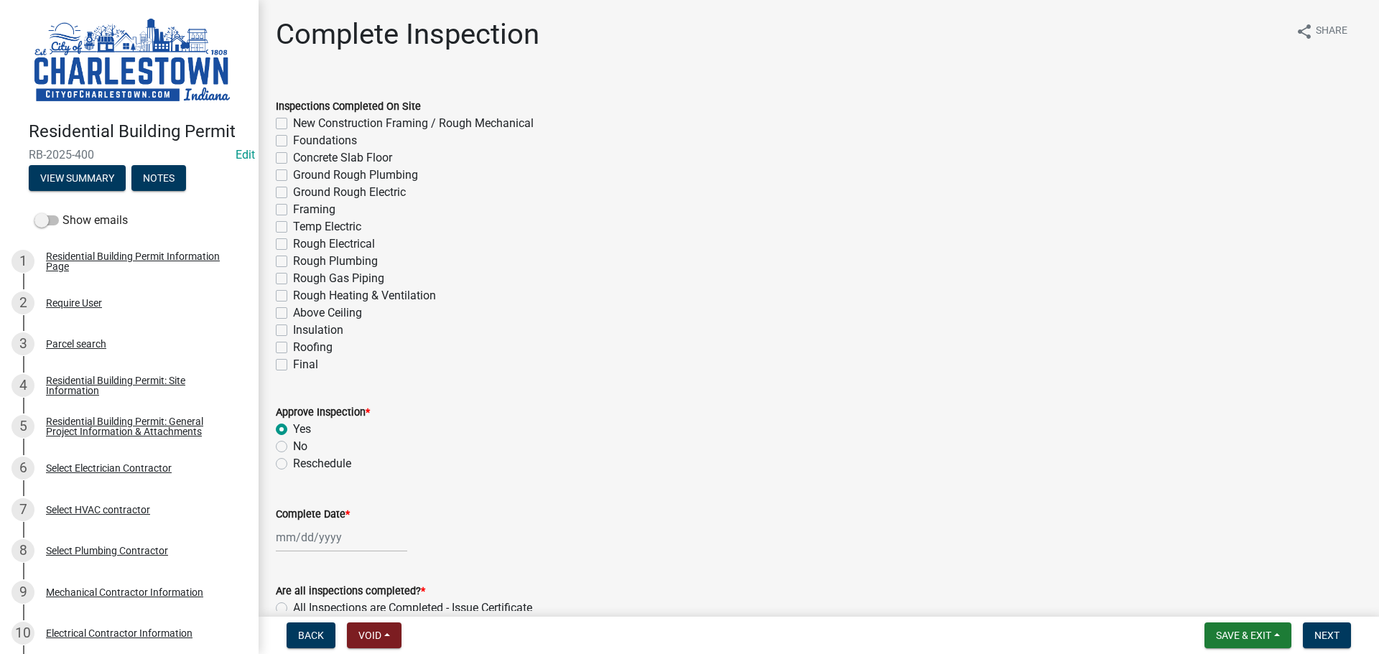
select select "2025"
click at [288, 440] on div "15" at bounding box center [290, 438] width 23 height 23
type input "[DATE]"
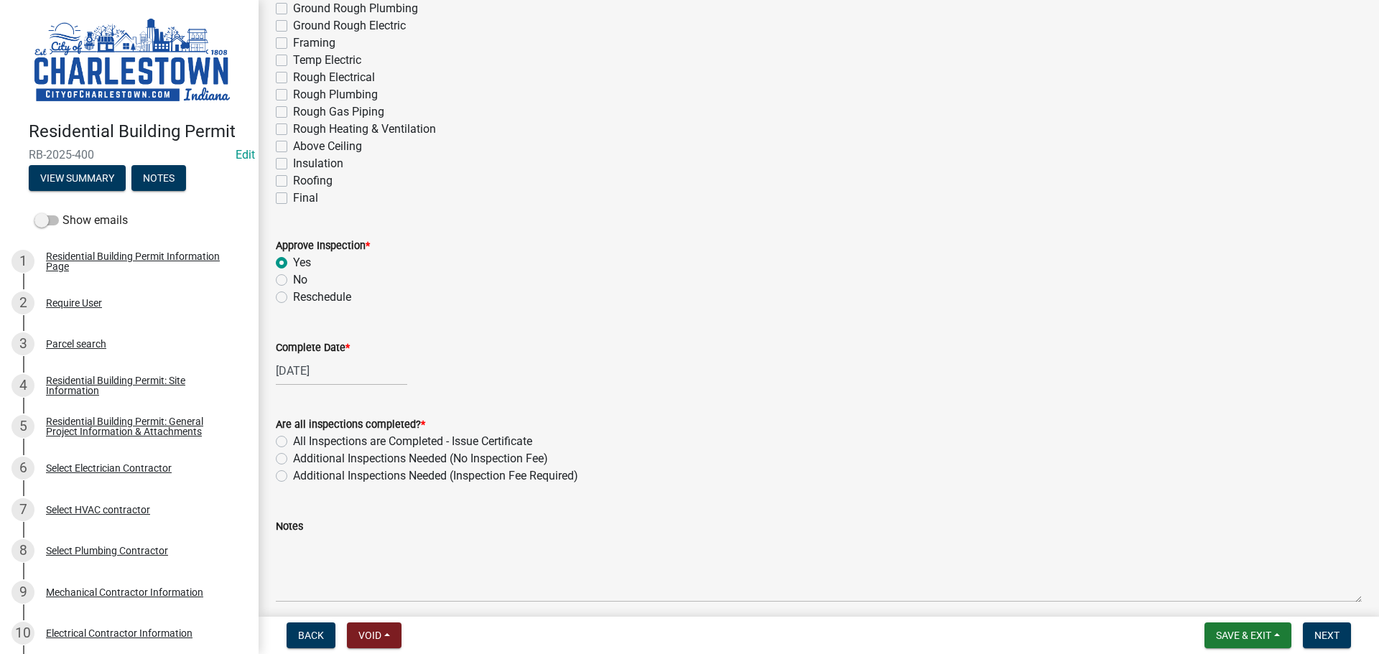
scroll to position [215, 0]
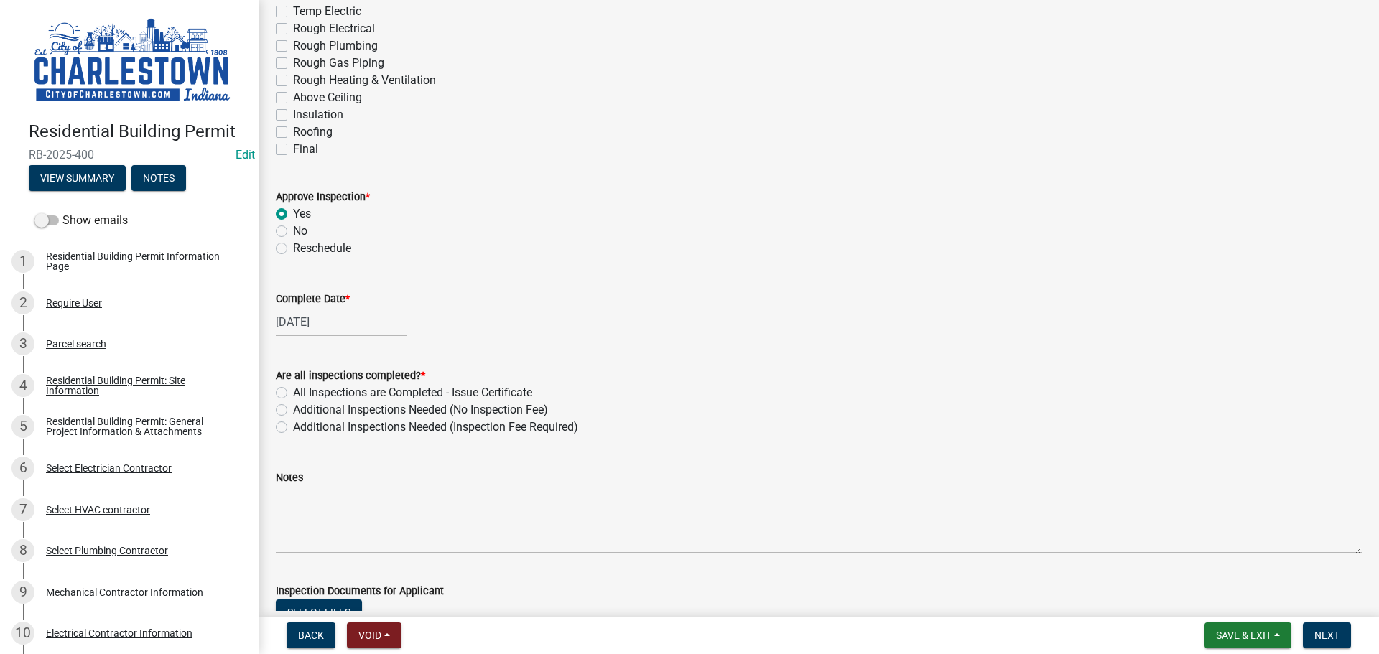
click at [293, 393] on label "All Inspections are Completed - Issue Certificate" at bounding box center [412, 392] width 239 height 17
click at [293, 393] on input "All Inspections are Completed - Issue Certificate" at bounding box center [297, 388] width 9 height 9
radio input "true"
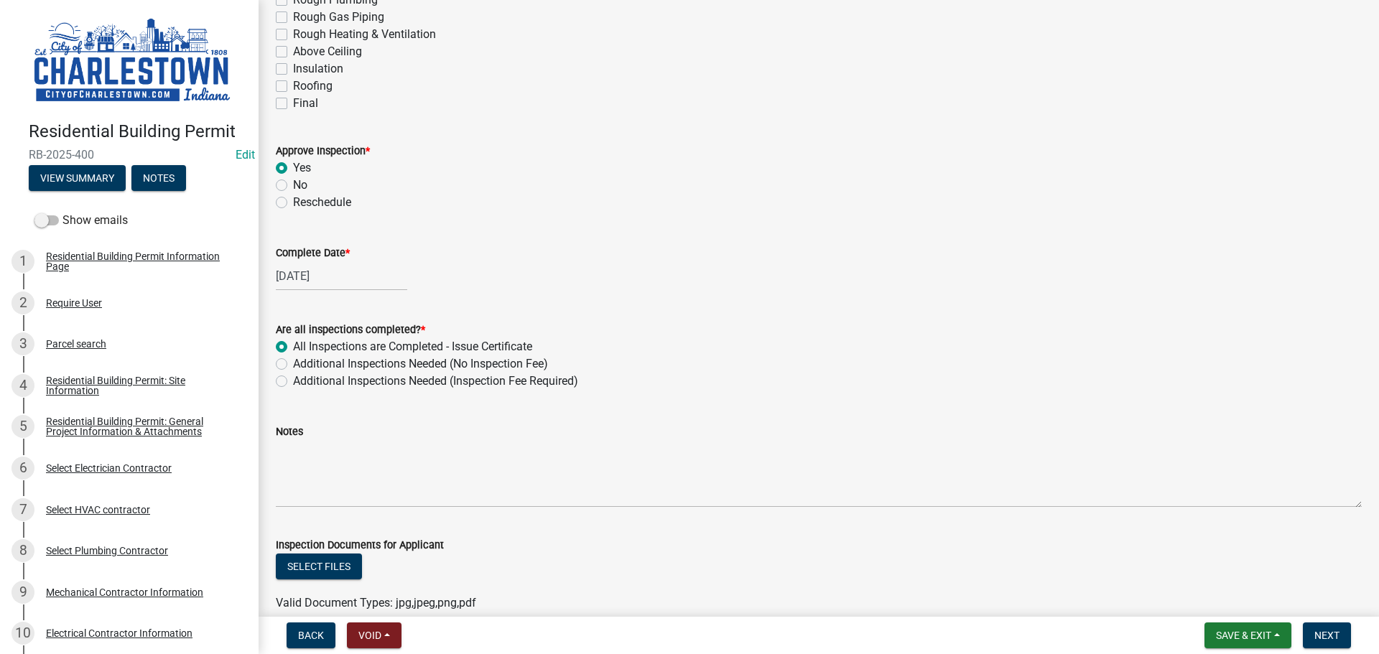
scroll to position [287, 0]
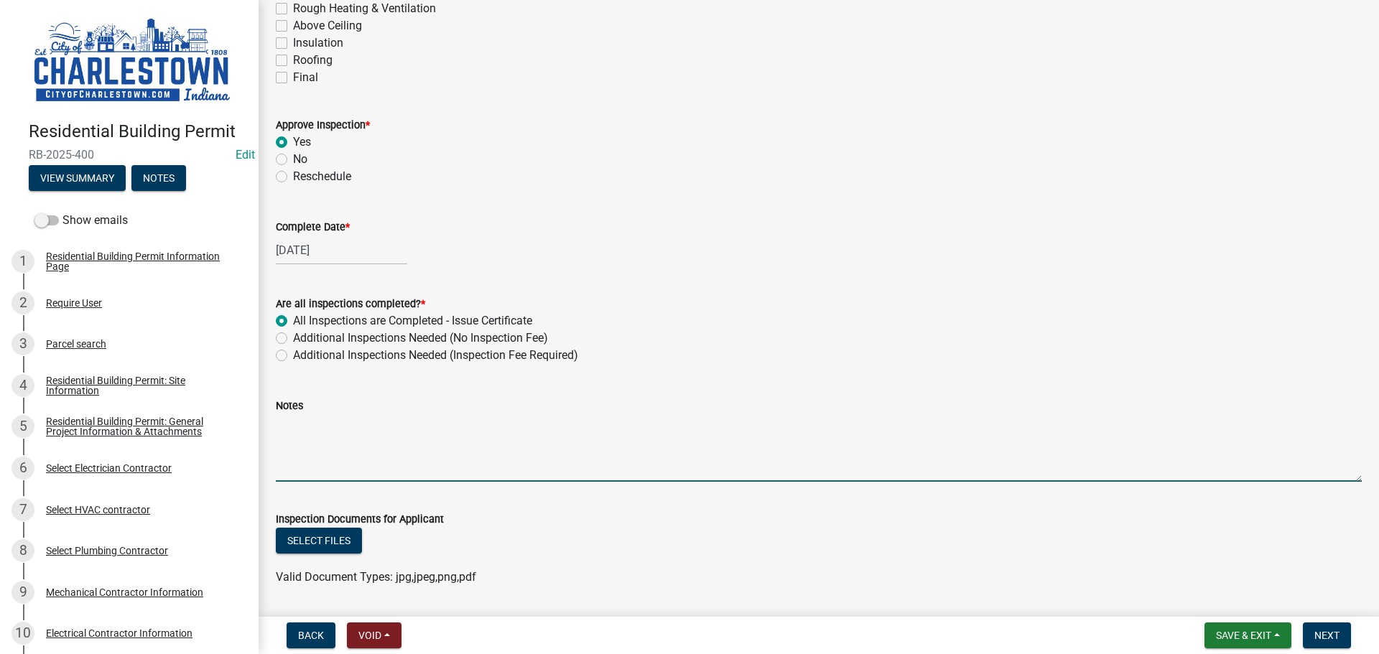
drag, startPoint x: 365, startPoint y: 427, endPoint x: 380, endPoint y: 422, distance: 15.9
click at [366, 427] on textarea "Notes" at bounding box center [819, 448] width 1086 height 68
type textarea "needing splash guards for down spouts on gutters"
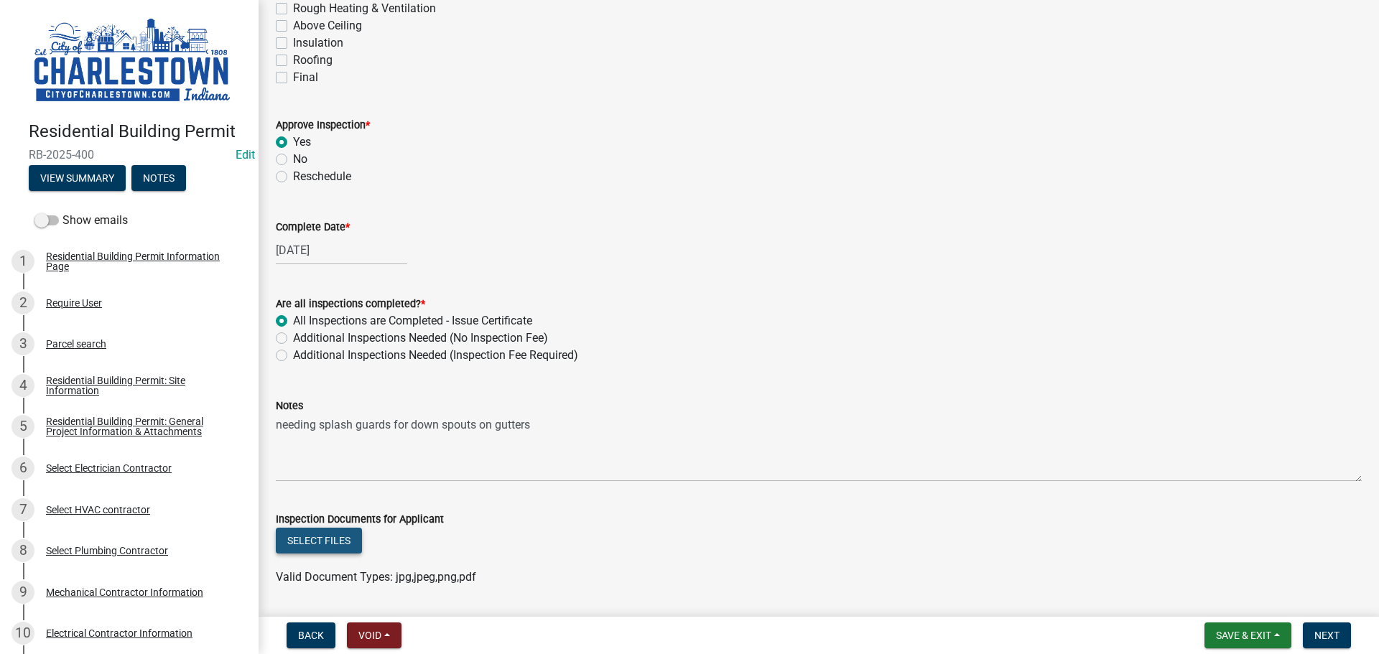
click at [320, 544] on button "Select files" at bounding box center [319, 541] width 86 height 26
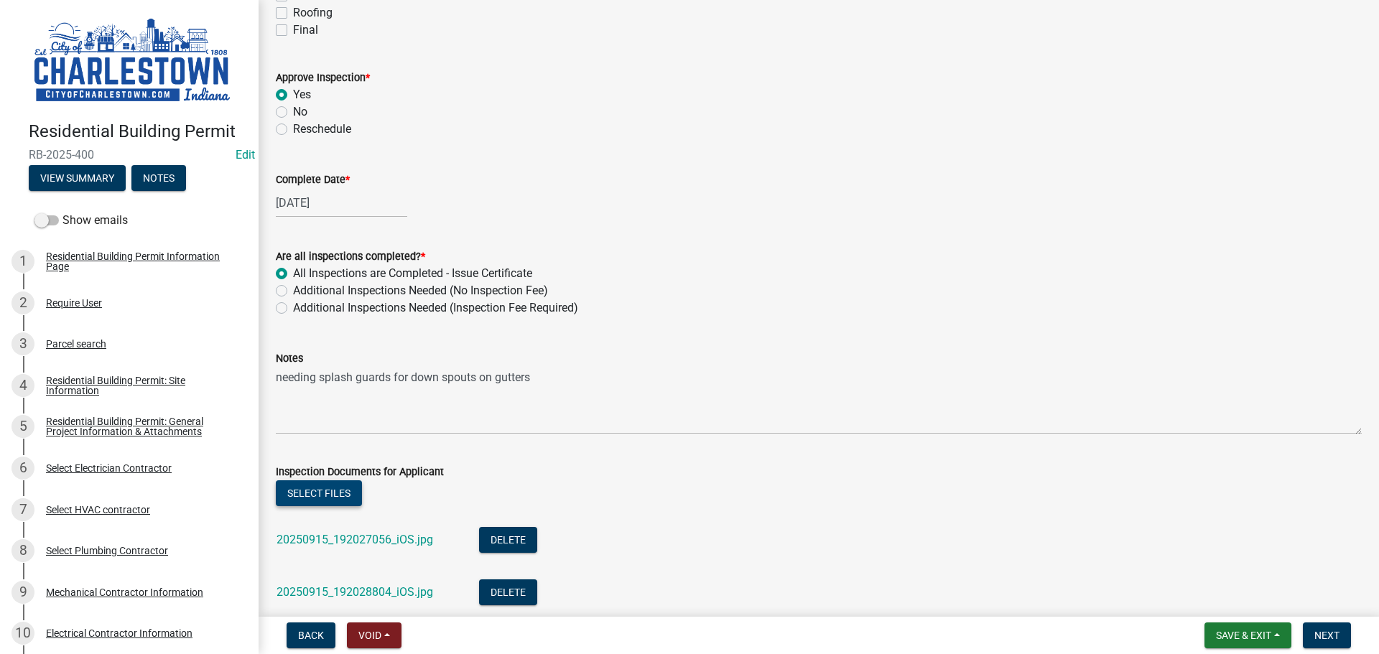
scroll to position [249, 0]
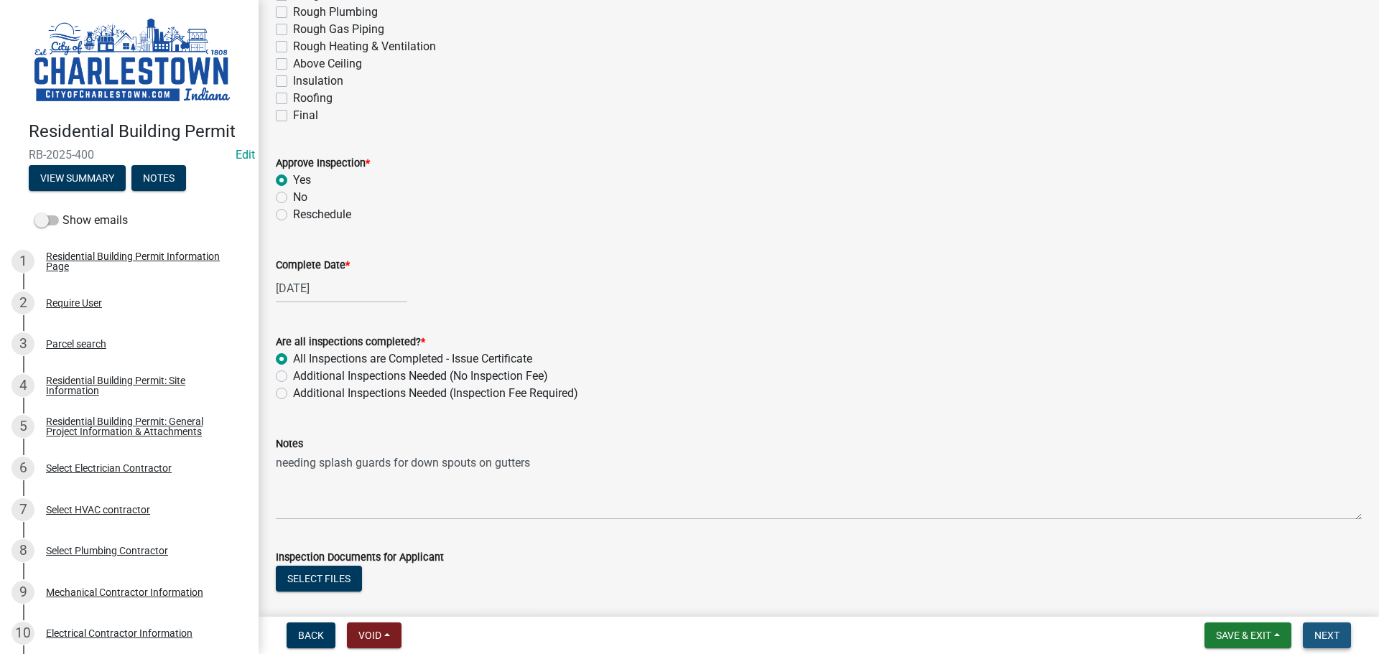
click at [1334, 635] on span "Next" at bounding box center [1326, 635] width 25 height 11
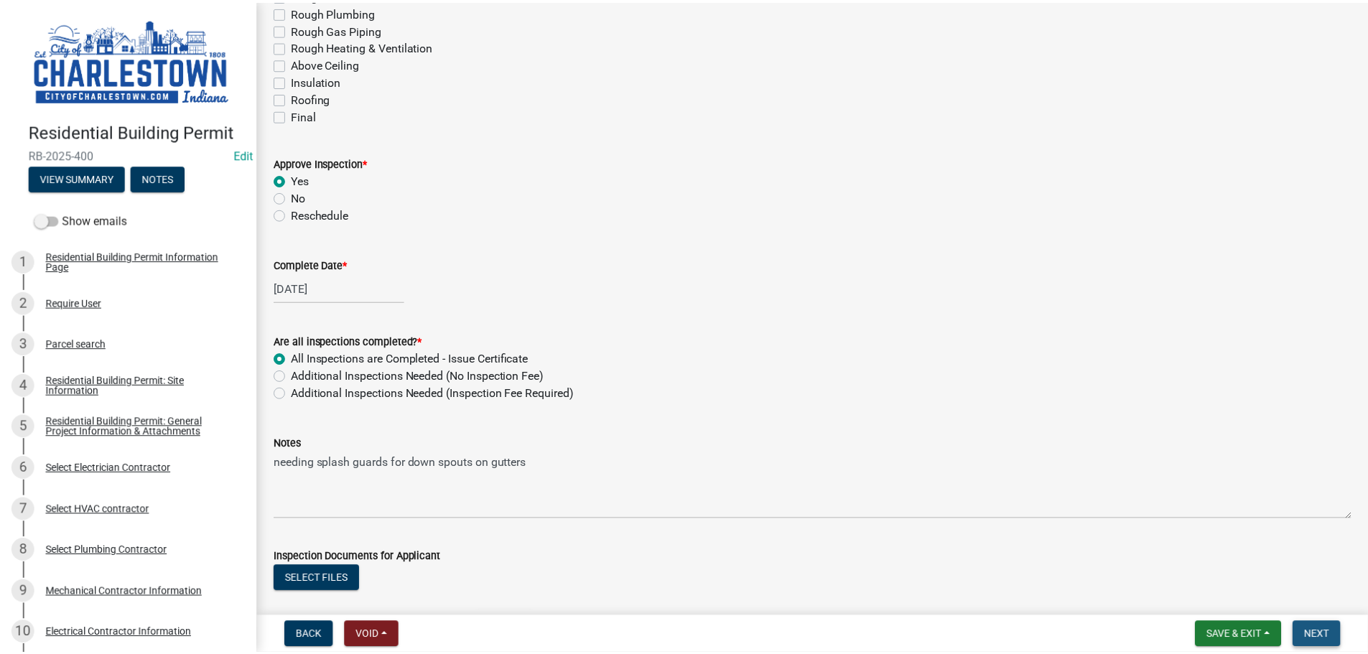
scroll to position [0, 0]
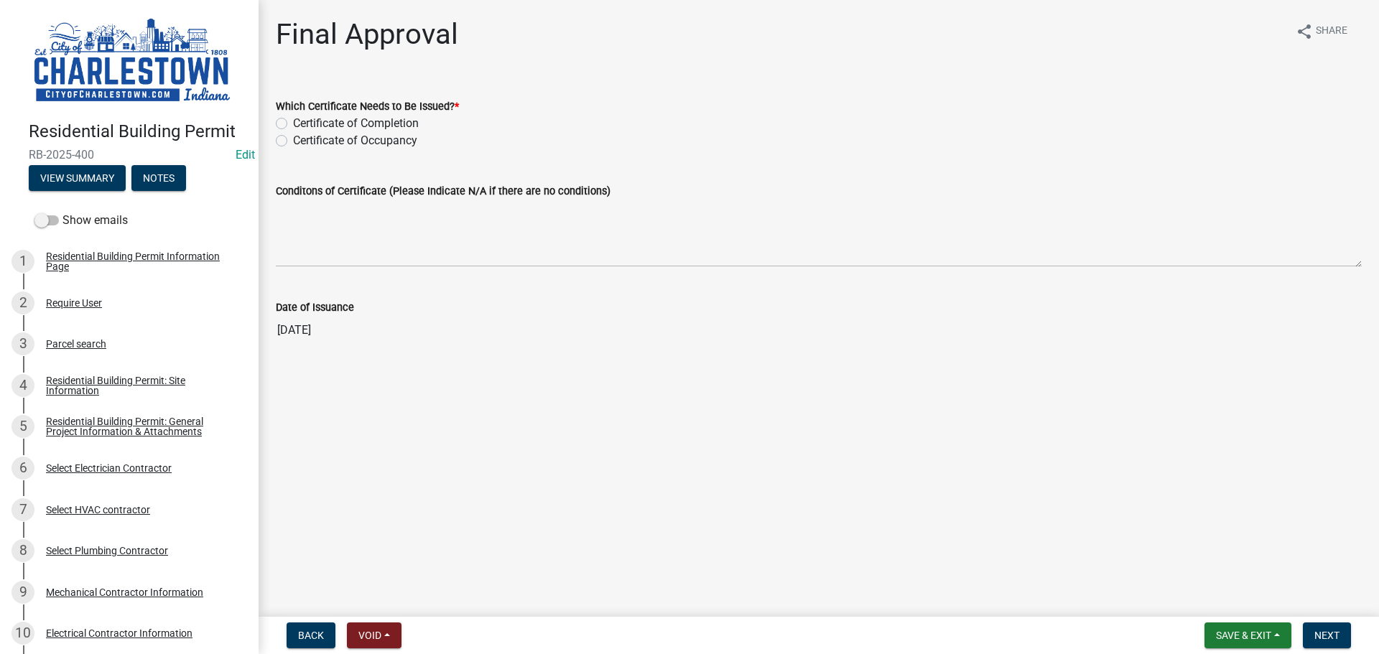
click at [293, 141] on label "Certificate of Occupancy" at bounding box center [355, 140] width 124 height 17
click at [293, 141] on input "Certificate of Occupancy" at bounding box center [297, 136] width 9 height 9
radio input "true"
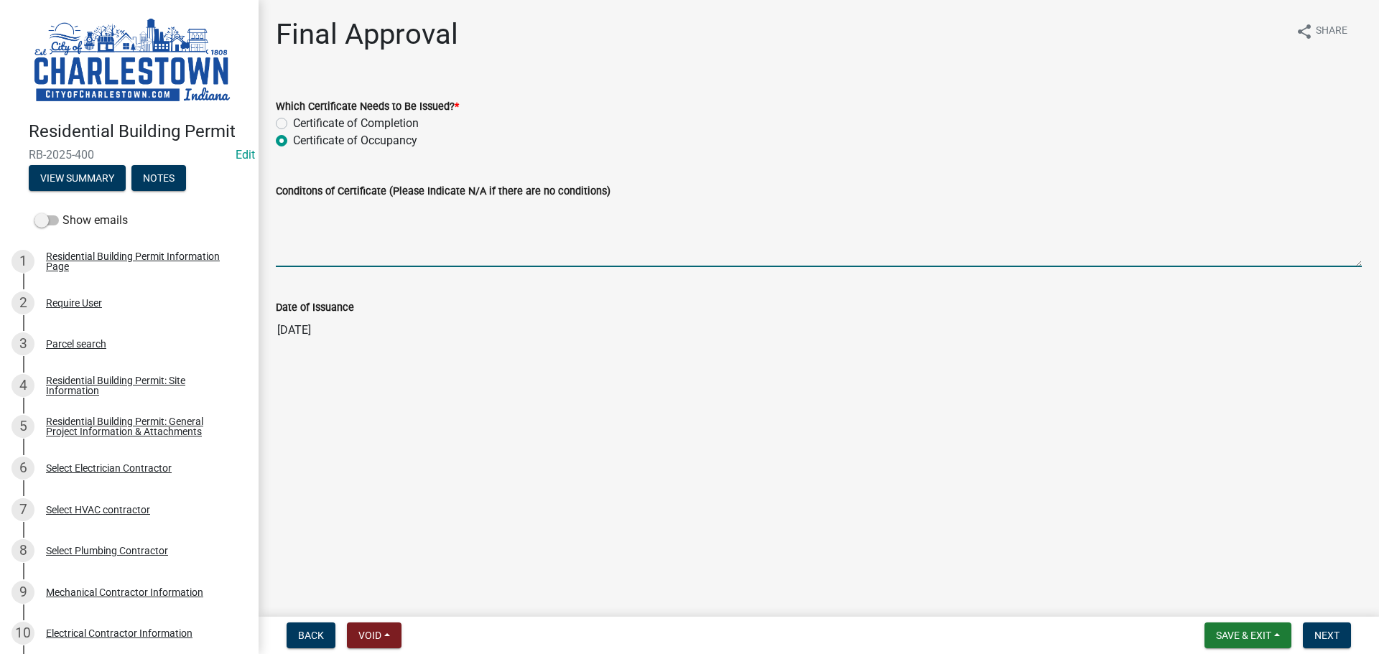
click at [332, 236] on textarea "Conditons of Certificate (Please Indicate N/A if there are no conditions)" at bounding box center [819, 234] width 1086 height 68
type textarea "splash guards for gutters n/a"
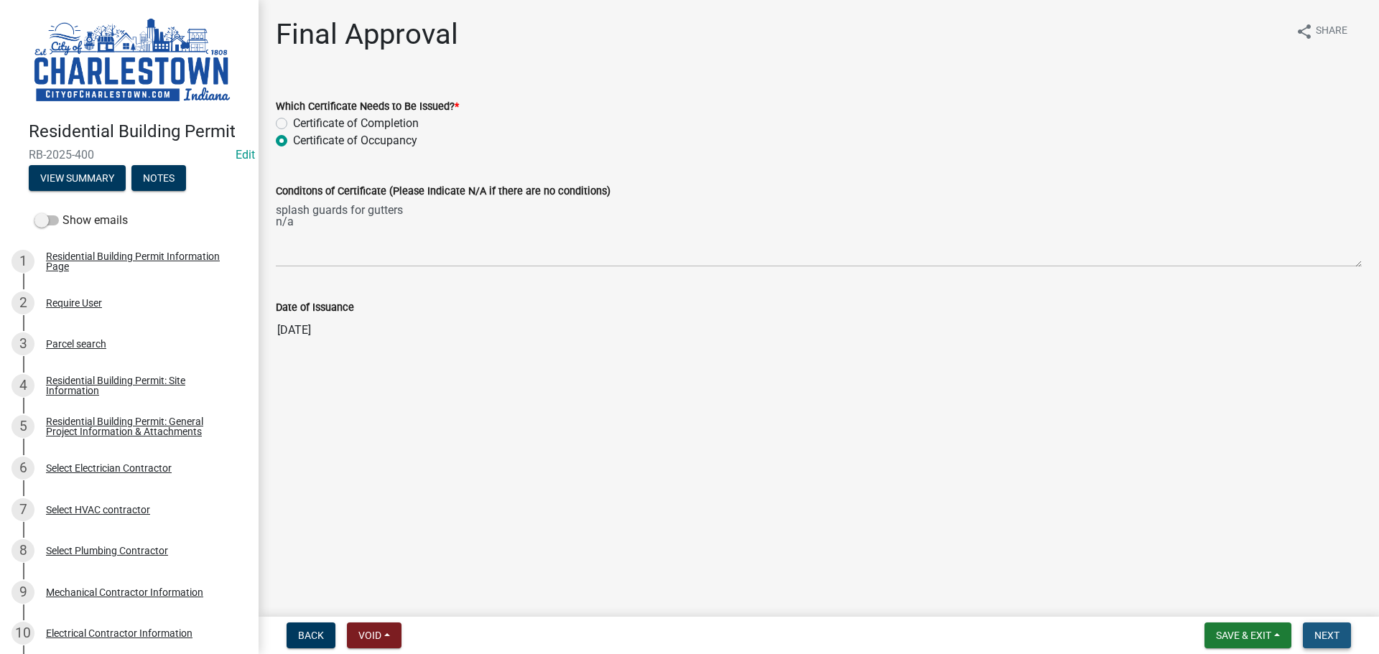
click at [1326, 638] on span "Next" at bounding box center [1326, 635] width 25 height 11
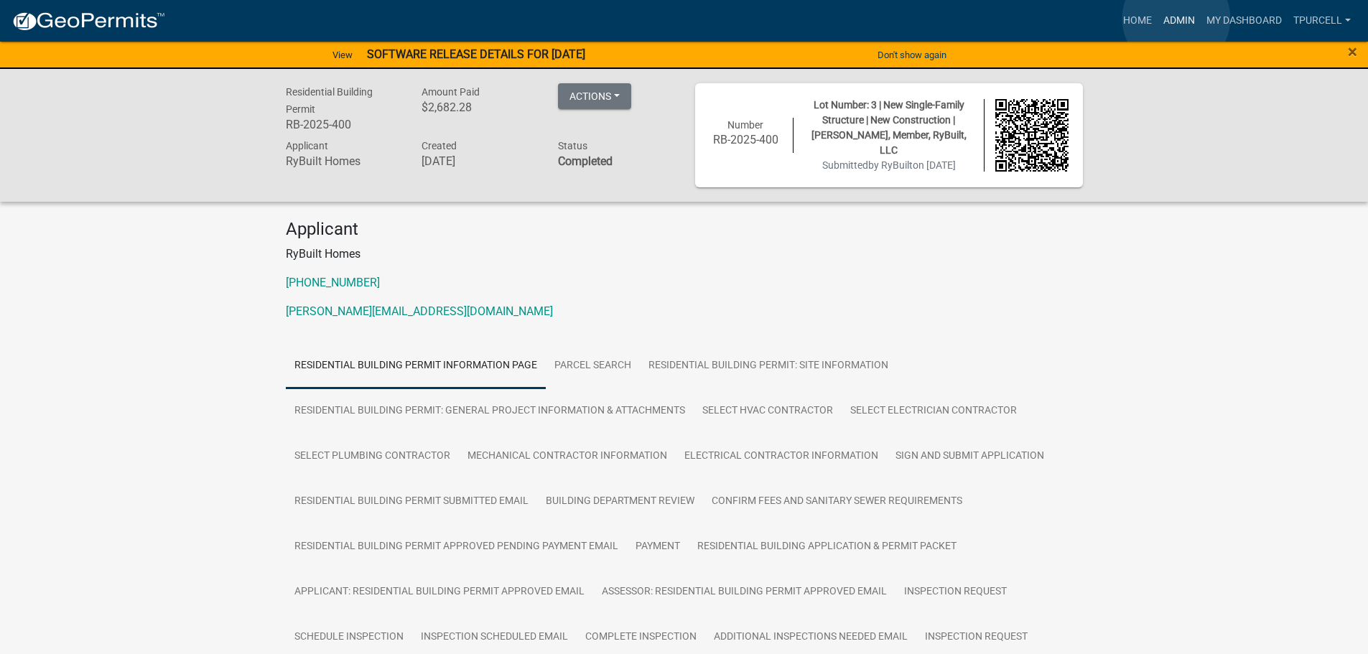
click at [1176, 19] on link "Admin" at bounding box center [1179, 20] width 43 height 27
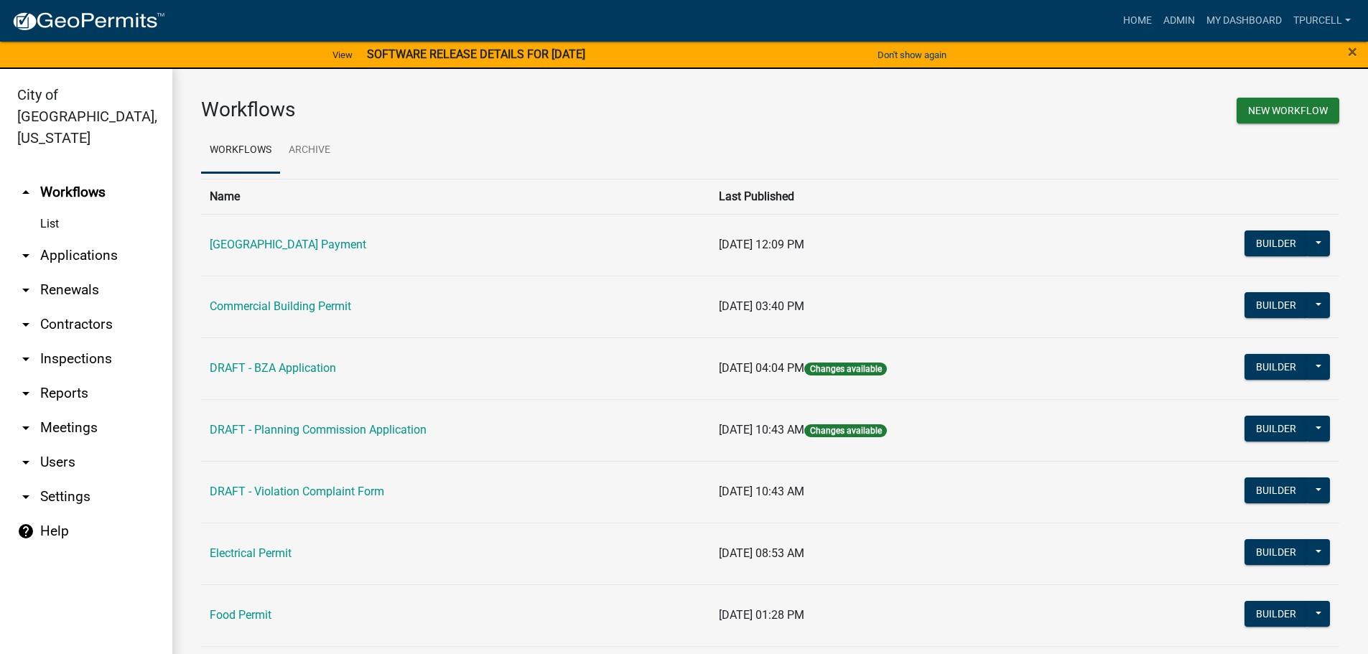
click at [100, 238] on link "arrow_drop_down Applications" at bounding box center [86, 255] width 172 height 34
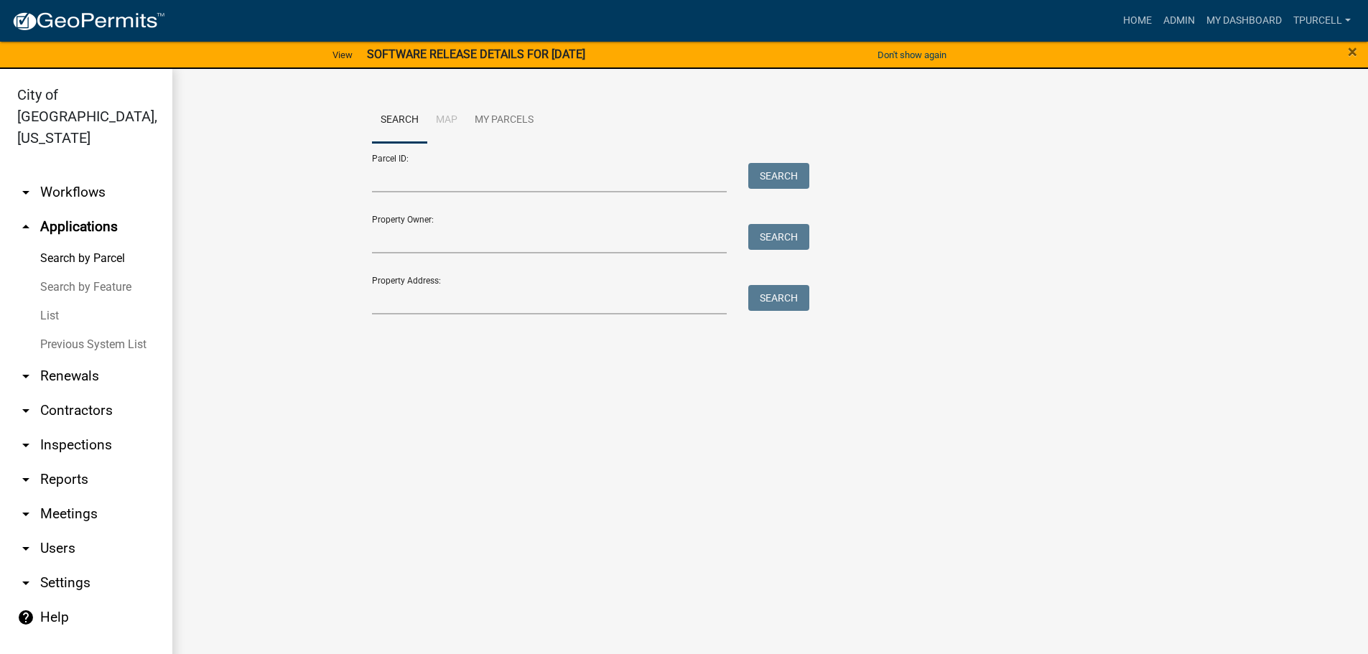
click at [49, 302] on link "List" at bounding box center [86, 316] width 172 height 29
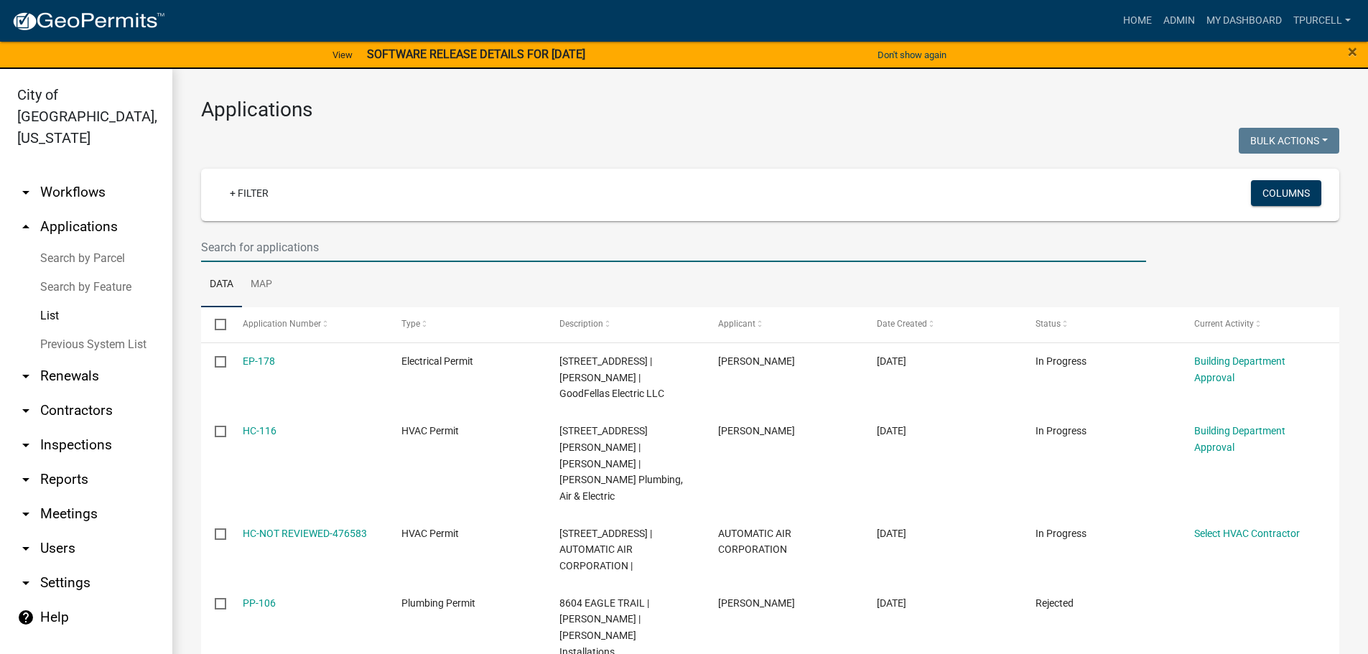
click at [261, 241] on input "text" at bounding box center [673, 247] width 945 height 29
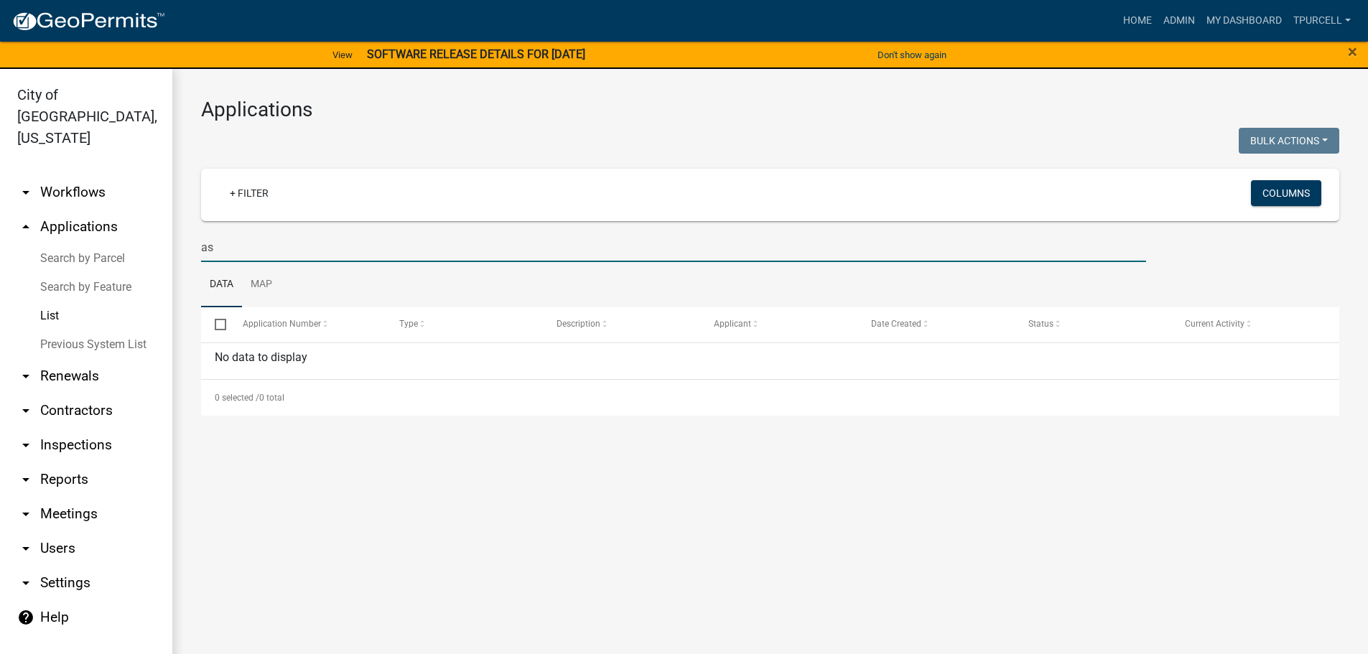
type input "a"
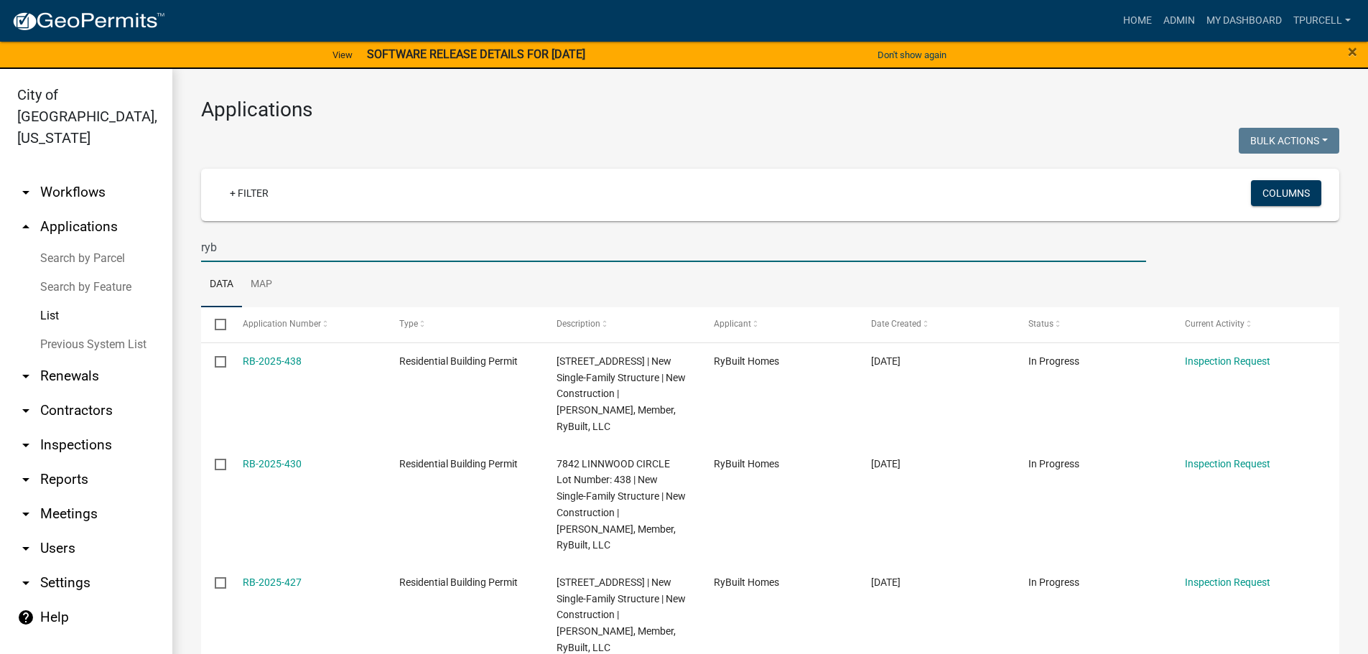
click at [266, 256] on input "ryb" at bounding box center [673, 247] width 945 height 29
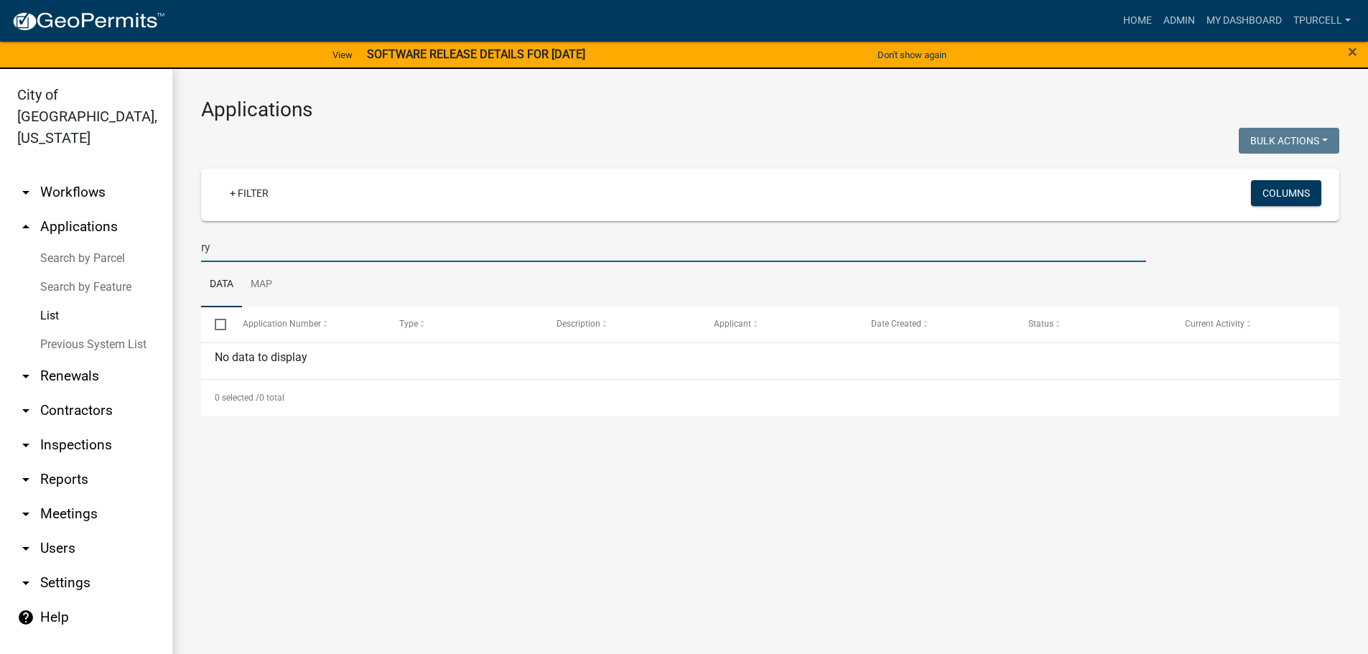
type input "r"
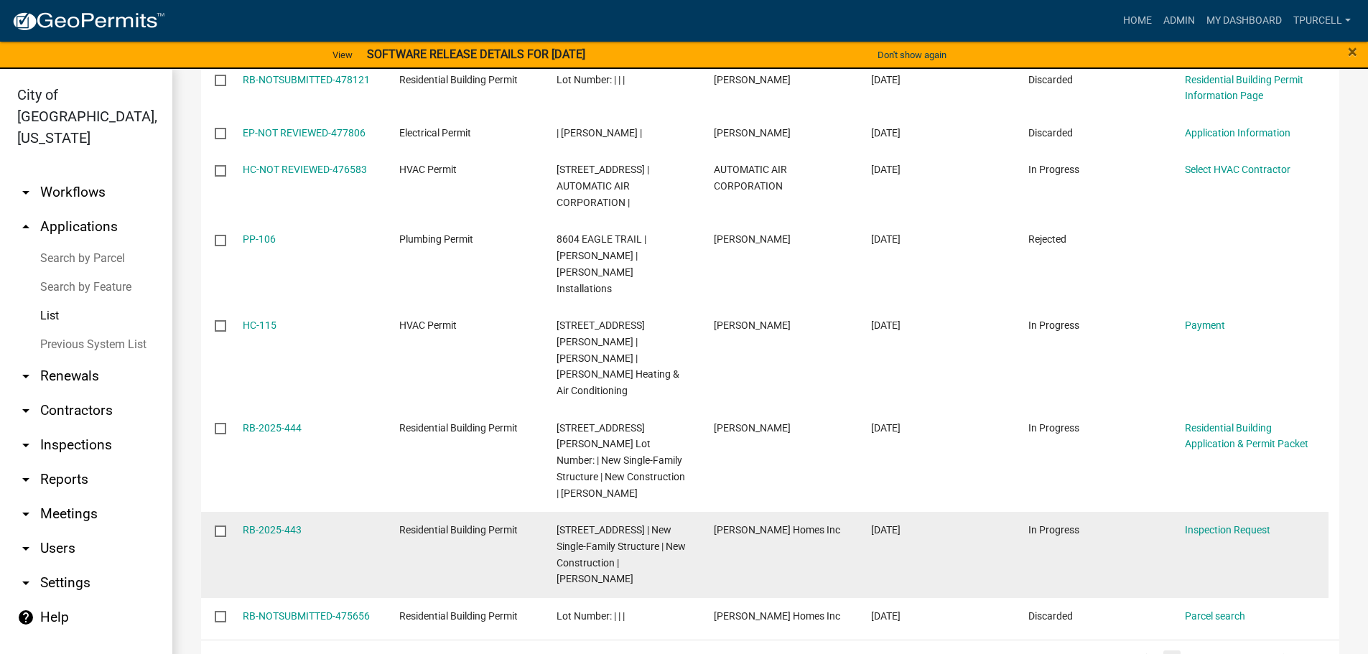
scroll to position [467, 0]
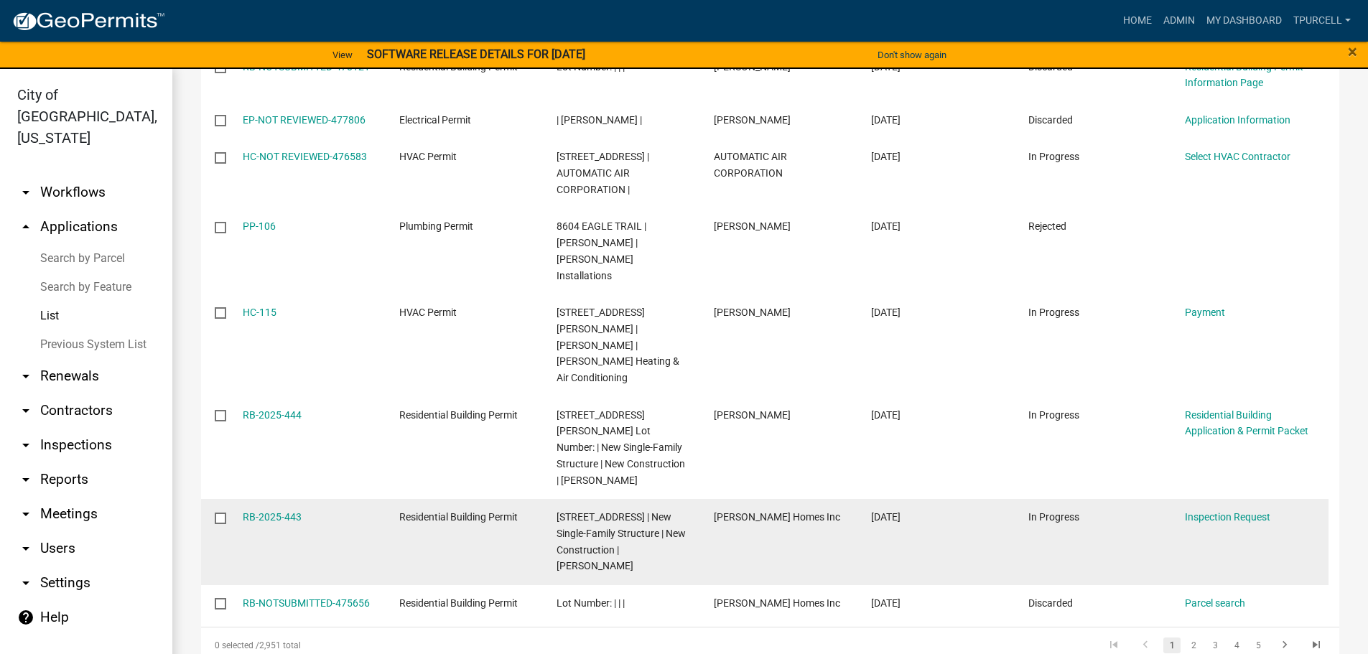
type input "2"
drag, startPoint x: 697, startPoint y: 462, endPoint x: 679, endPoint y: 439, distance: 28.7
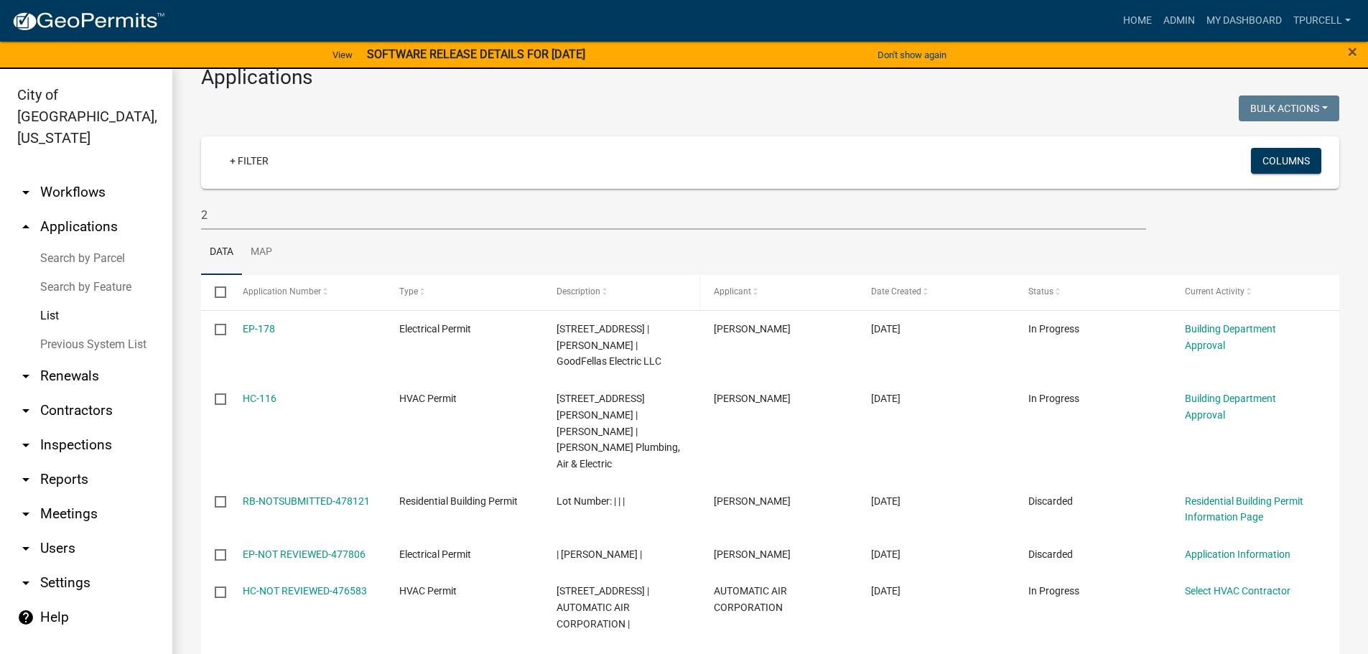
scroll to position [0, 0]
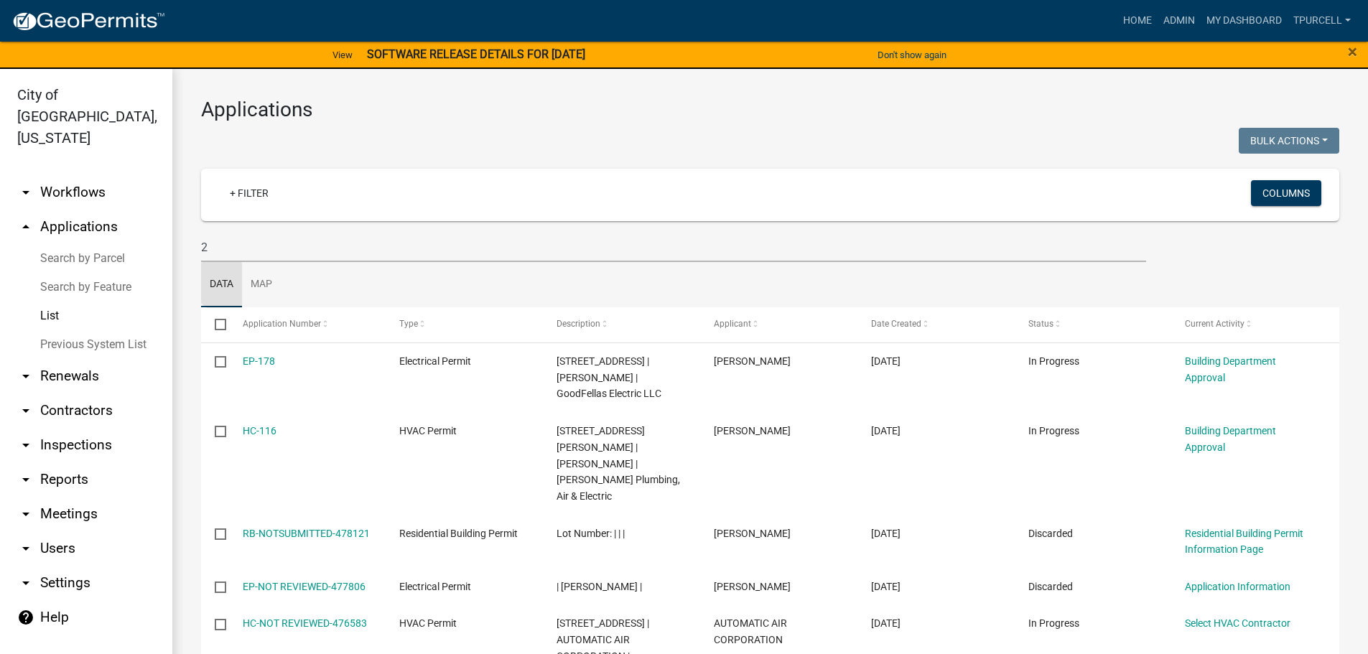
click at [241, 262] on link "Data" at bounding box center [221, 285] width 41 height 46
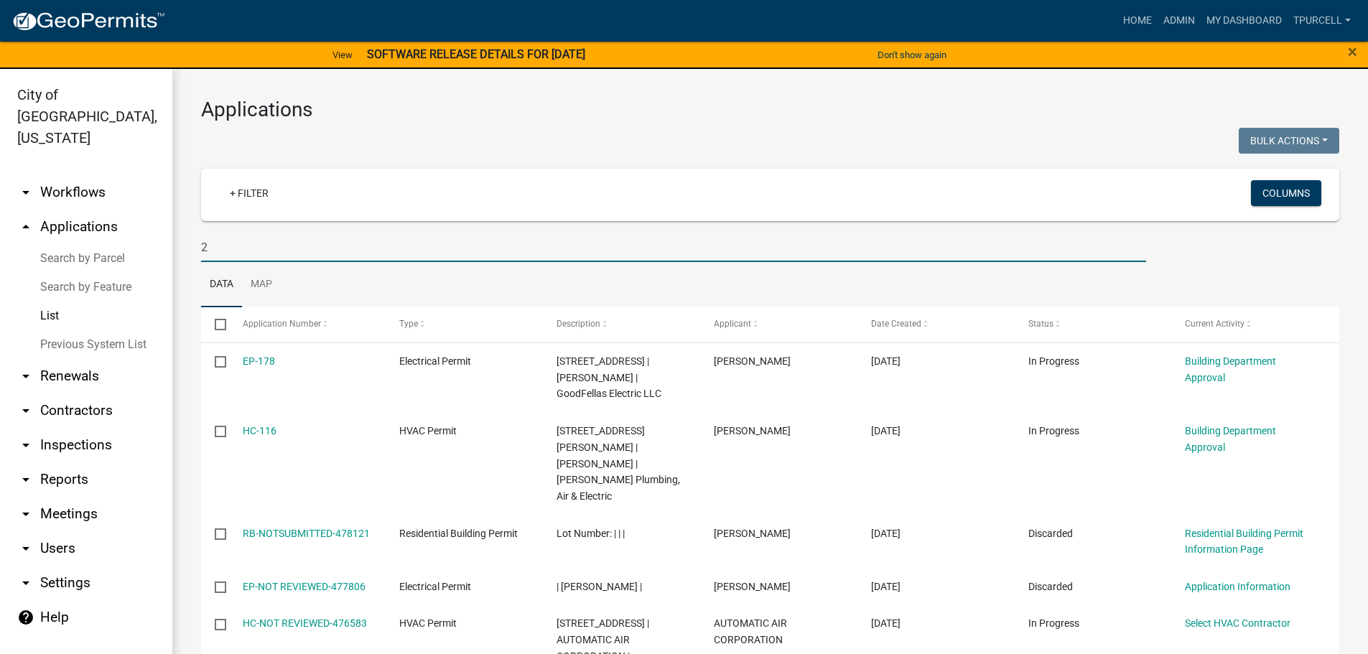
click at [238, 252] on input "2" at bounding box center [673, 247] width 945 height 29
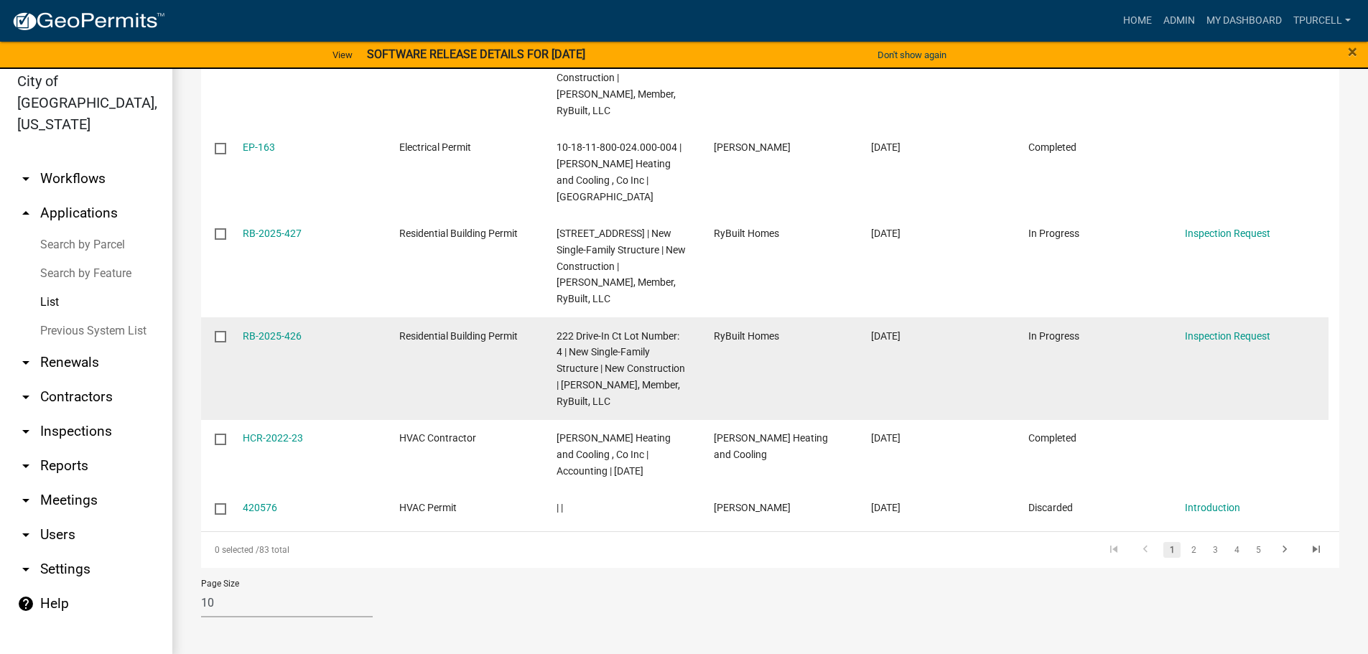
scroll to position [17, 0]
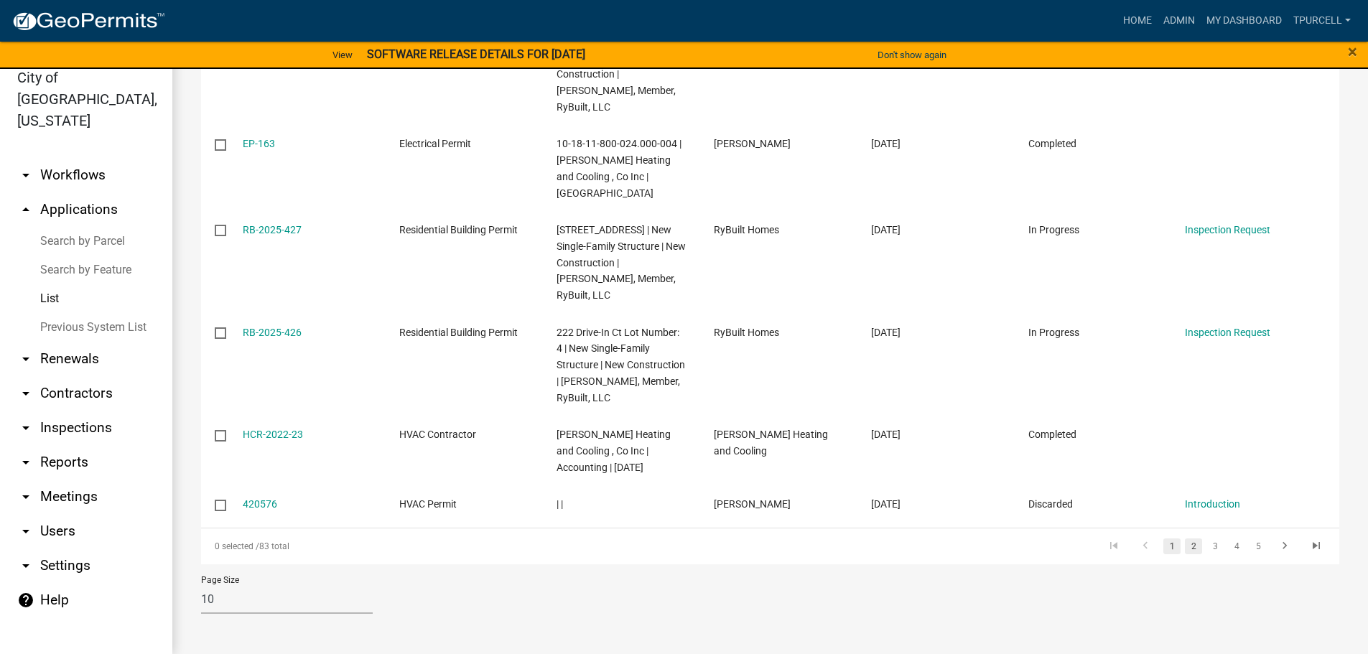
type input "[PERSON_NAME]"
click at [1185, 549] on link "2" at bounding box center [1193, 547] width 17 height 16
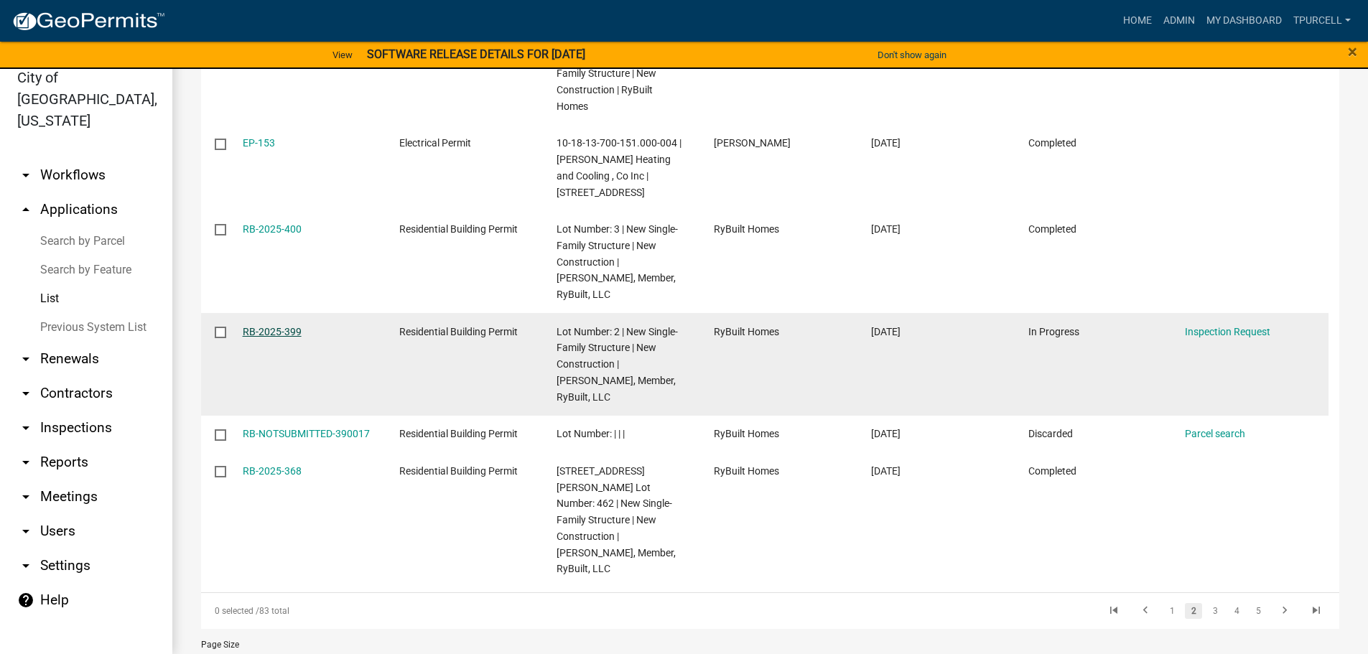
click at [274, 326] on link "RB-2025-399" at bounding box center [272, 331] width 59 height 11
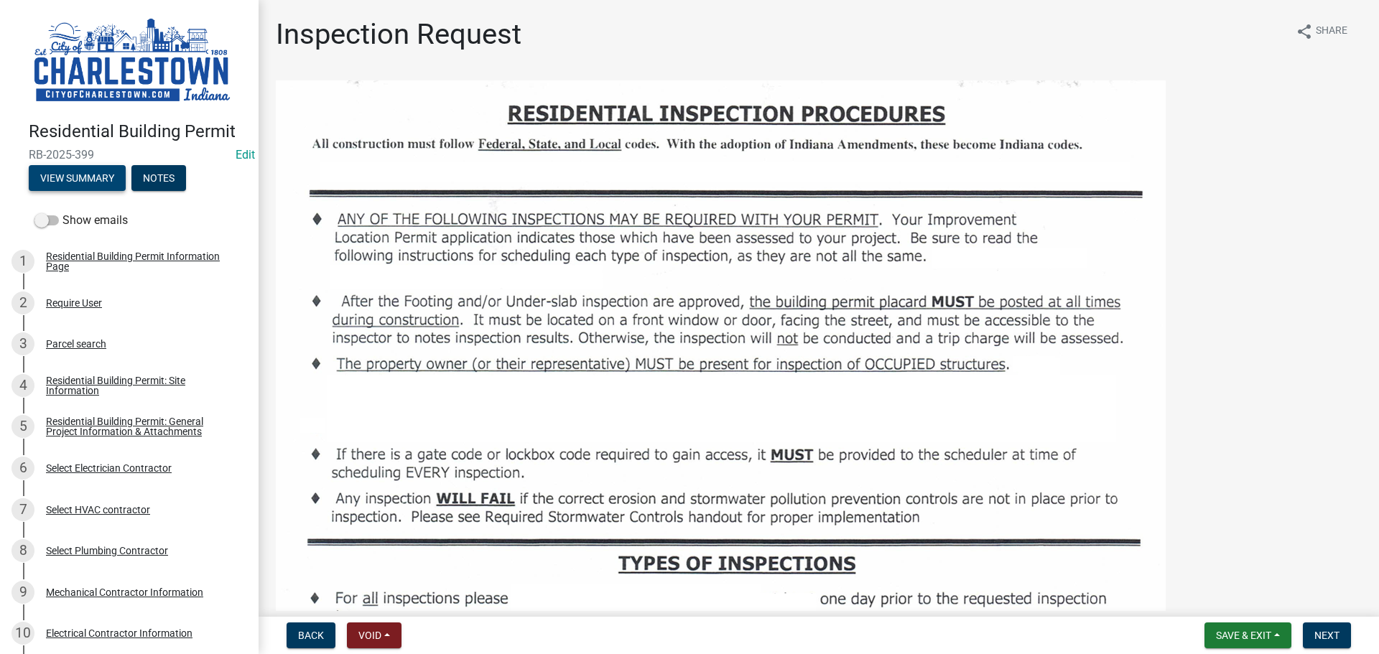
click at [85, 169] on button "View Summary" at bounding box center [77, 178] width 97 height 26
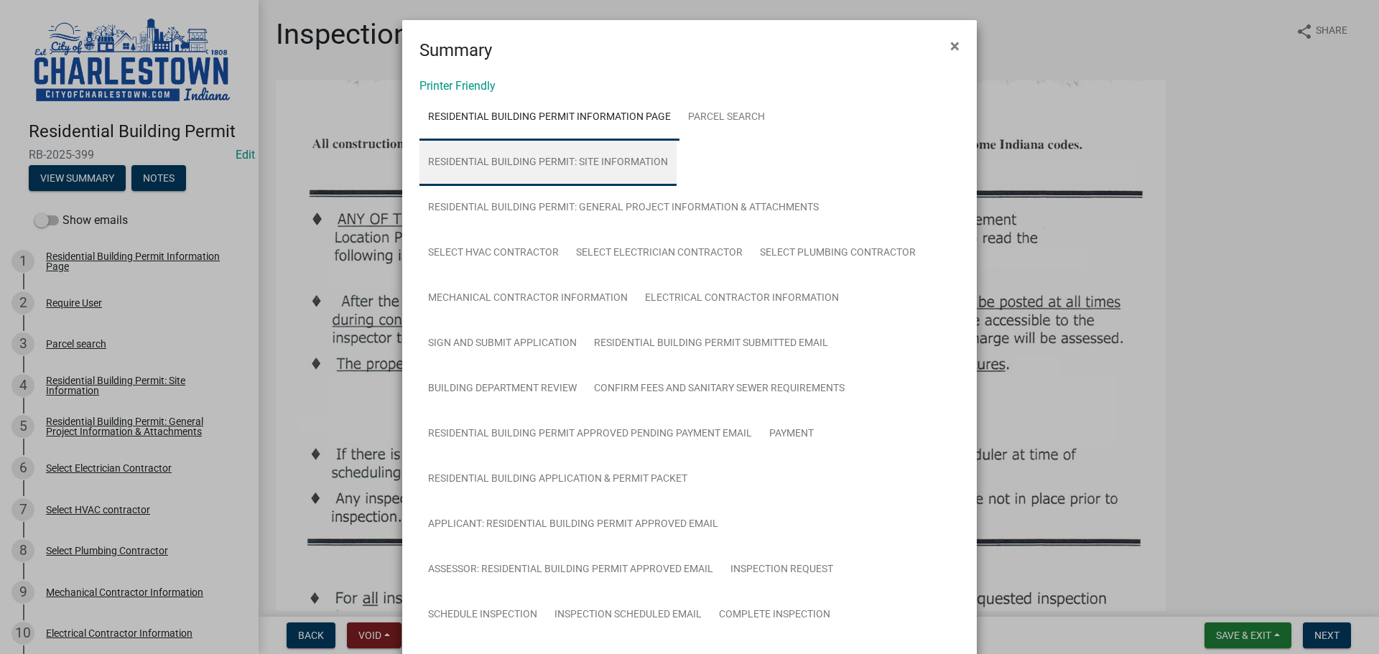
click at [613, 158] on link "Residential Building Permit: Site Information" at bounding box center [547, 163] width 257 height 46
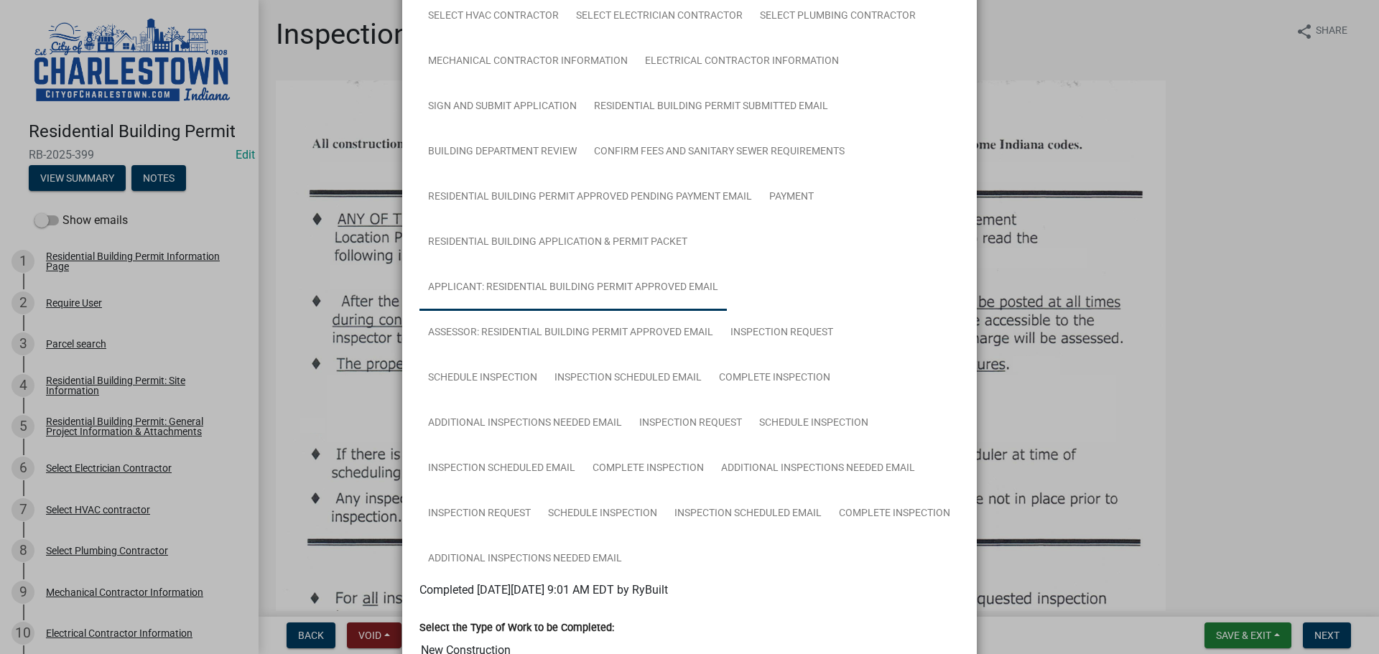
scroll to position [287, 0]
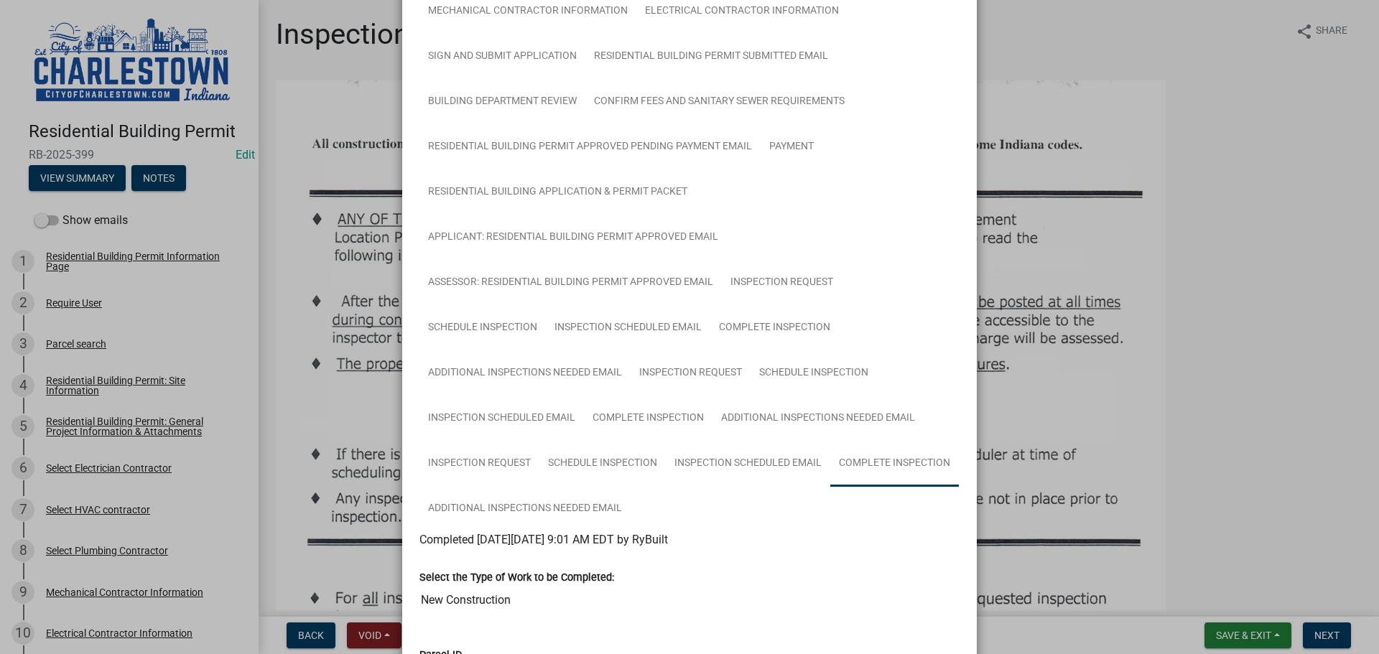
click at [908, 462] on link "Complete Inspection" at bounding box center [894, 464] width 129 height 46
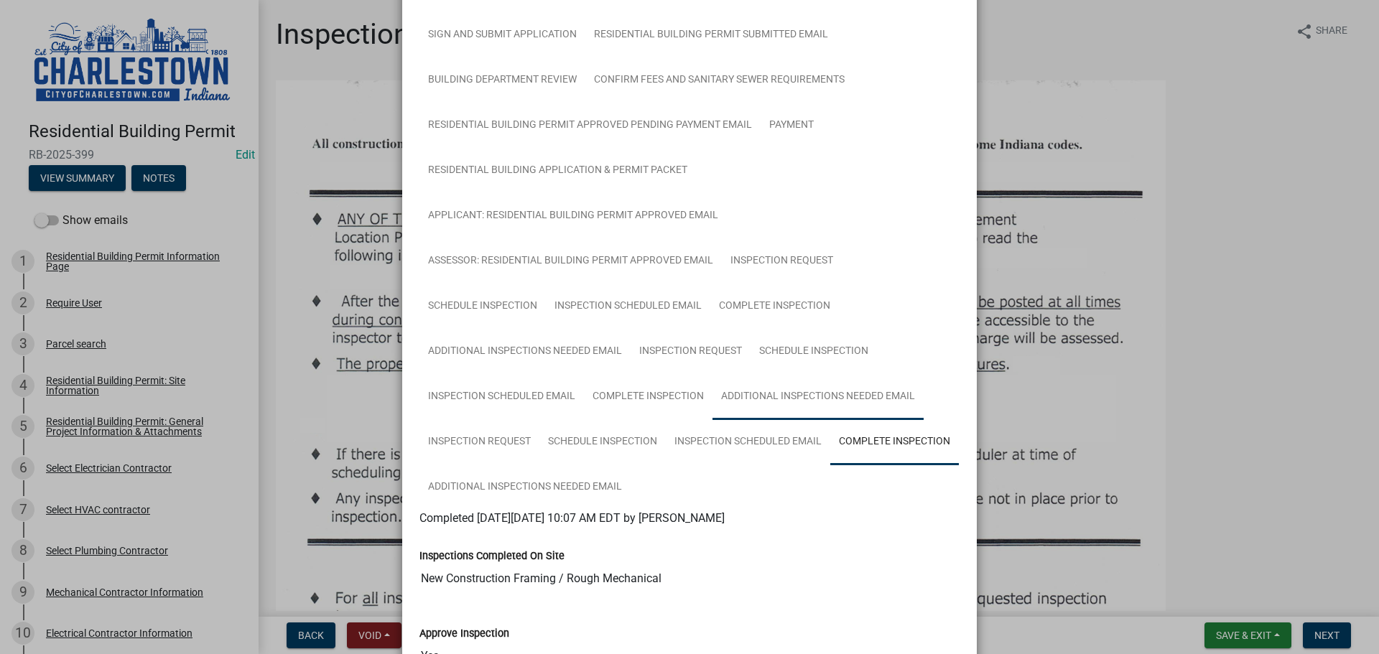
scroll to position [215, 0]
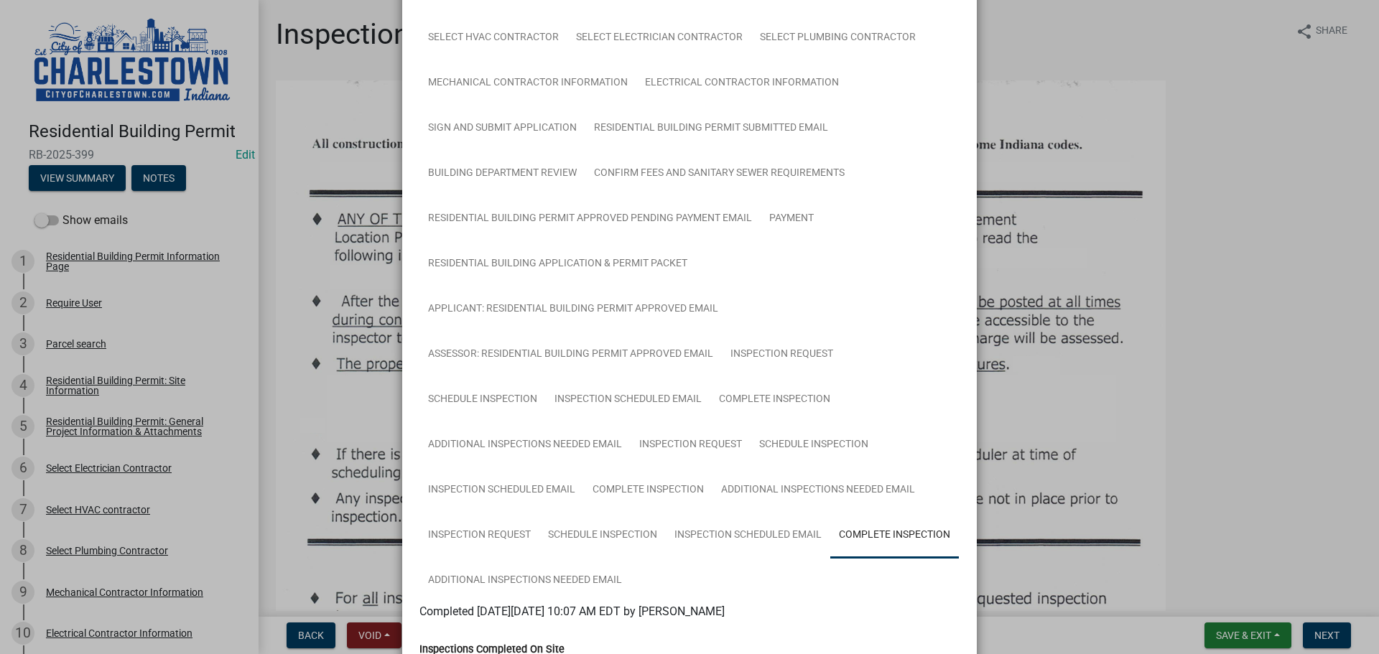
click at [1209, 299] on ngb-modal-window "Summary × Printer Friendly Residential Building Permit Information Page Parcel …" at bounding box center [689, 327] width 1379 height 654
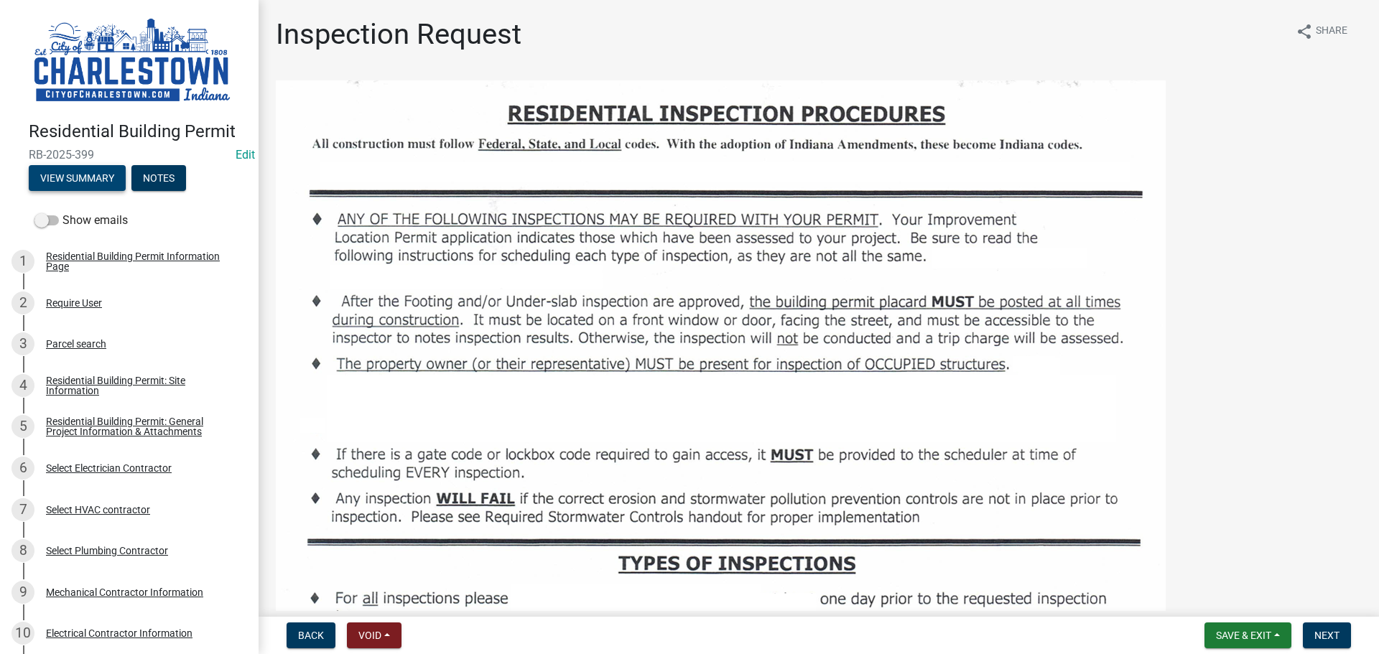
click at [76, 181] on button "View Summary" at bounding box center [77, 178] width 97 height 26
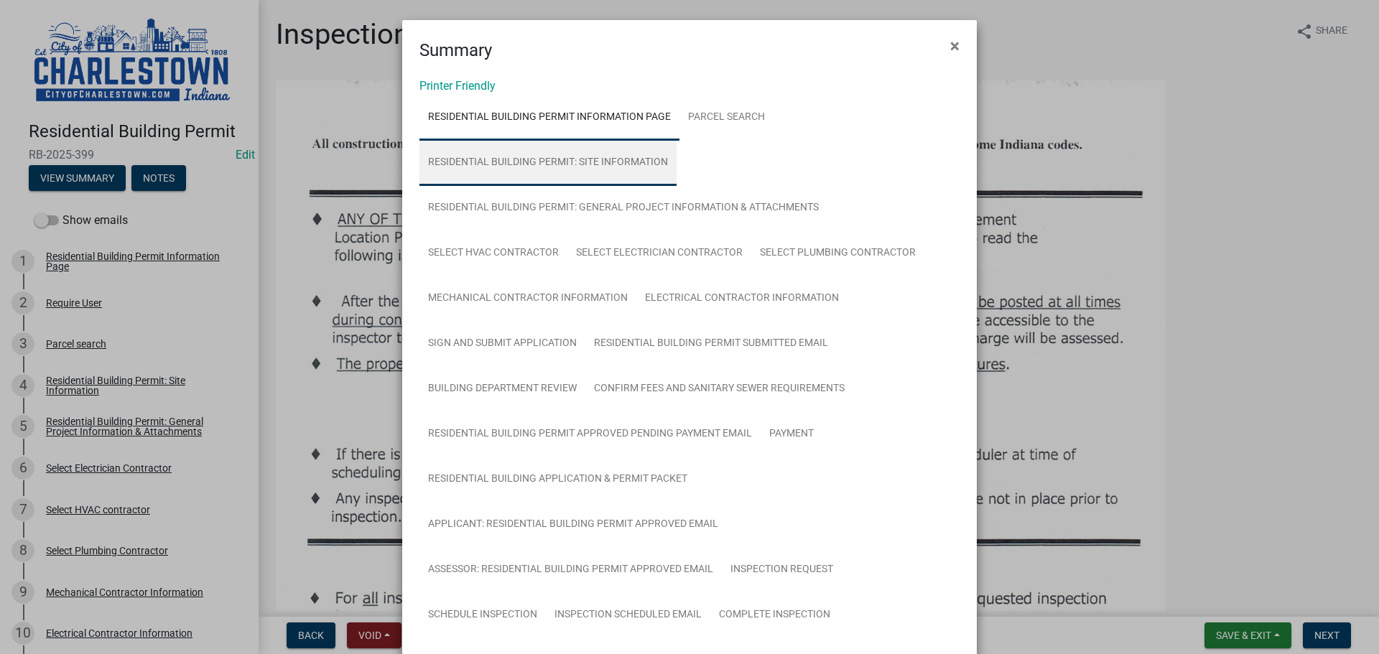
click at [604, 155] on link "Residential Building Permit: Site Information" at bounding box center [547, 163] width 257 height 46
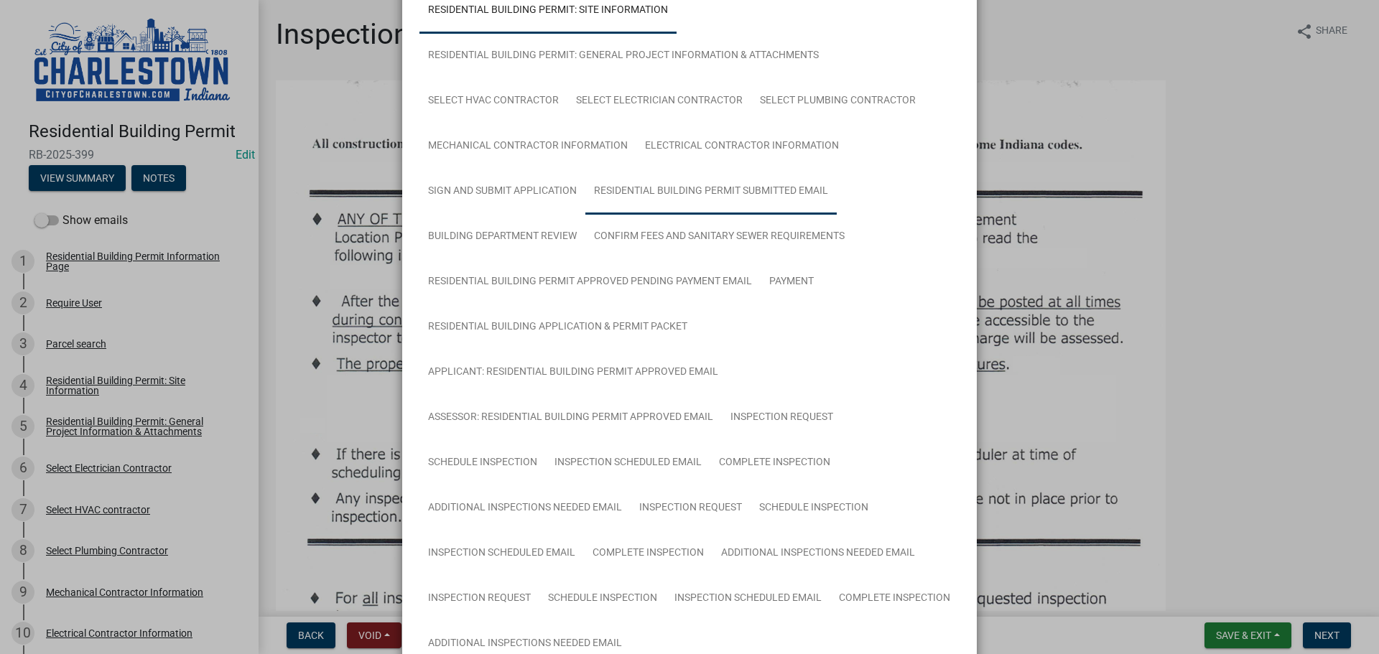
scroll to position [0, 0]
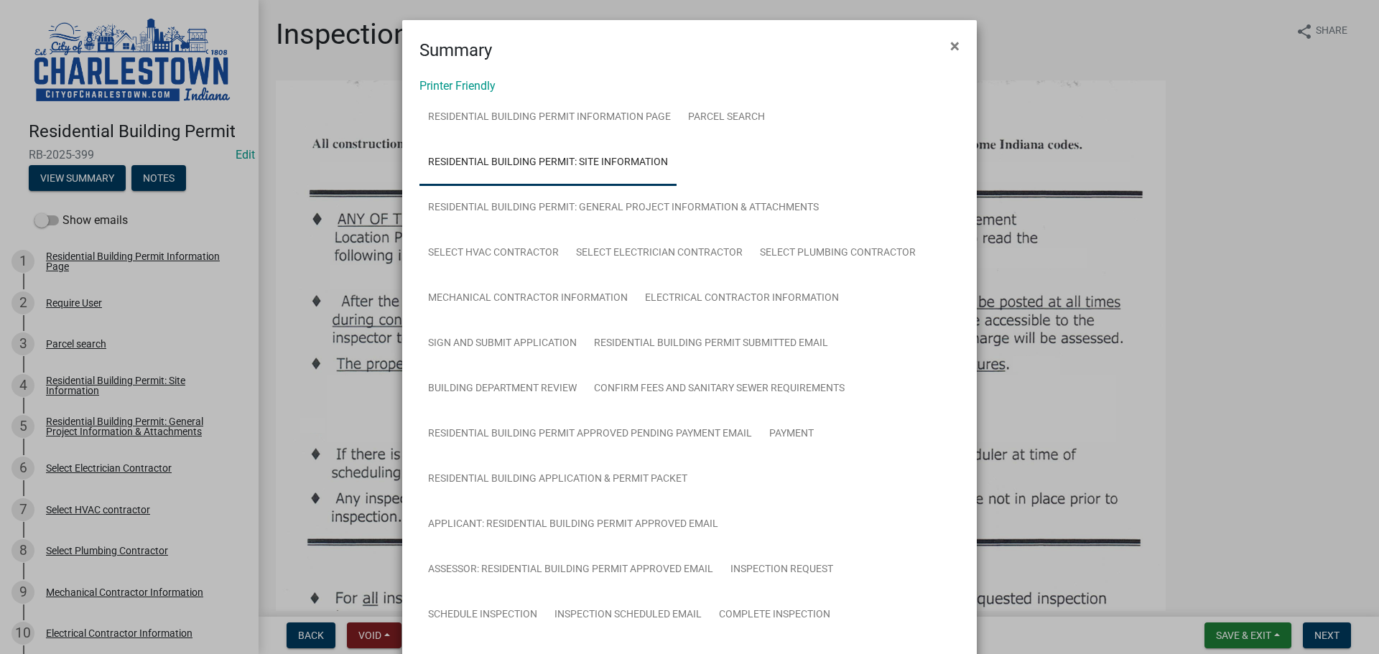
drag, startPoint x: 1087, startPoint y: 243, endPoint x: 1066, endPoint y: 238, distance: 21.6
click at [1084, 242] on ngb-modal-window "Summary × Printer Friendly Residential Building Permit Information Page Parcel …" at bounding box center [689, 327] width 1379 height 654
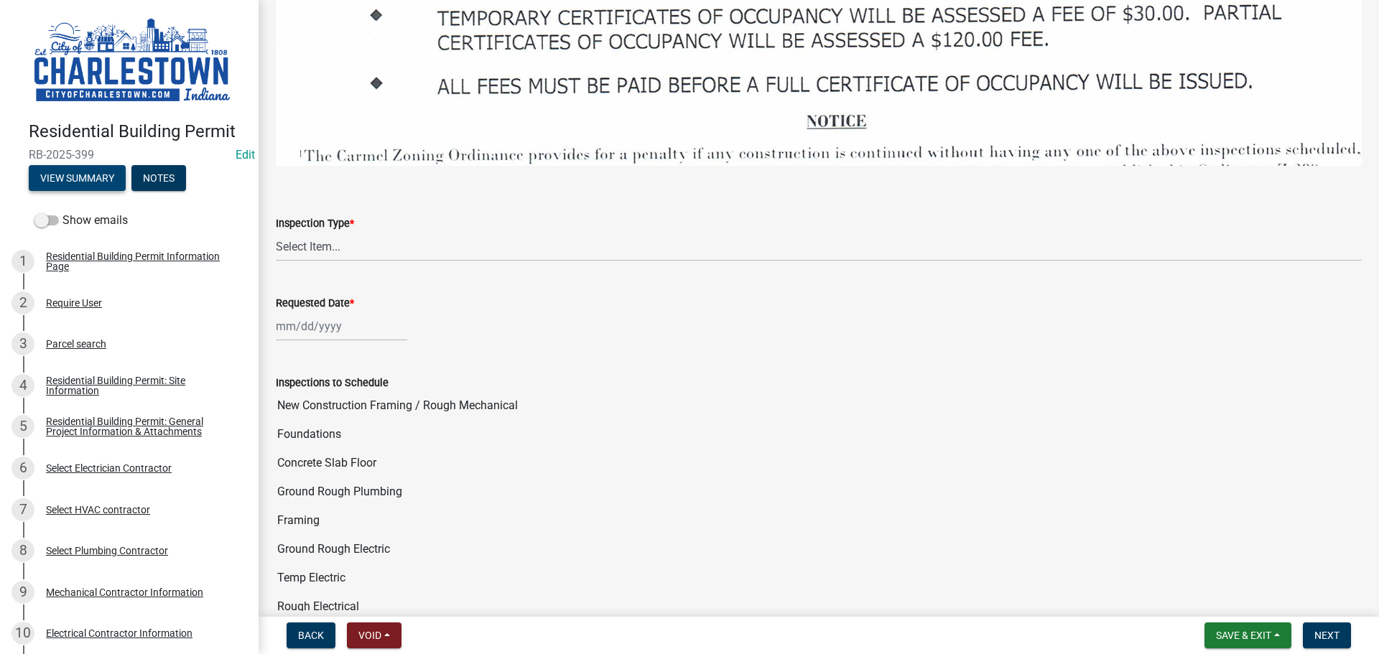
scroll to position [2226, 0]
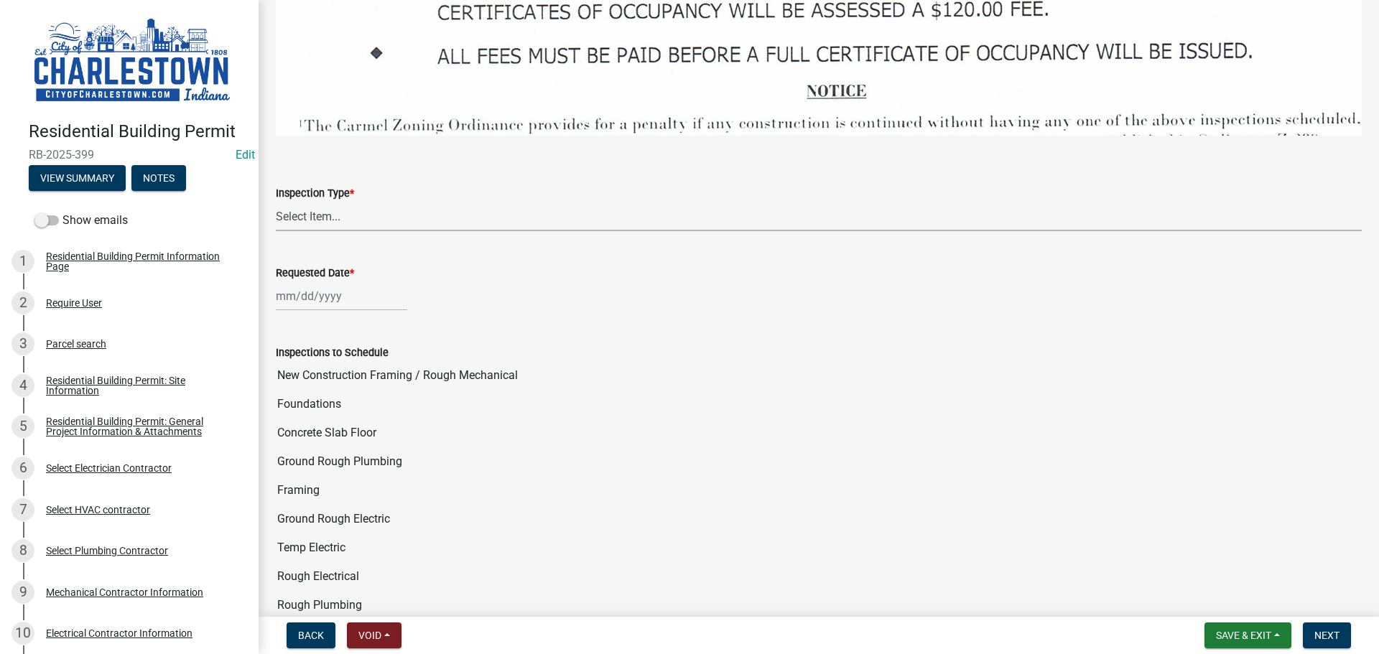
click at [286, 208] on select "Select Item... New Construction Framing / Rough Mechanical Foundations Concrete…" at bounding box center [819, 216] width 1086 height 29
click at [276, 202] on select "Select Item... New Construction Framing / Rough Mechanical Foundations Concrete…" at bounding box center [819, 216] width 1086 height 29
select select "18e7c4b3-438d-46af-8feb-0ae748388863"
click at [319, 295] on div at bounding box center [341, 296] width 131 height 29
select select "9"
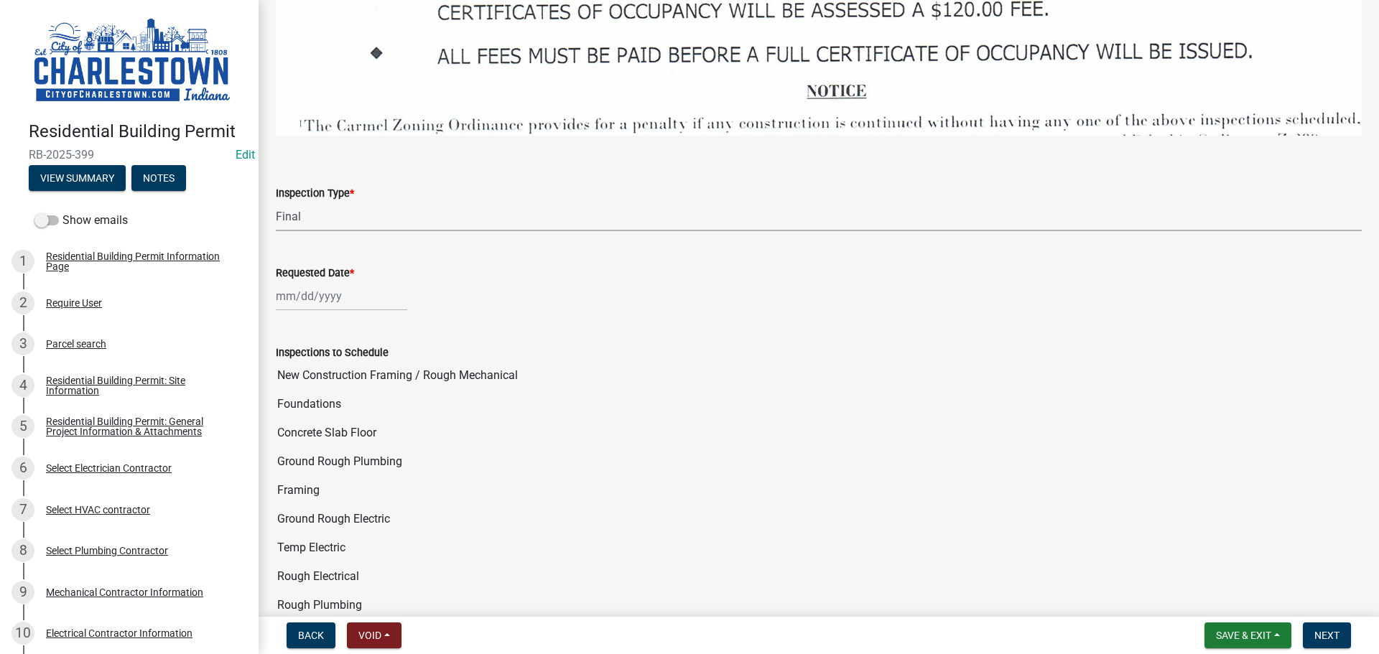
select select "2025"
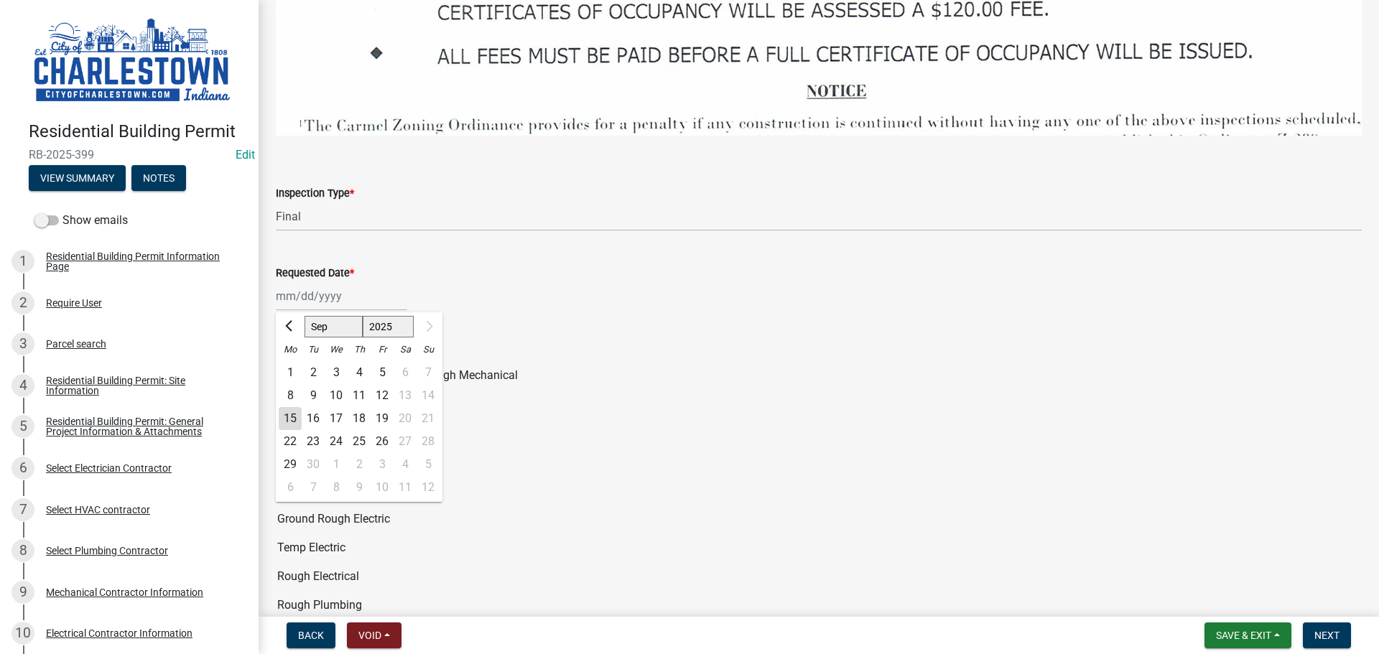
click at [286, 408] on div "15" at bounding box center [290, 418] width 23 height 23
type input "[DATE]"
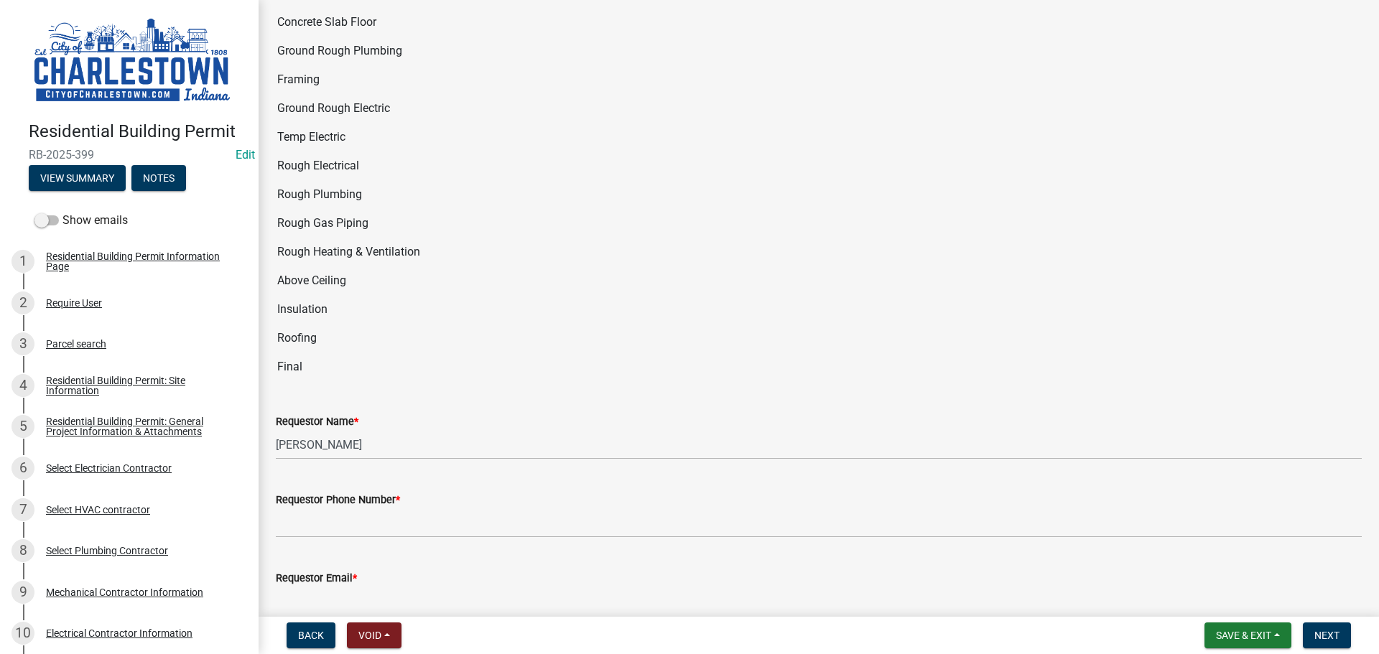
scroll to position [2657, 0]
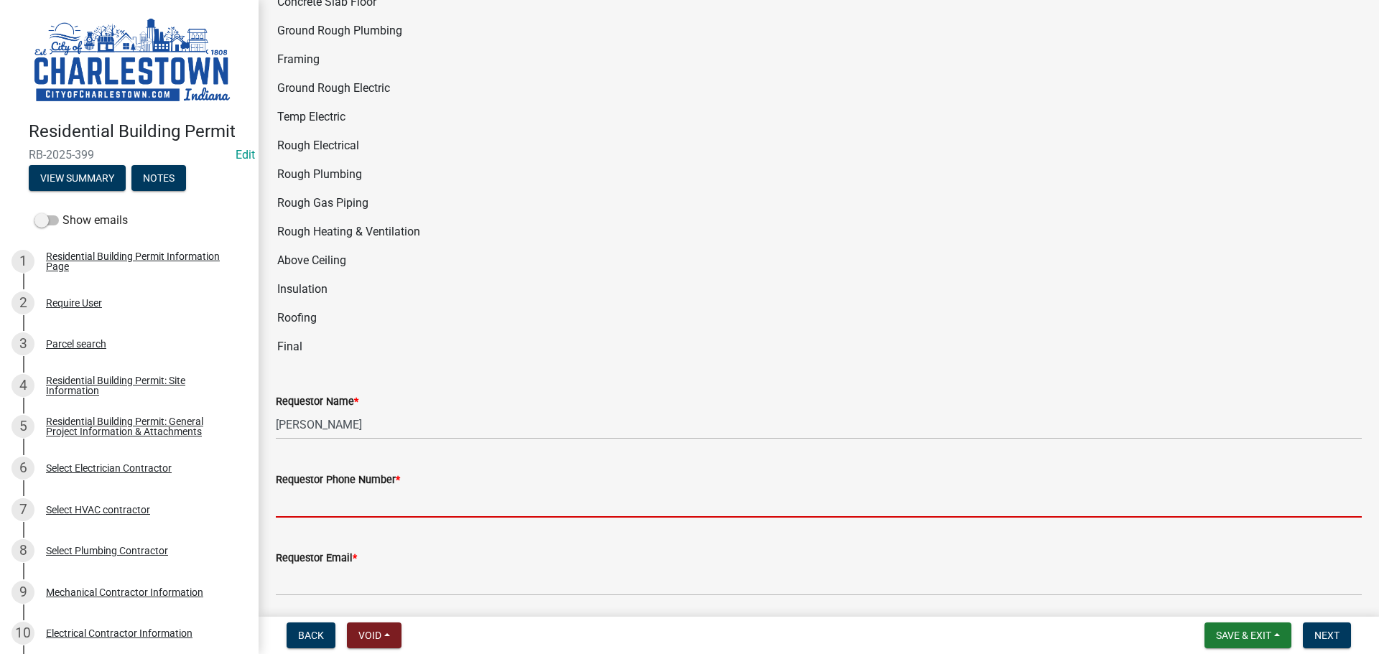
click at [362, 488] on input "Requestor Phone Number *" at bounding box center [819, 502] width 1086 height 29
type input "5025233650"
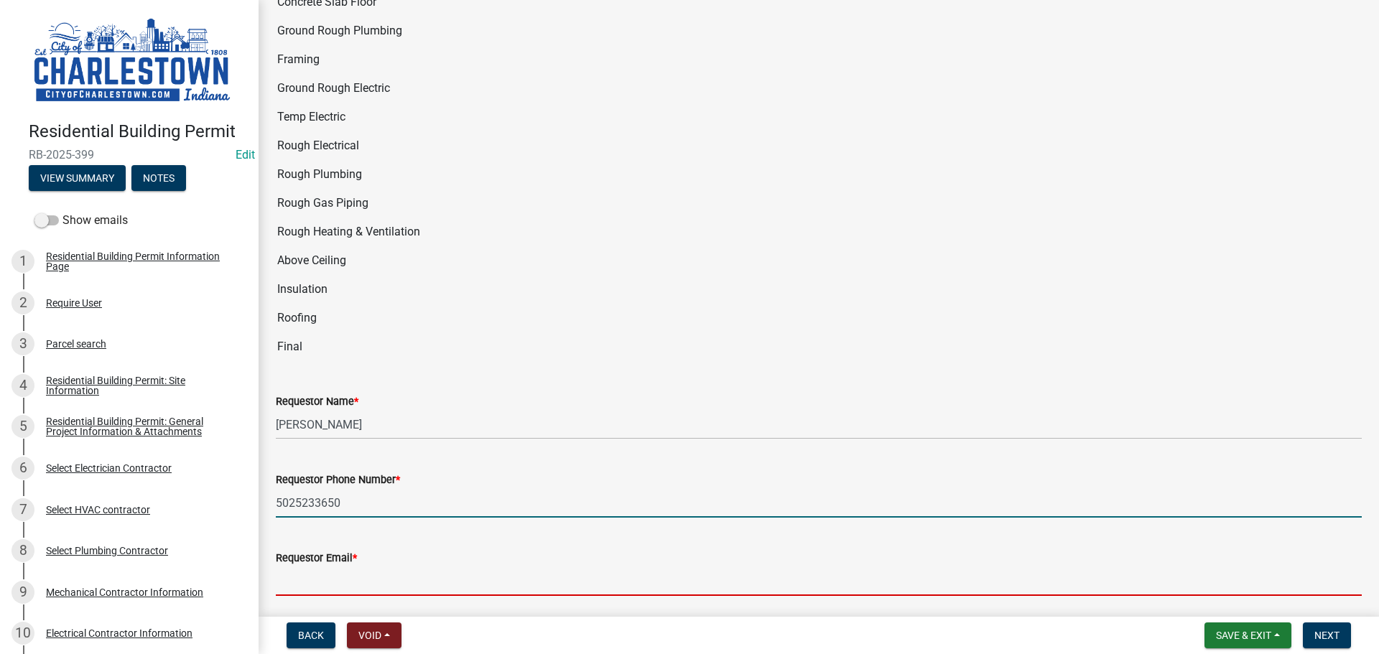
type input "[EMAIL_ADDRESS][DOMAIN_NAME]"
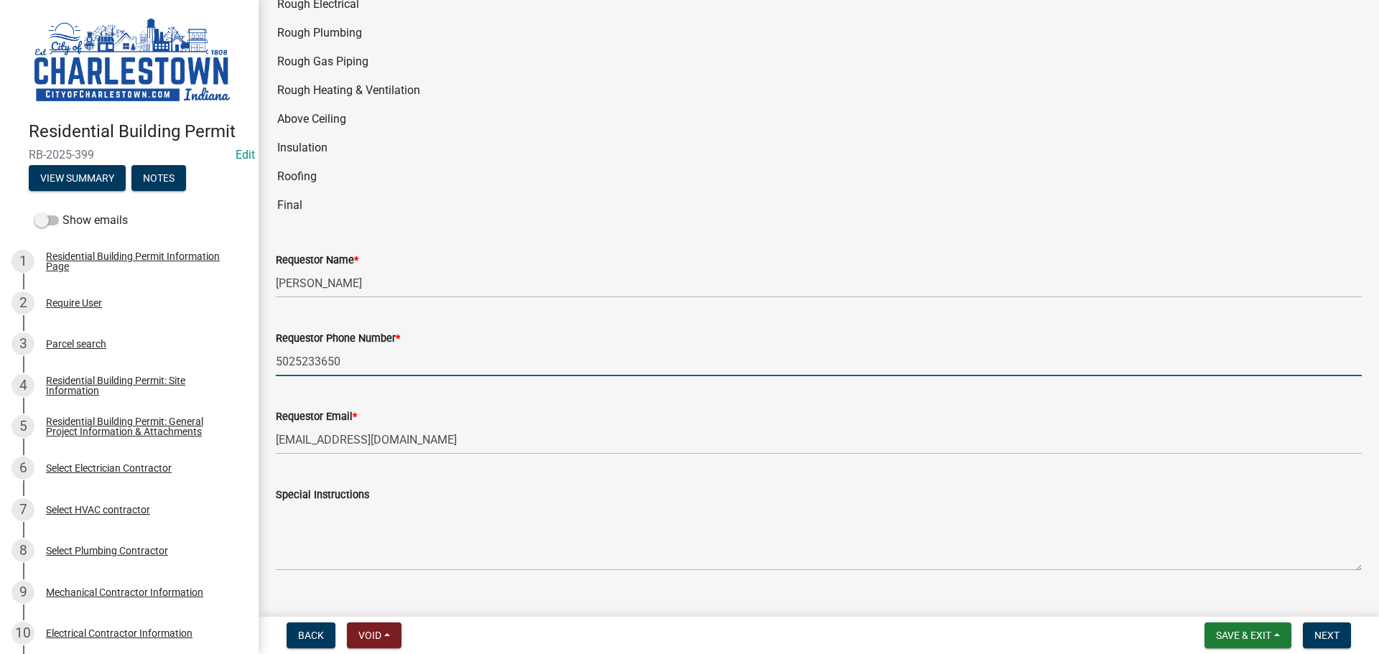
scroll to position [2815, 0]
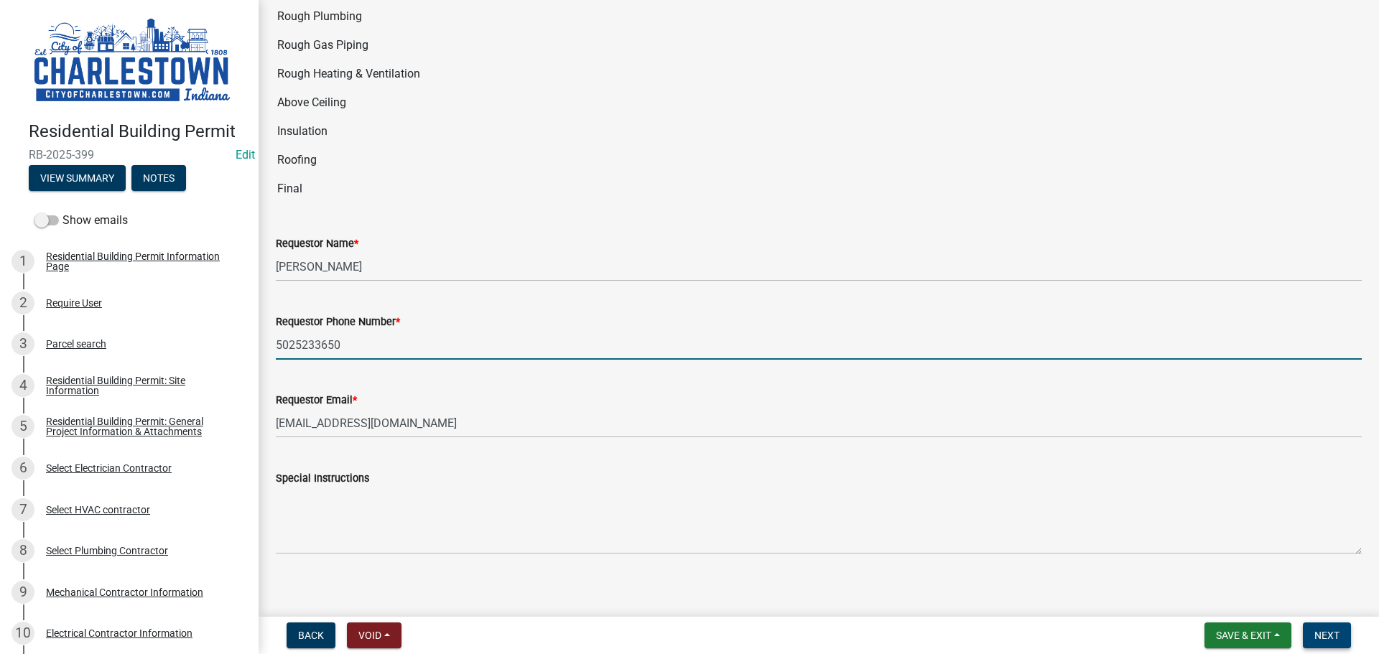
click at [1326, 631] on span "Next" at bounding box center [1326, 635] width 25 height 11
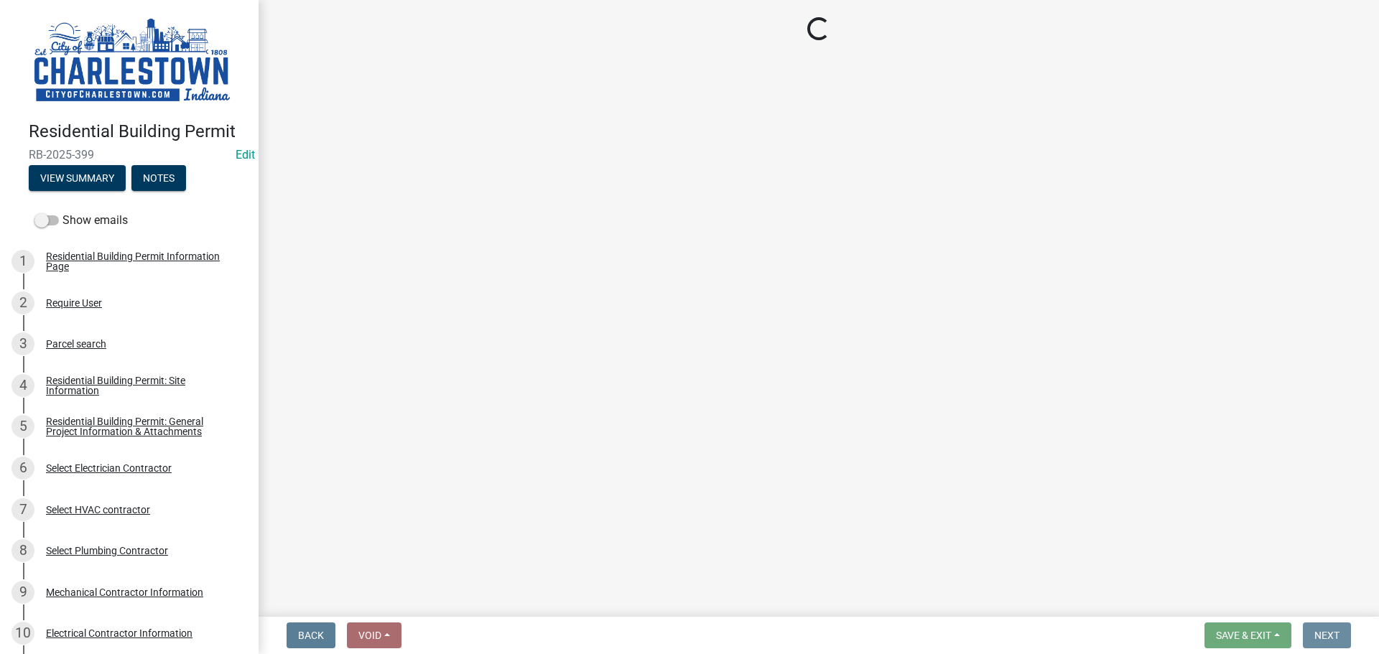
scroll to position [0, 0]
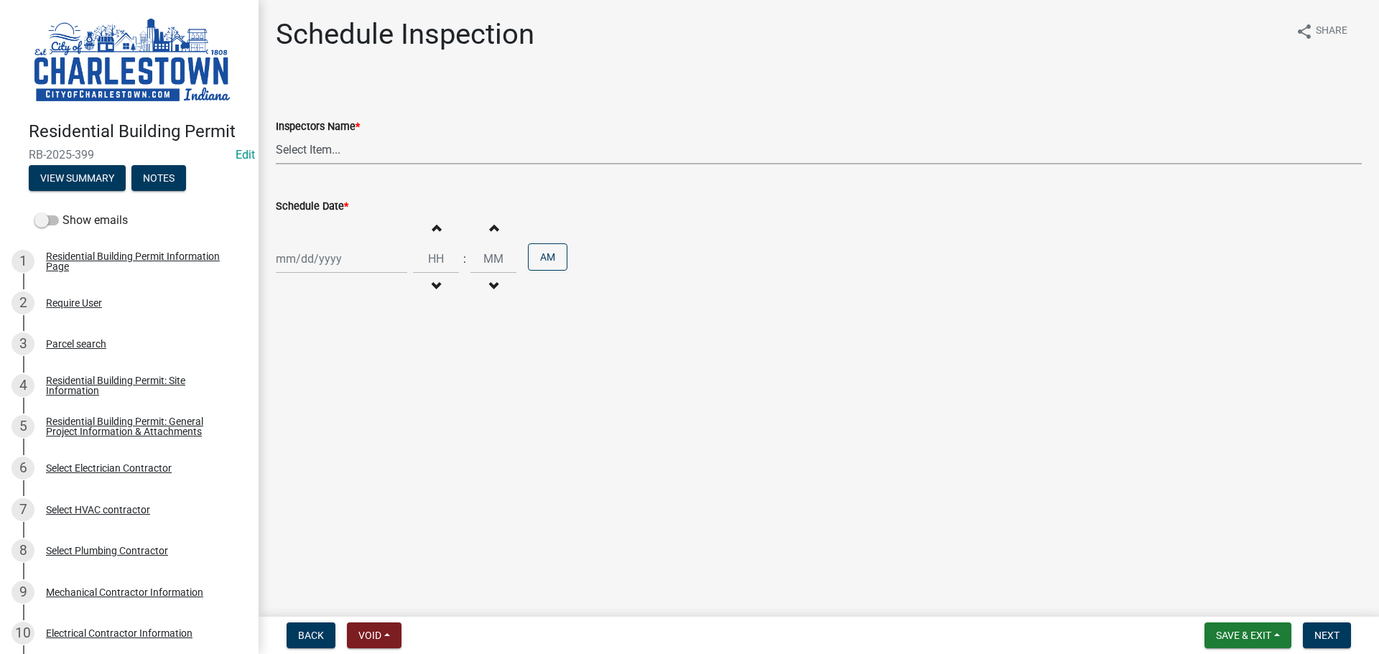
click at [320, 154] on select "Select Item... [PERSON_NAME] ([PERSON_NAME]) [PERSON_NAME] ([PERSON_NAME]) [PER…" at bounding box center [819, 149] width 1086 height 29
select select "63e5a778-15f7-4a13-aba2-a6e5541a0fb3"
click at [276, 135] on select "Select Item... [PERSON_NAME] ([PERSON_NAME]) [PERSON_NAME] ([PERSON_NAME]) [PER…" at bounding box center [819, 149] width 1086 height 29
select select "9"
select select "2025"
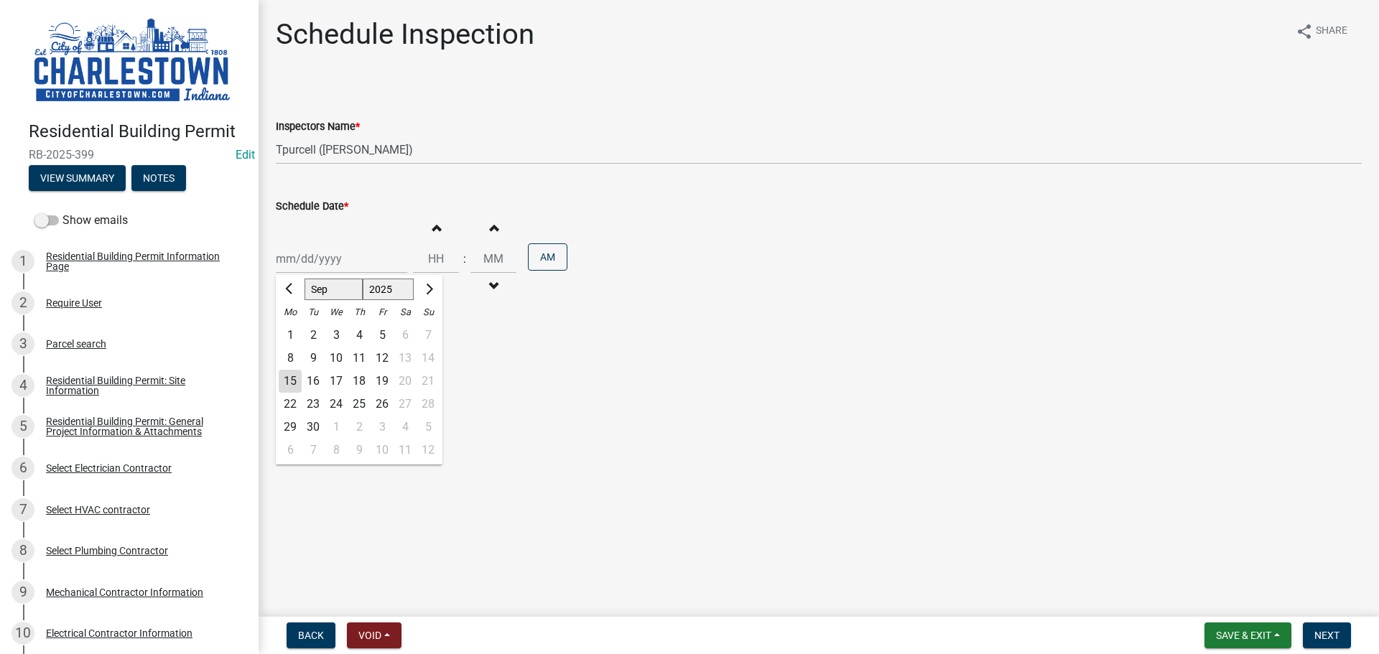
drag, startPoint x: 328, startPoint y: 271, endPoint x: 333, endPoint y: 262, distance: 9.6
click at [330, 268] on div "[PERSON_NAME] Feb Mar Apr [PERSON_NAME][DATE] Oct Nov [DATE] 1526 1527 1528 152…" at bounding box center [341, 258] width 131 height 29
click at [286, 381] on div "15" at bounding box center [290, 381] width 23 height 23
type input "[DATE]"
click at [1326, 638] on span "Next" at bounding box center [1326, 635] width 25 height 11
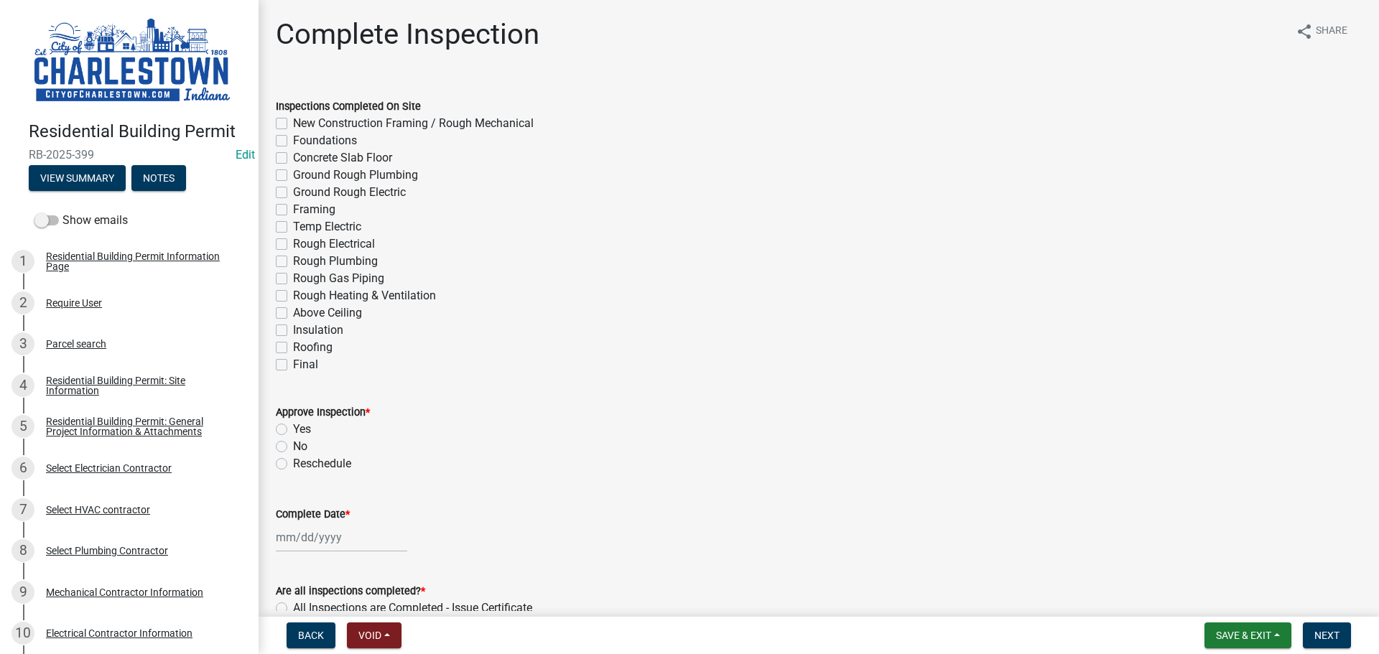
click at [293, 363] on label "Final" at bounding box center [305, 364] width 25 height 17
click at [293, 363] on input "Final" at bounding box center [297, 360] width 9 height 9
checkbox input "true"
checkbox input "false"
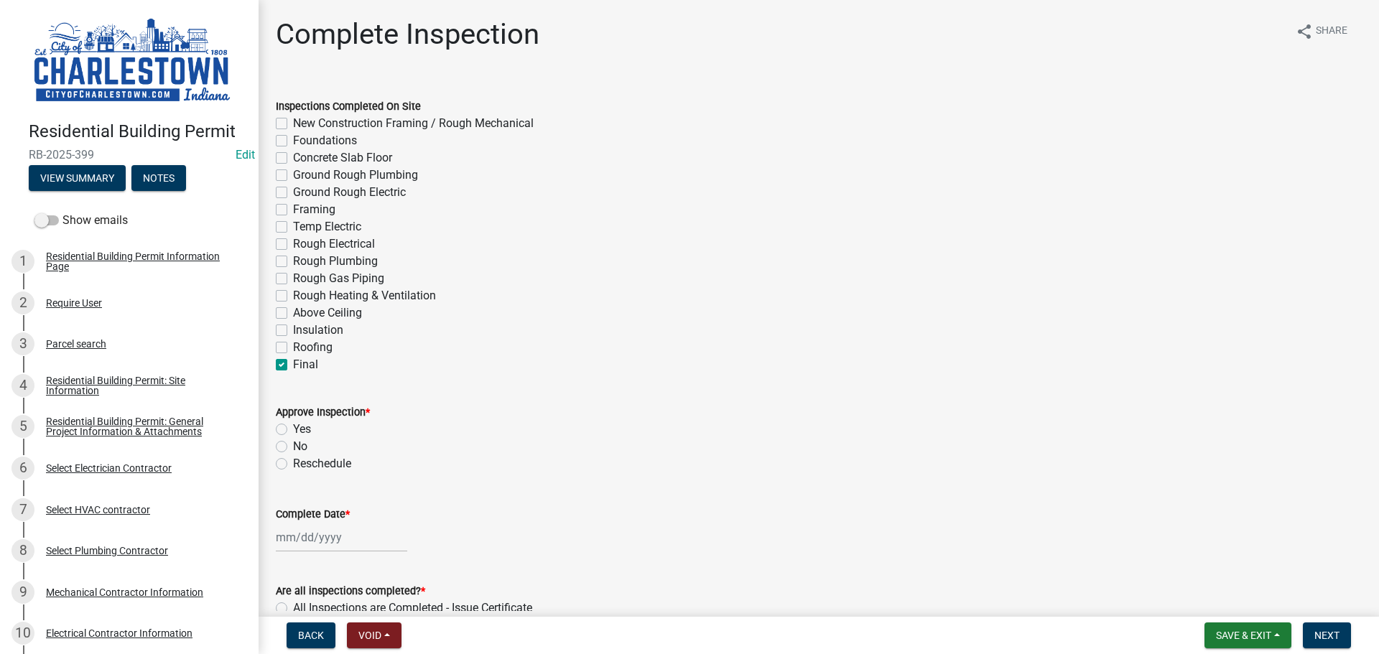
checkbox input "false"
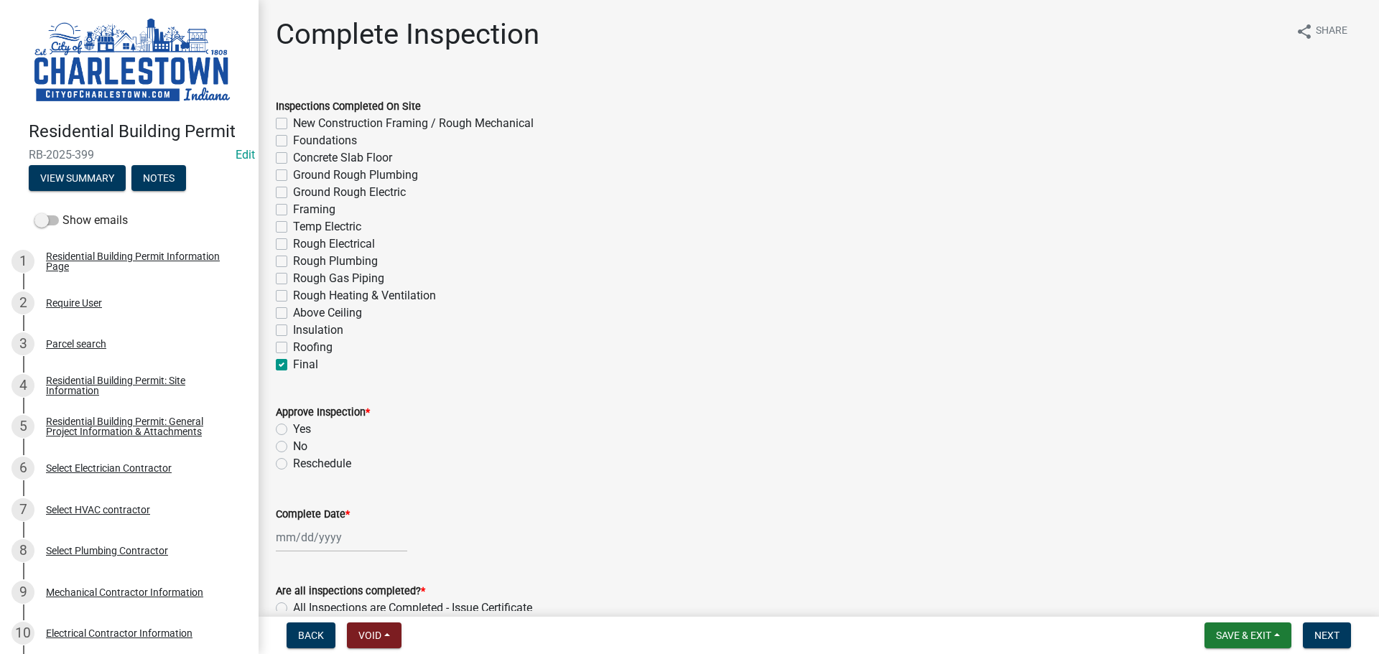
checkbox input "false"
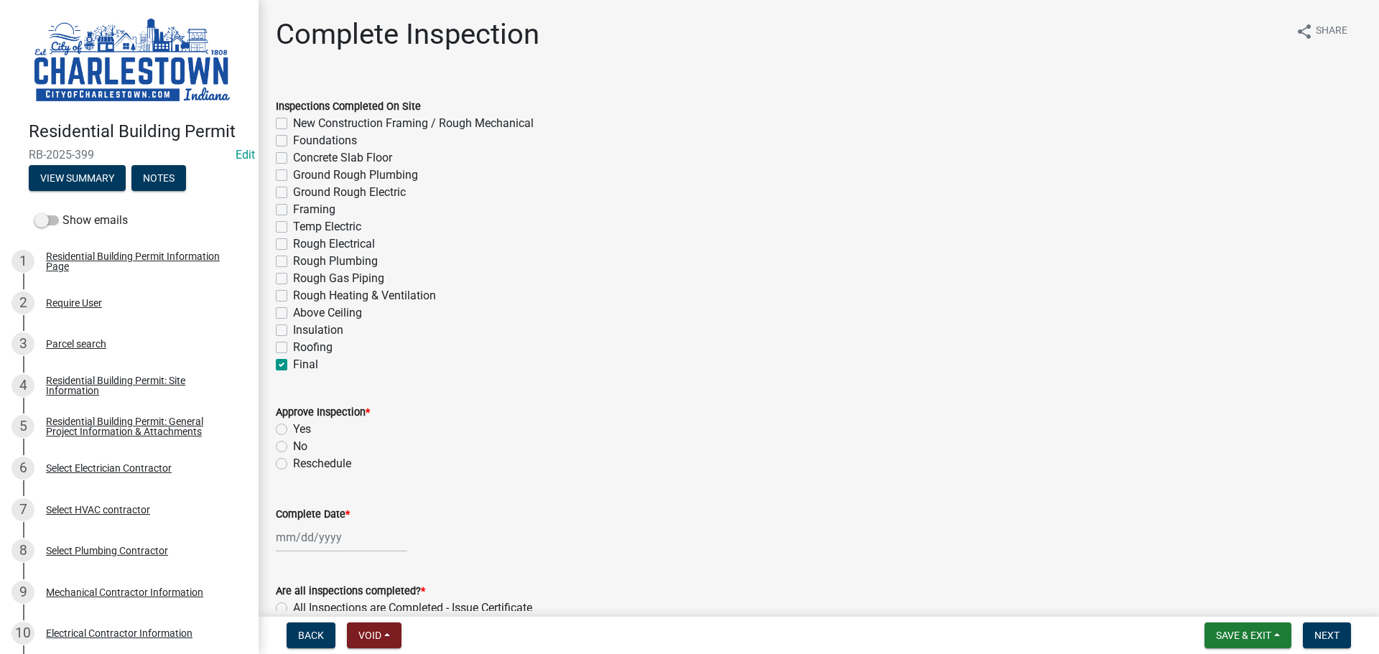
checkbox input "false"
checkbox input "true"
click at [293, 446] on label "No" at bounding box center [300, 446] width 14 height 17
click at [293, 446] on input "No" at bounding box center [297, 442] width 9 height 9
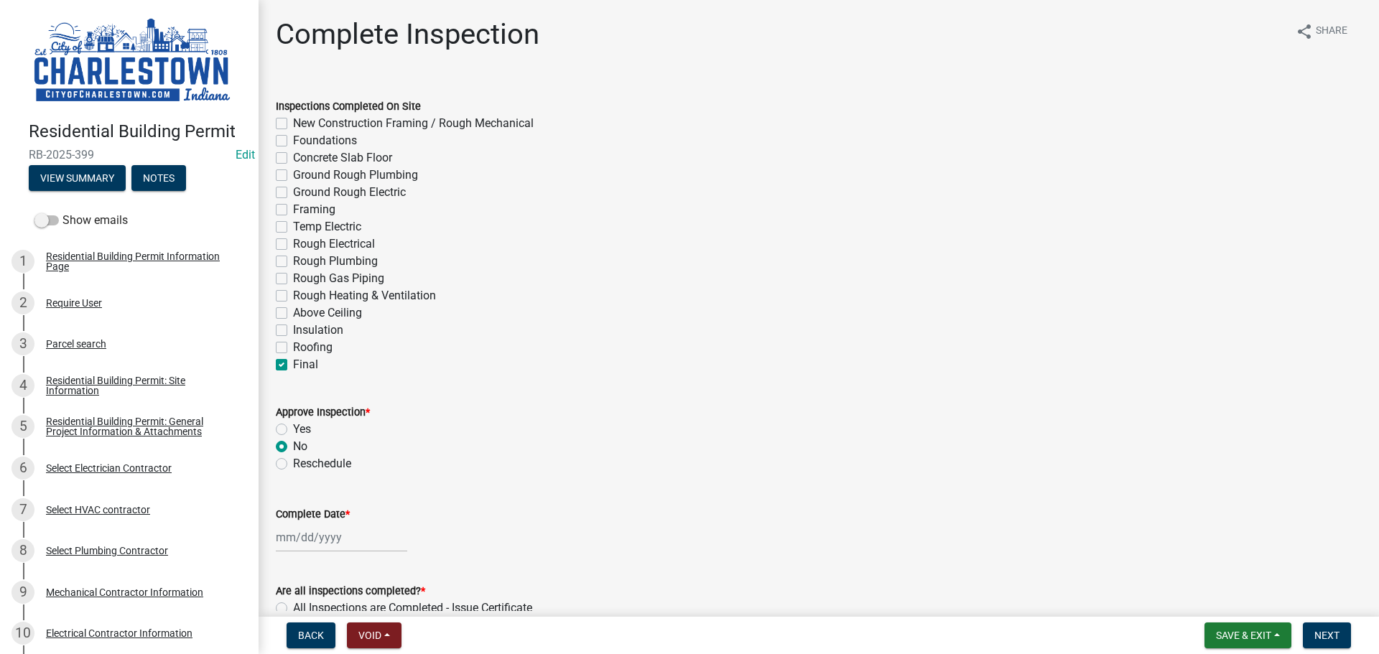
radio input "true"
click at [317, 537] on input "Complete Date *" at bounding box center [341, 537] width 131 height 29
select select "9"
select select "2025"
click at [290, 437] on div "15" at bounding box center [290, 438] width 23 height 23
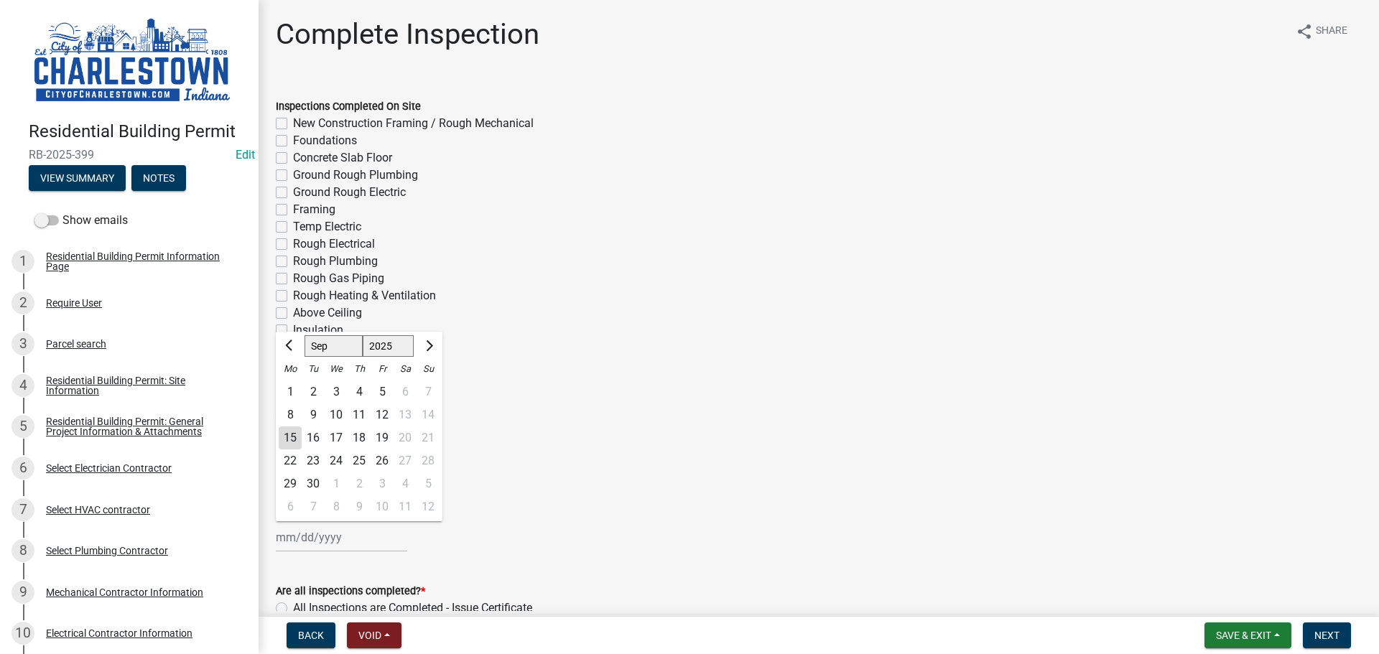
type input "[DATE]"
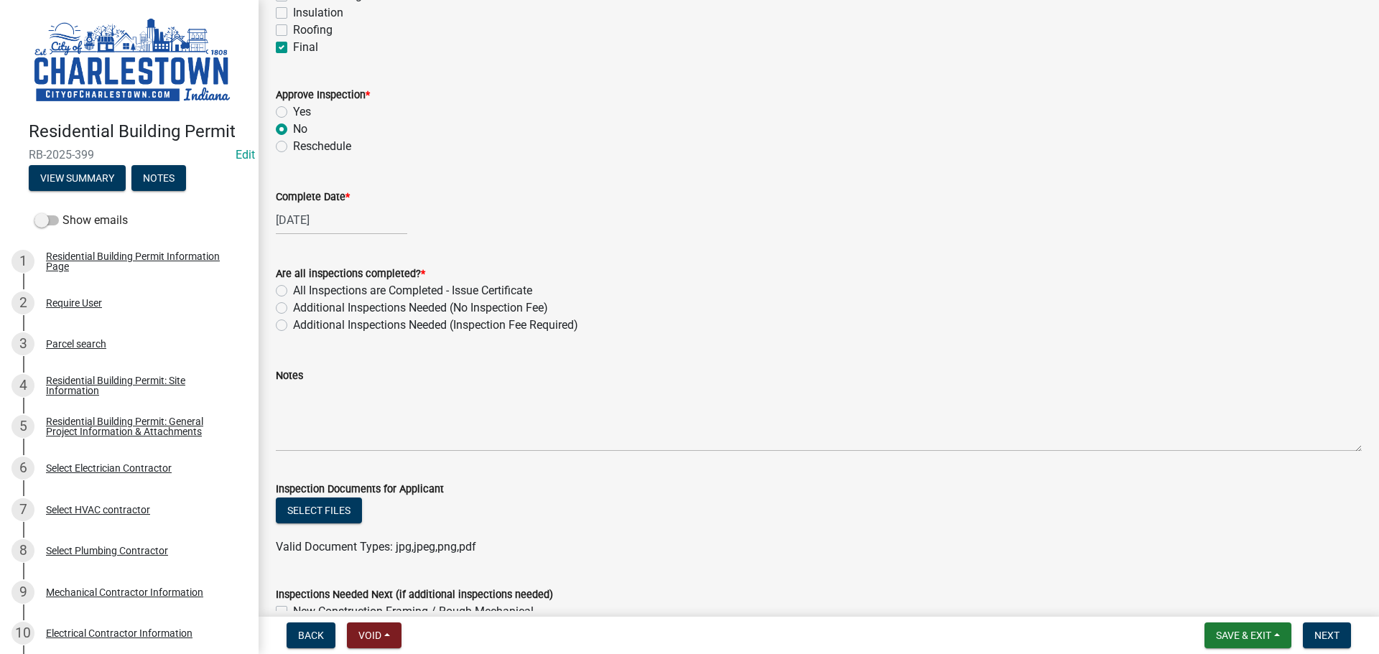
scroll to position [359, 0]
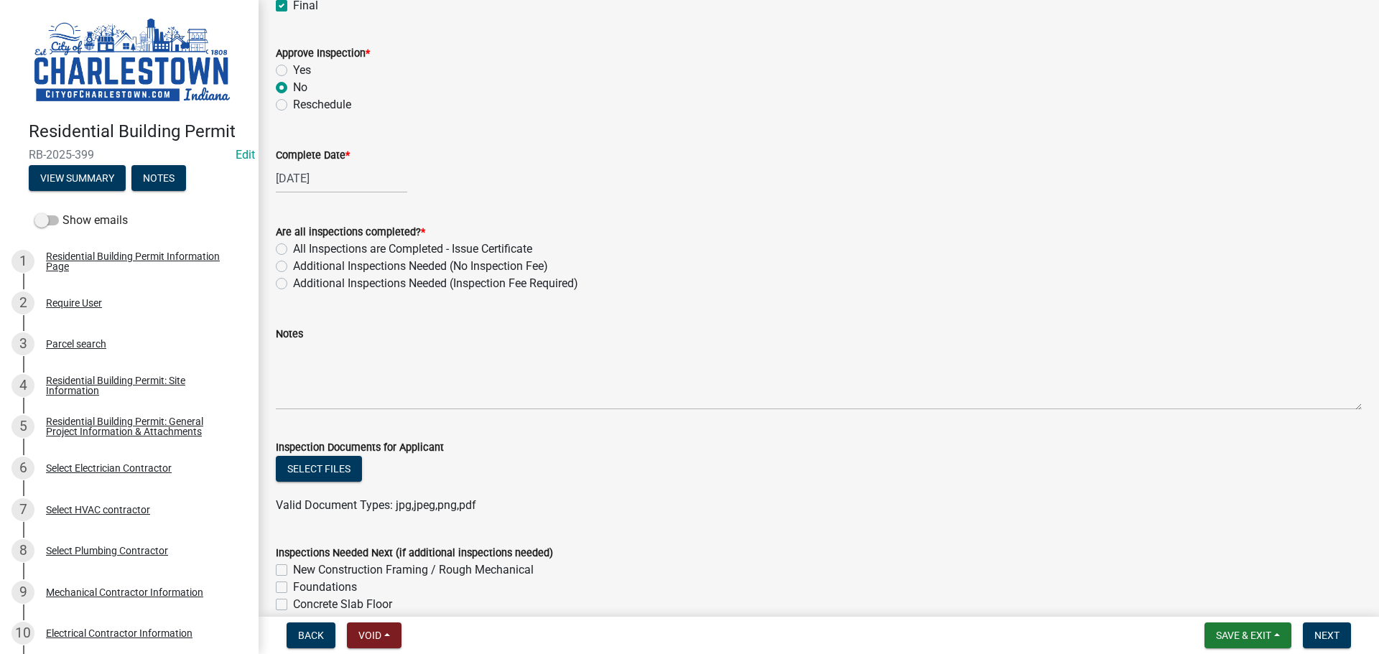
click at [293, 266] on label "Additional Inspections Needed (No Inspection Fee)" at bounding box center [420, 266] width 255 height 17
click at [293, 266] on input "Additional Inspections Needed (No Inspection Fee)" at bounding box center [297, 262] width 9 height 9
radio input "true"
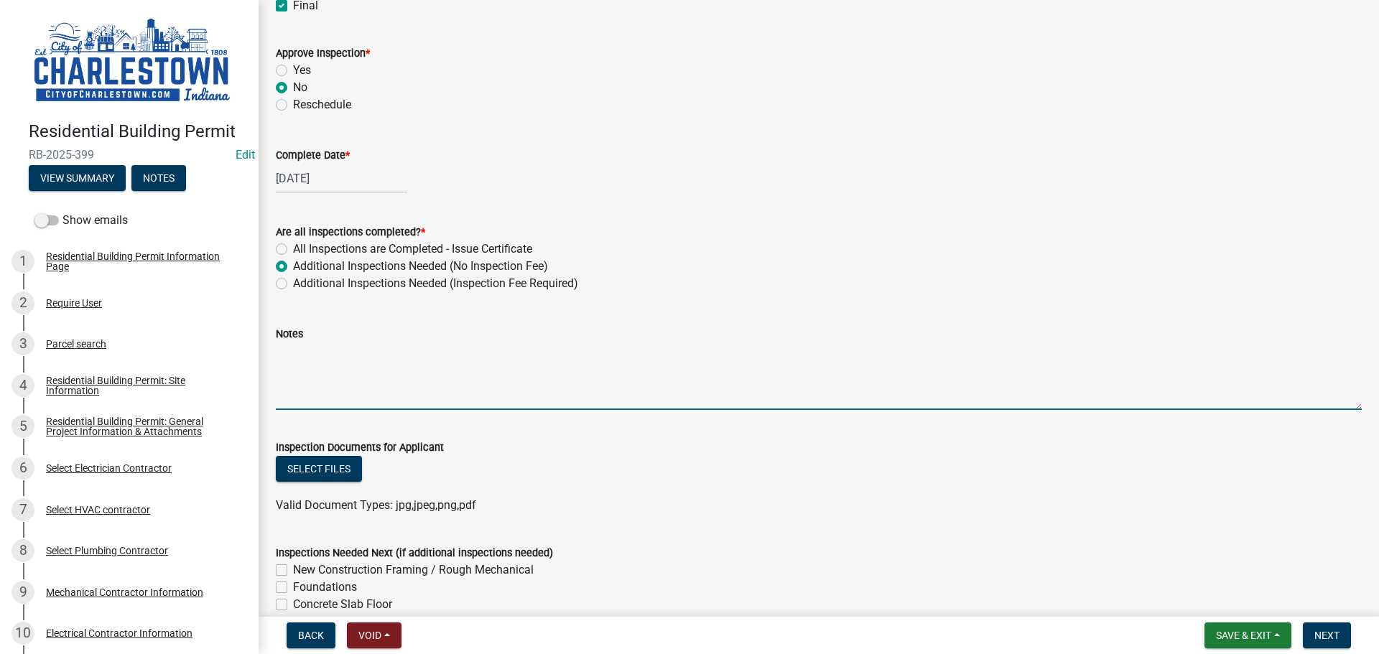
click at [300, 357] on textarea "Notes" at bounding box center [819, 377] width 1086 height 68
click at [352, 381] on textarea "failed do to no disconnect to hot water heater, no splash guards" at bounding box center [819, 377] width 1086 height 68
click at [297, 391] on textarea "failed do to no disconnect to hot water heater, no splash guards" at bounding box center [819, 377] width 1086 height 68
click at [660, 356] on textarea "failed do to no disconnect to hot water heater, no splash guards" at bounding box center [819, 377] width 1086 height 68
type textarea "failed do to no disconnect to hot water heater, no splash guards"
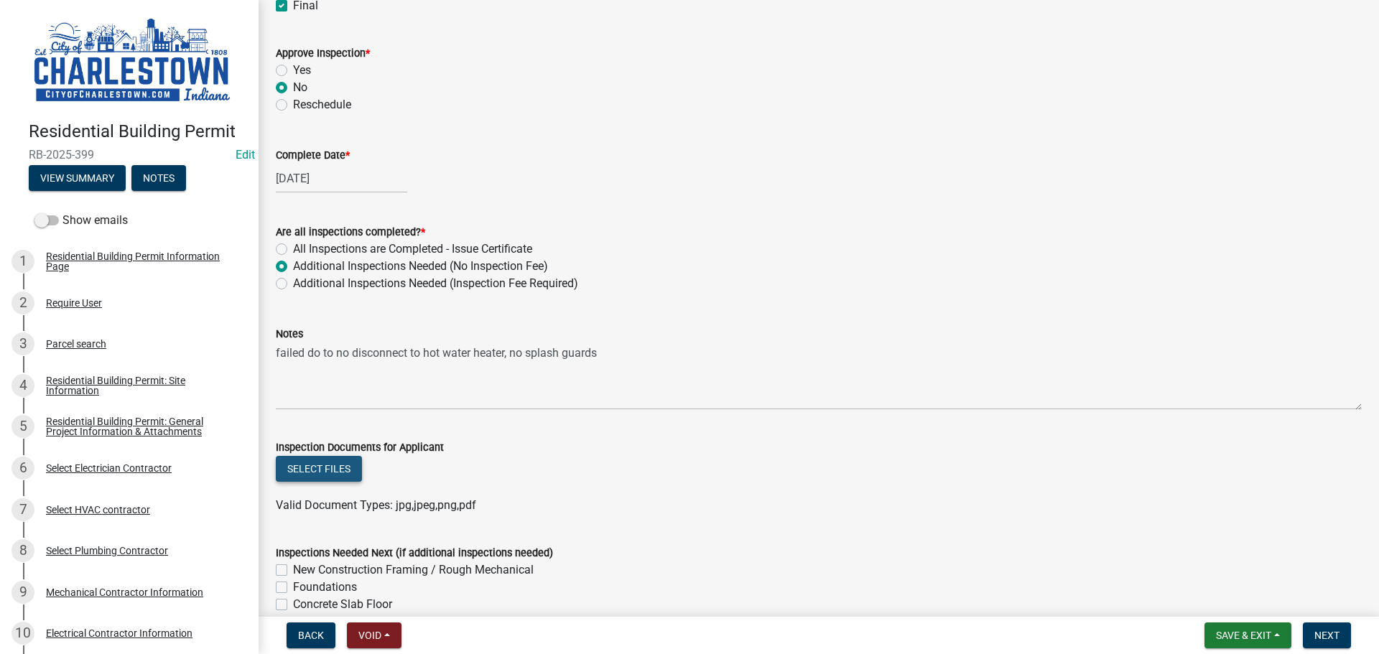
click at [341, 469] on button "Select files" at bounding box center [319, 469] width 86 height 26
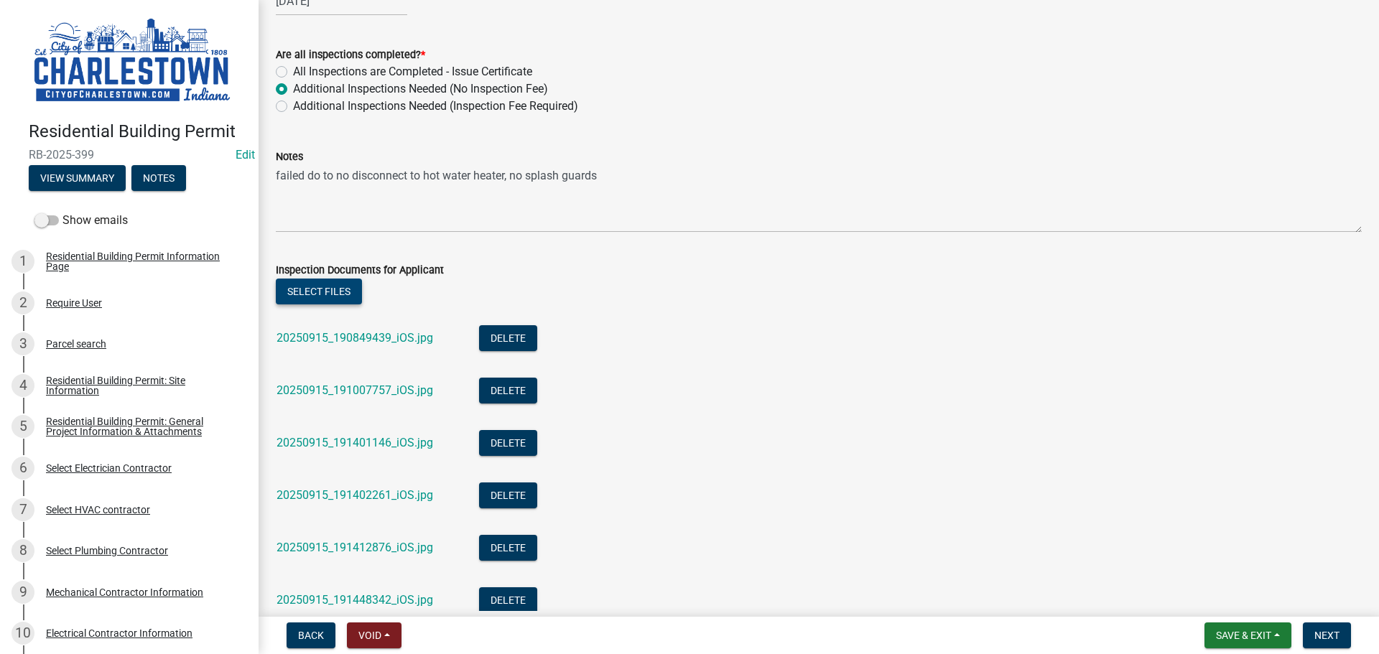
scroll to position [550, 0]
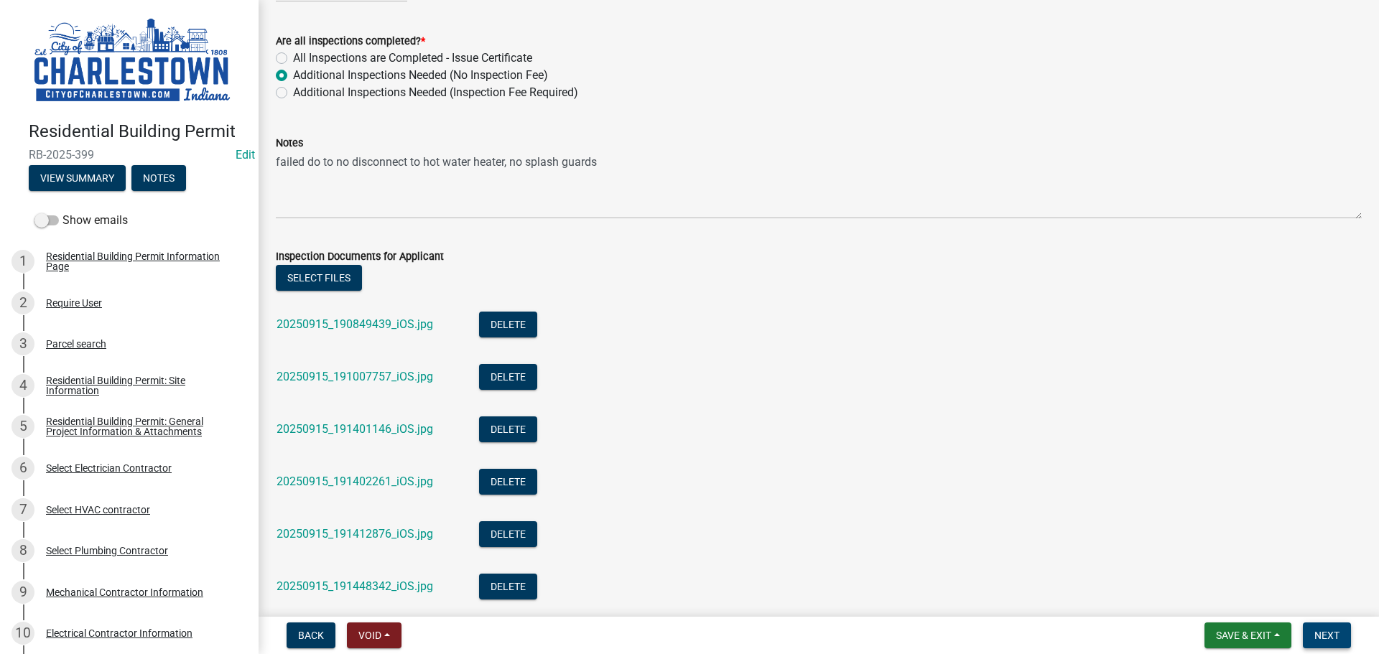
click at [1331, 633] on span "Next" at bounding box center [1326, 635] width 25 height 11
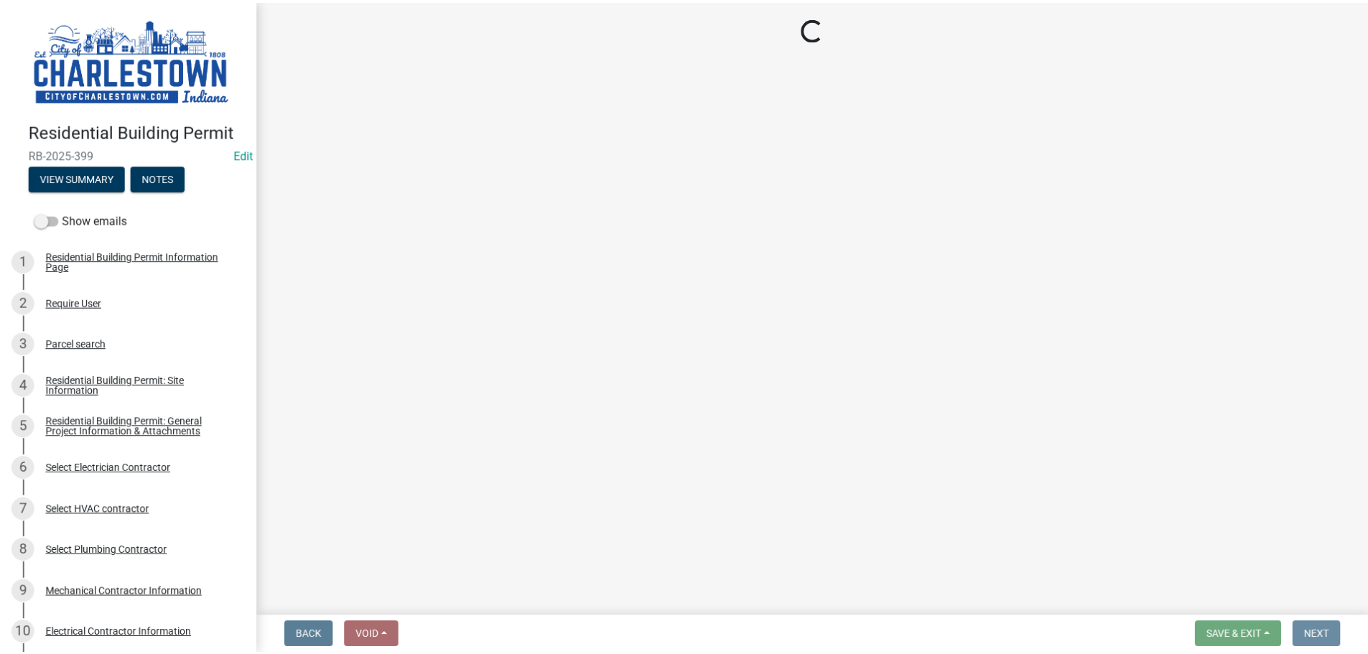
scroll to position [0, 0]
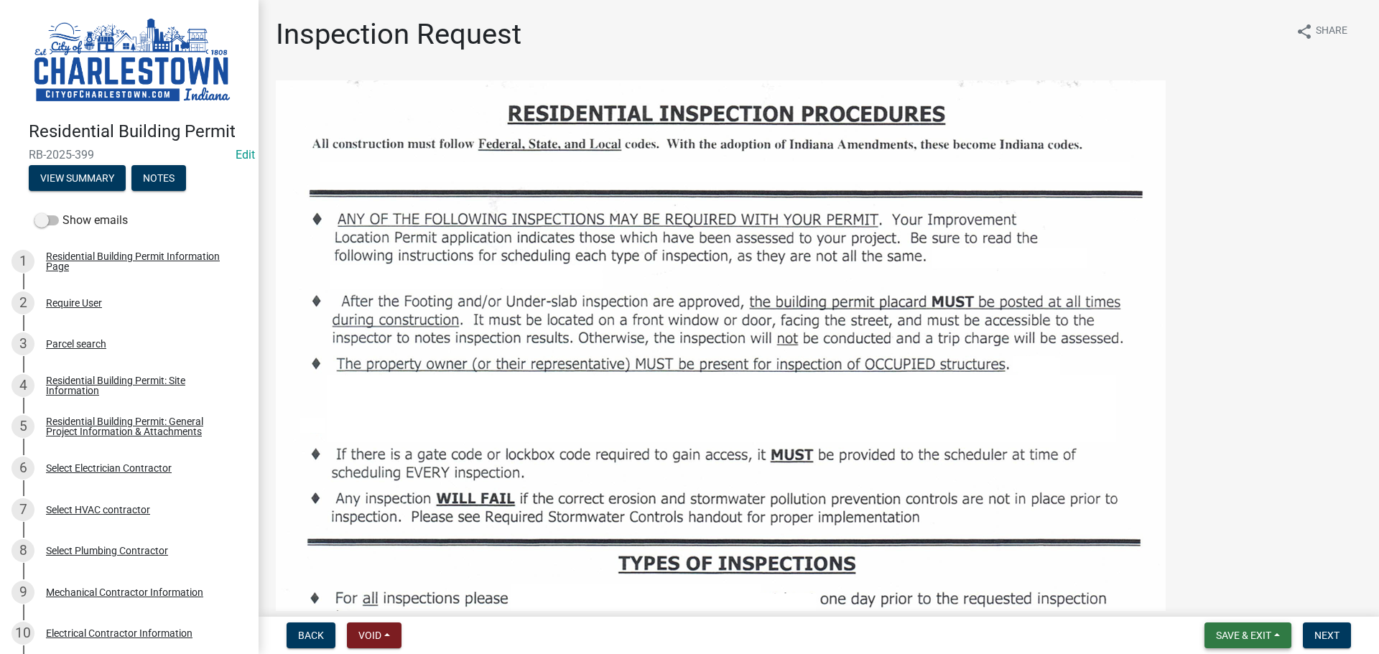
click at [1251, 636] on span "Save & Exit" at bounding box center [1243, 635] width 55 height 11
click at [1229, 602] on button "Save & Exit" at bounding box center [1233, 598] width 115 height 34
